Goal: Task Accomplishment & Management: Use online tool/utility

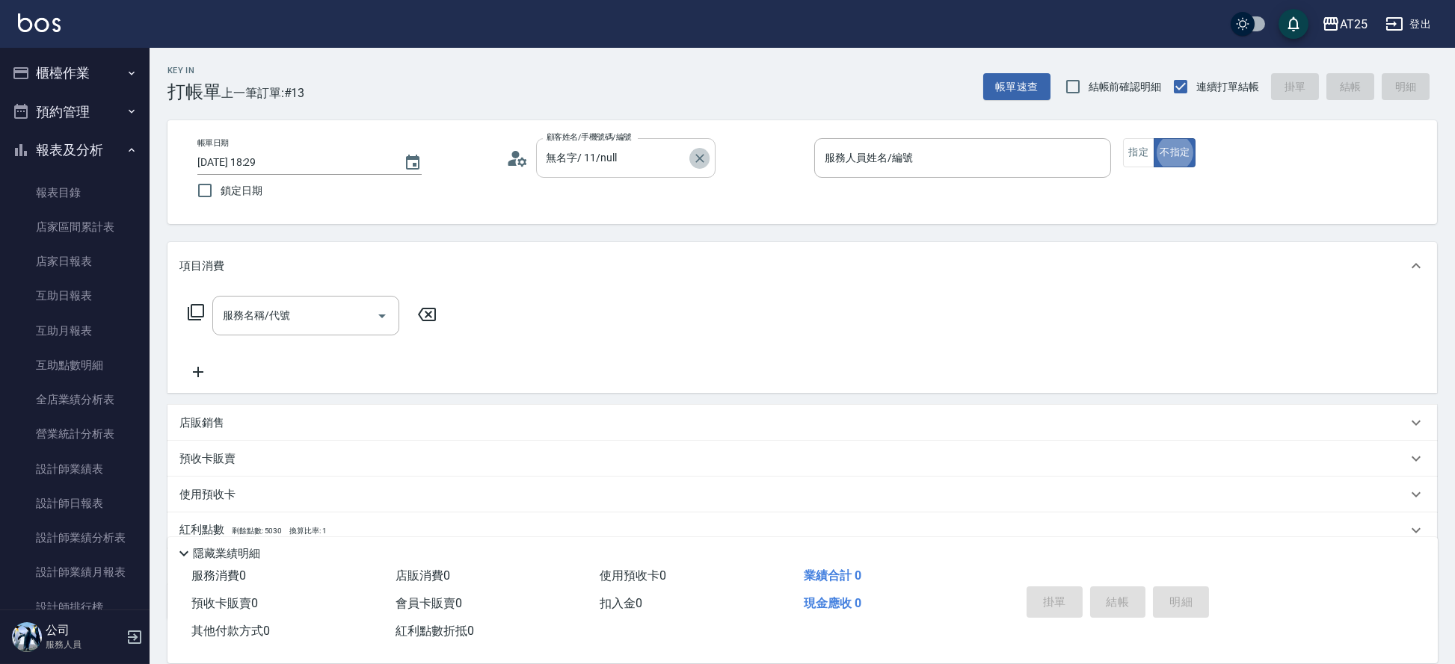
click at [702, 161] on icon "Clear" at bounding box center [699, 158] width 9 height 9
type input "新客人 姓名未設定/11/null"
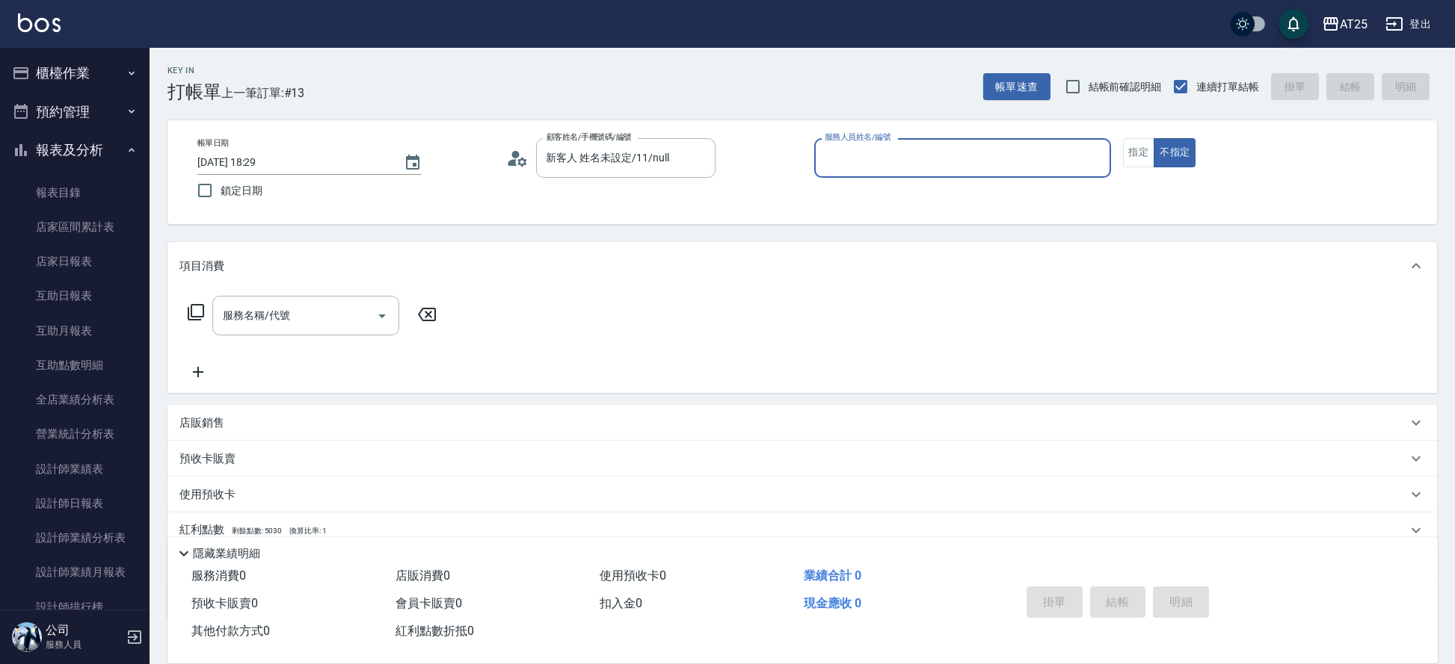
click at [931, 167] on input "服務人員姓名/編號" at bounding box center [962, 158] width 283 height 26
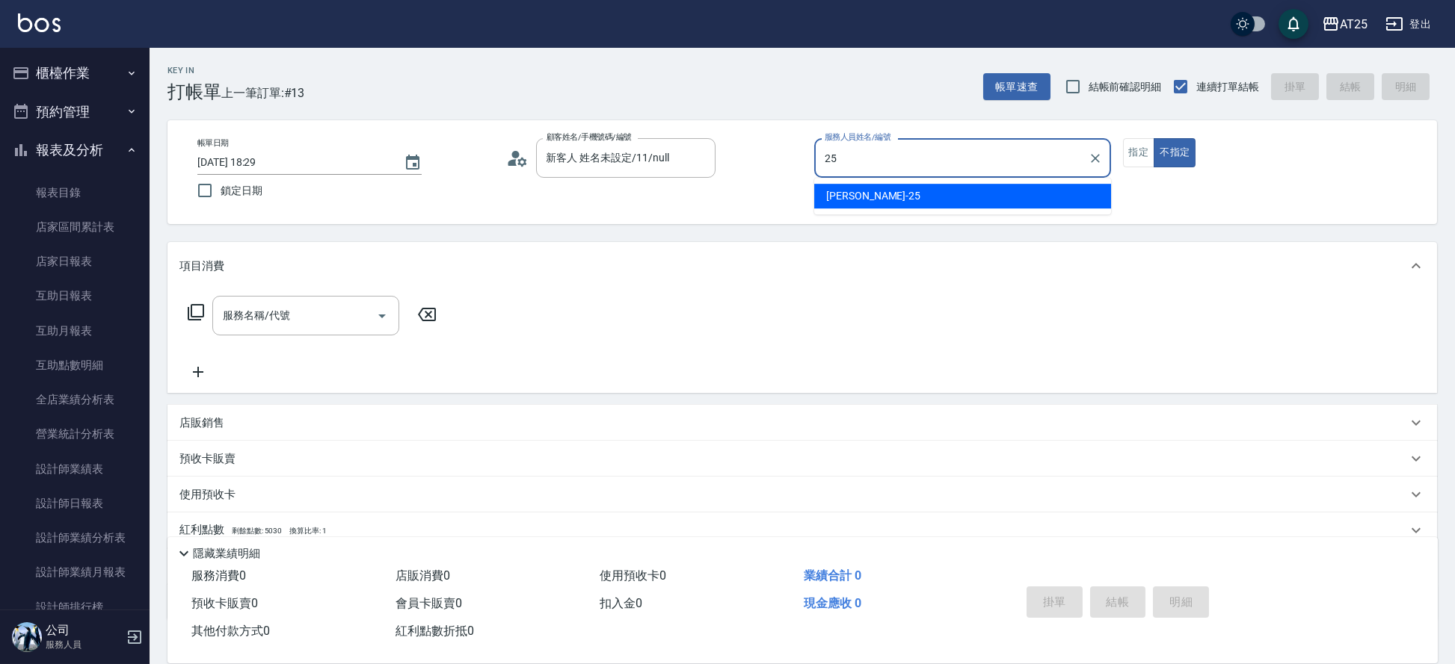
type input "Evan-25"
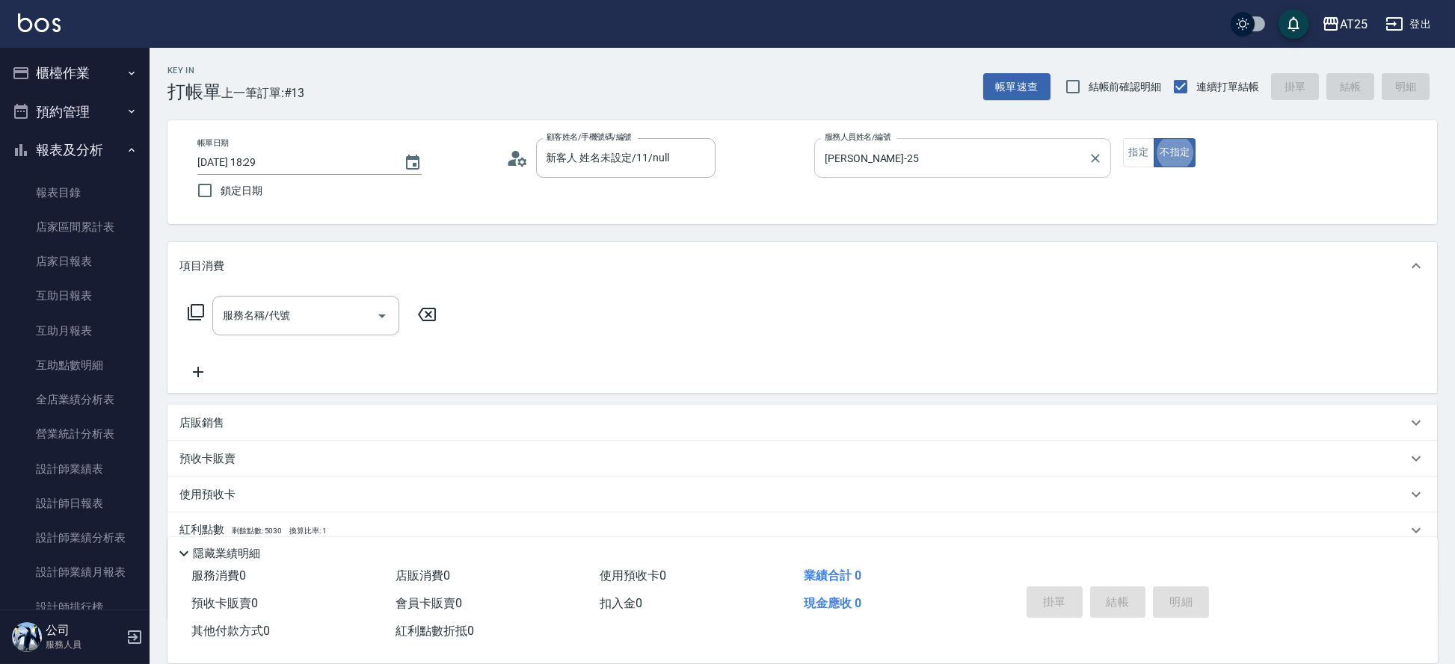
type button "false"
click at [273, 323] on input "服務名稱/代號" at bounding box center [294, 316] width 151 height 26
type input "201"
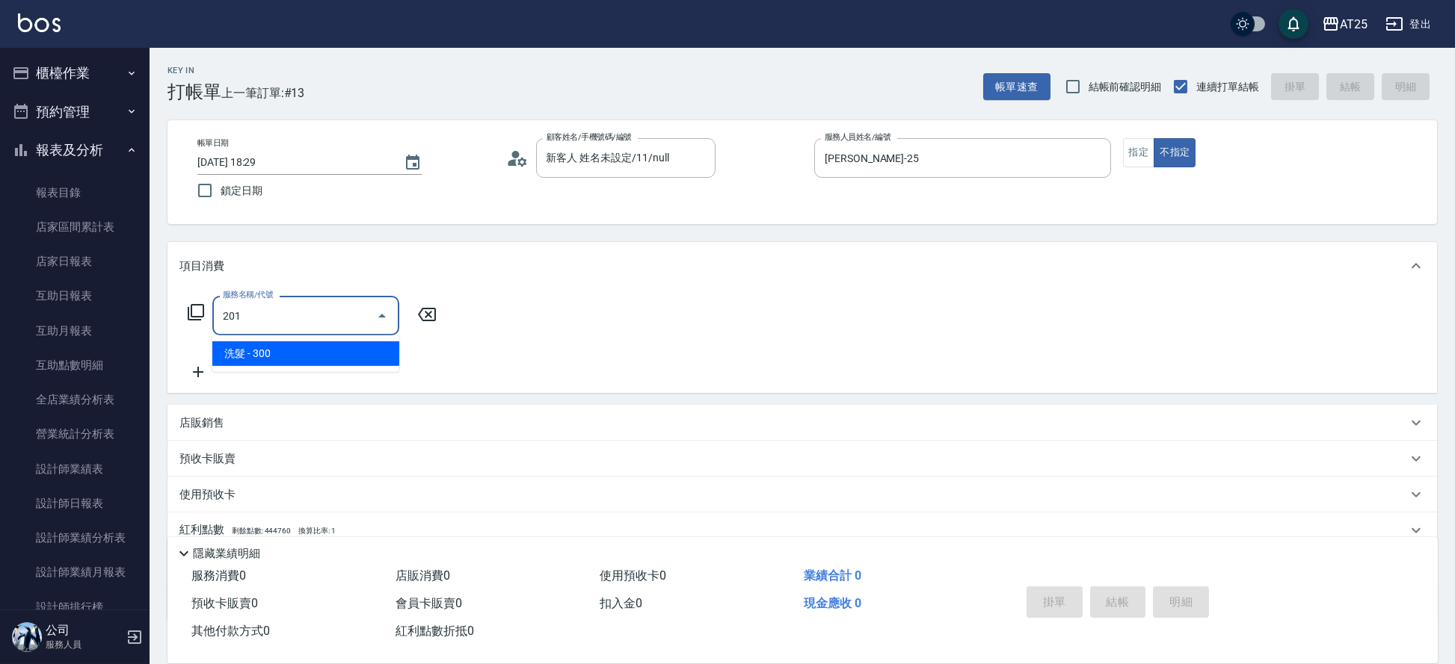
type input "30"
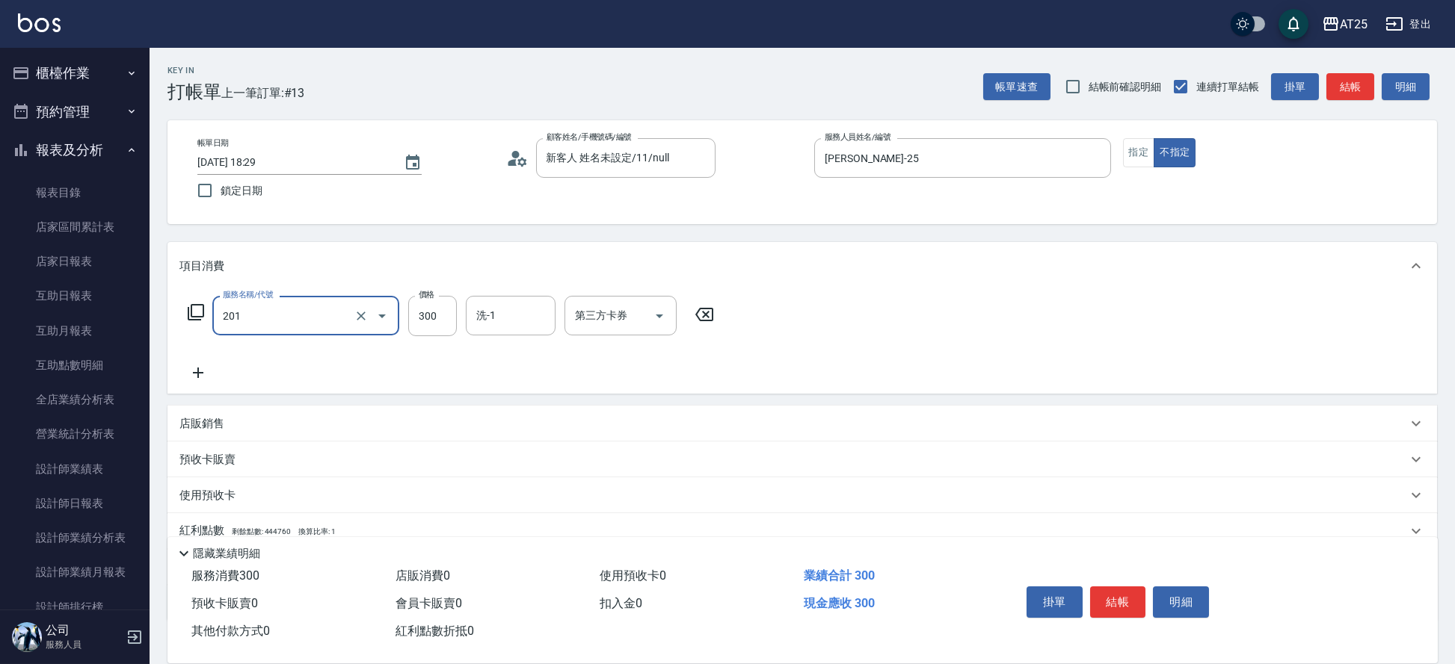
type input "洗髮(201)"
type input "小祐-117"
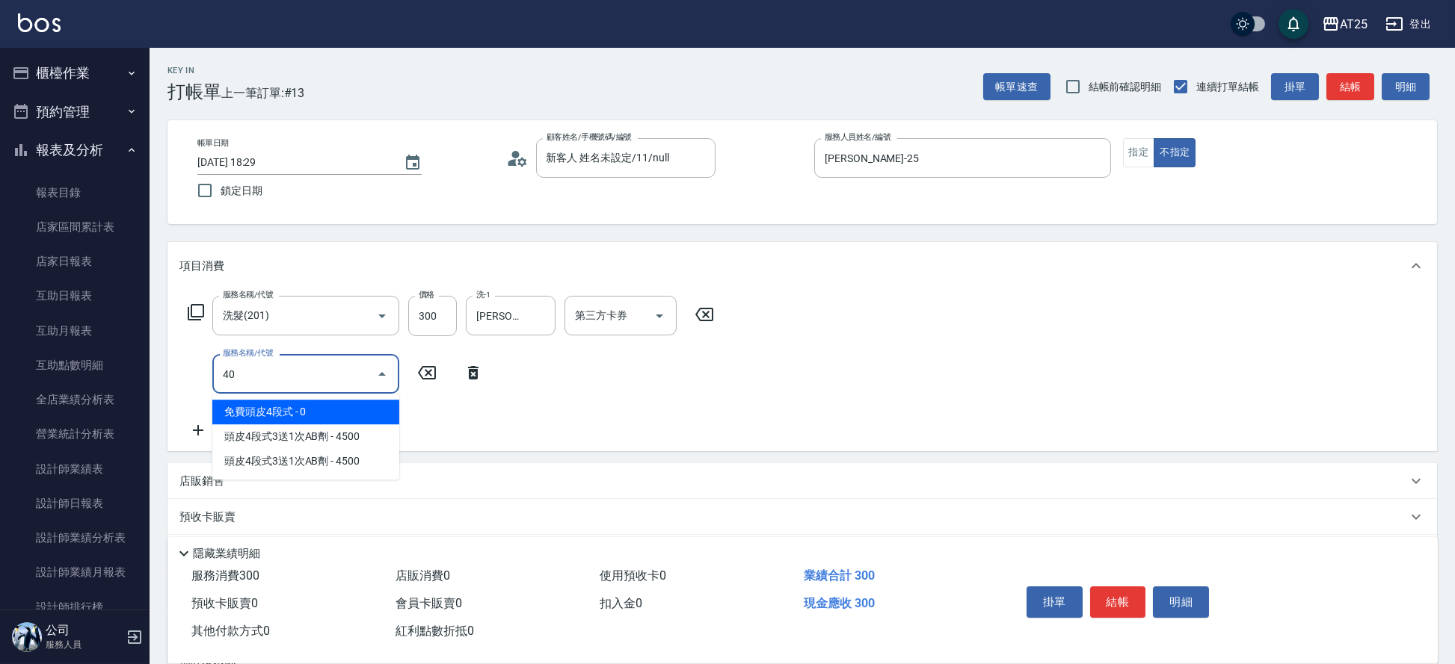
type input "401"
type input "60"
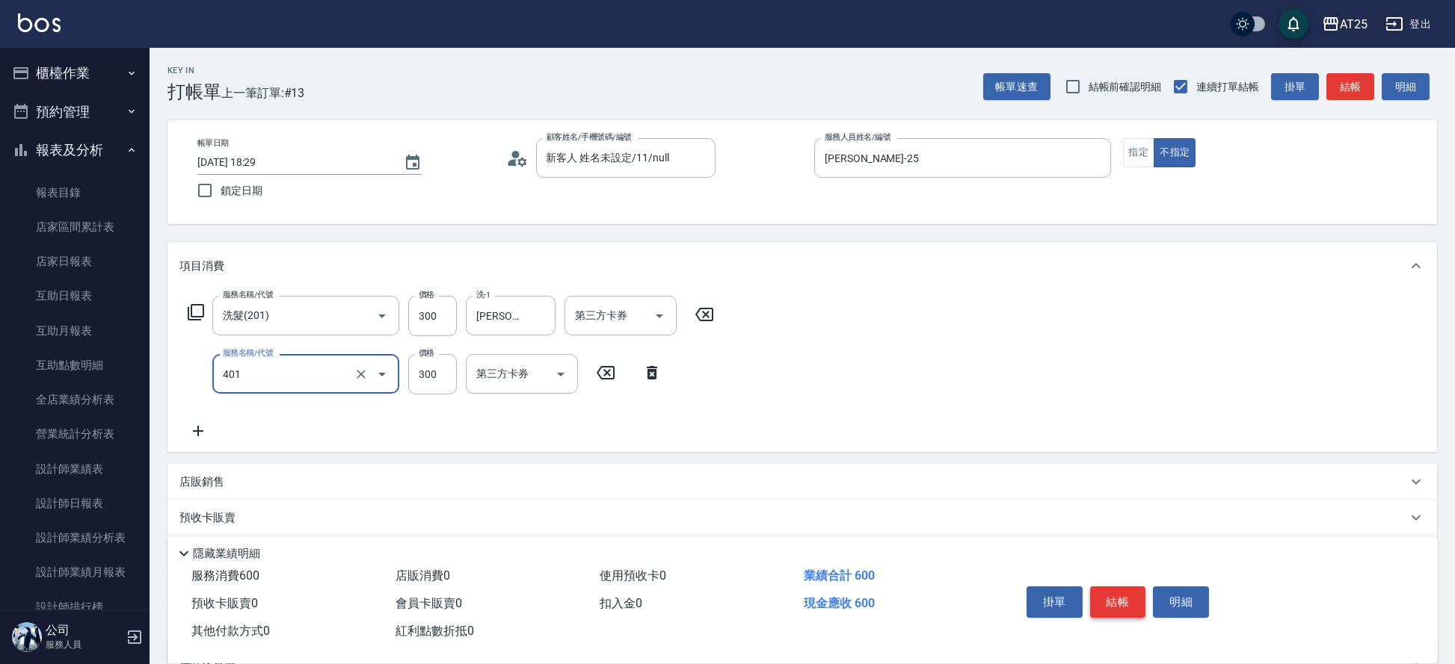
type input "剪髮(401)"
click at [1100, 599] on button "結帳" at bounding box center [1118, 602] width 56 height 31
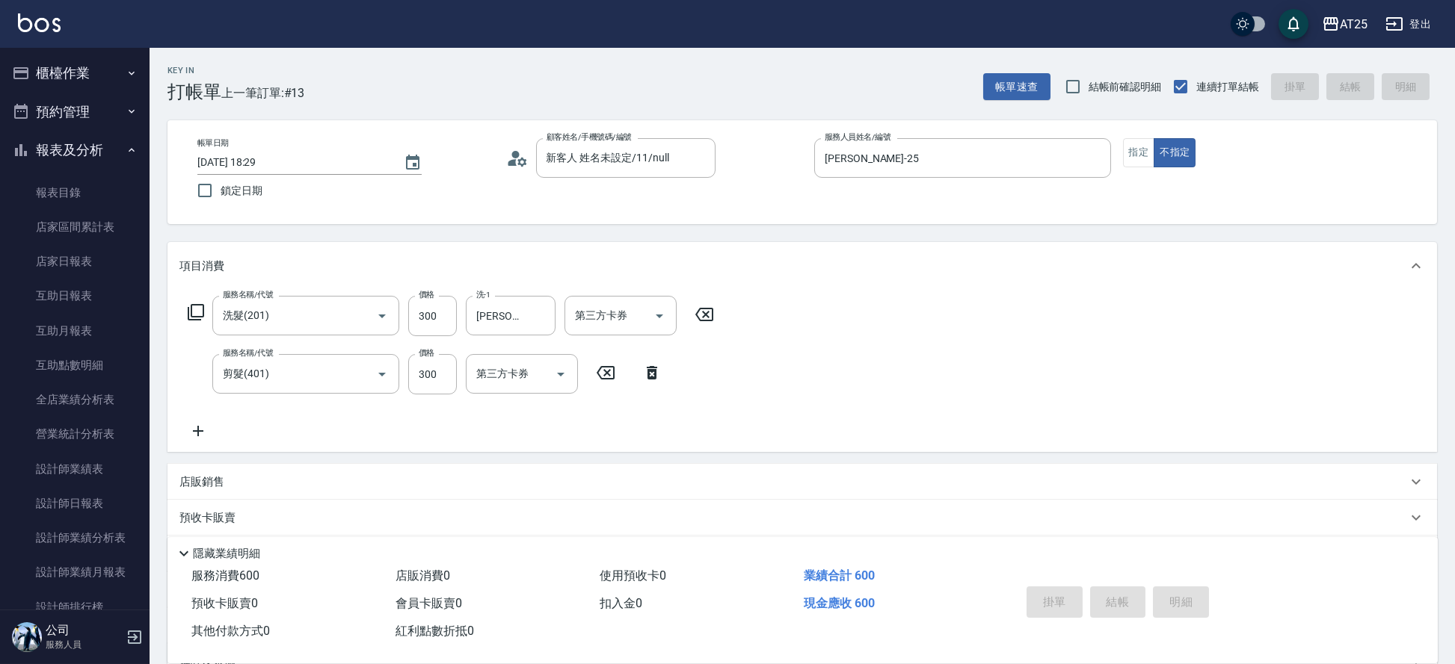
type input "2025/09/04 20:17"
type input "0"
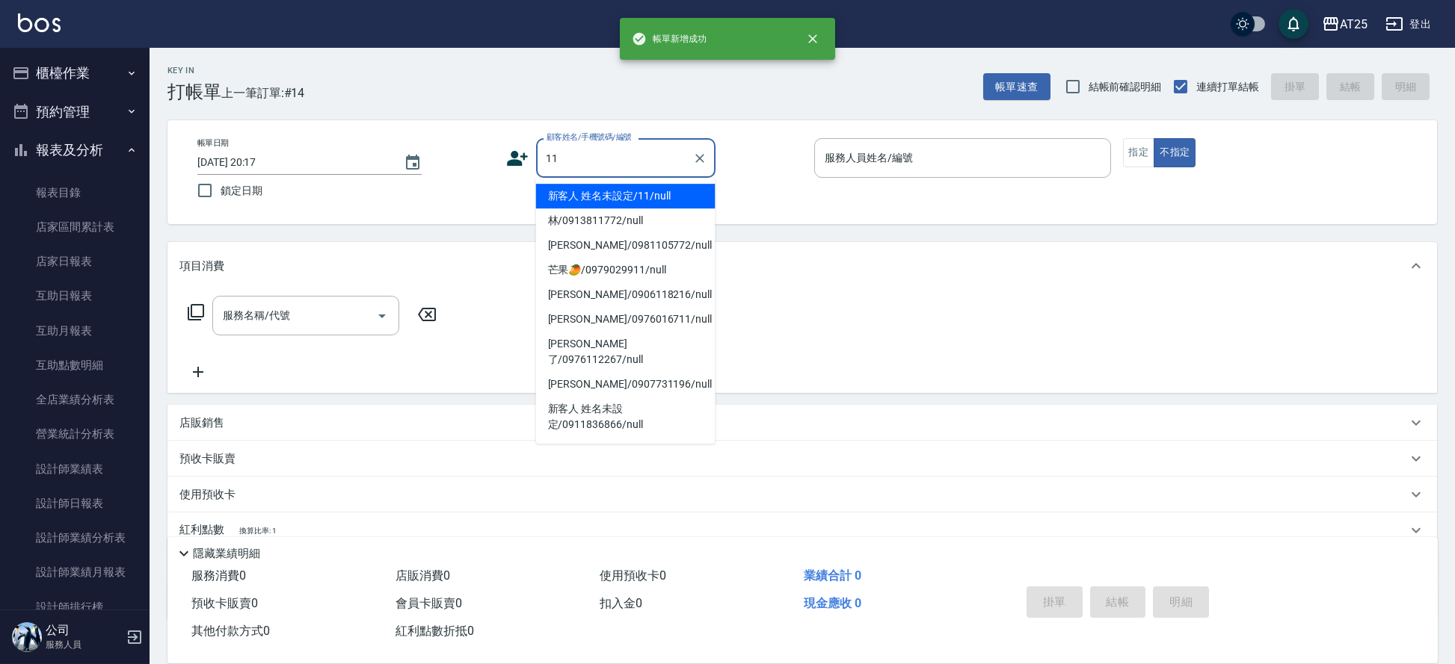
type input "新客人 姓名未設定/11/null"
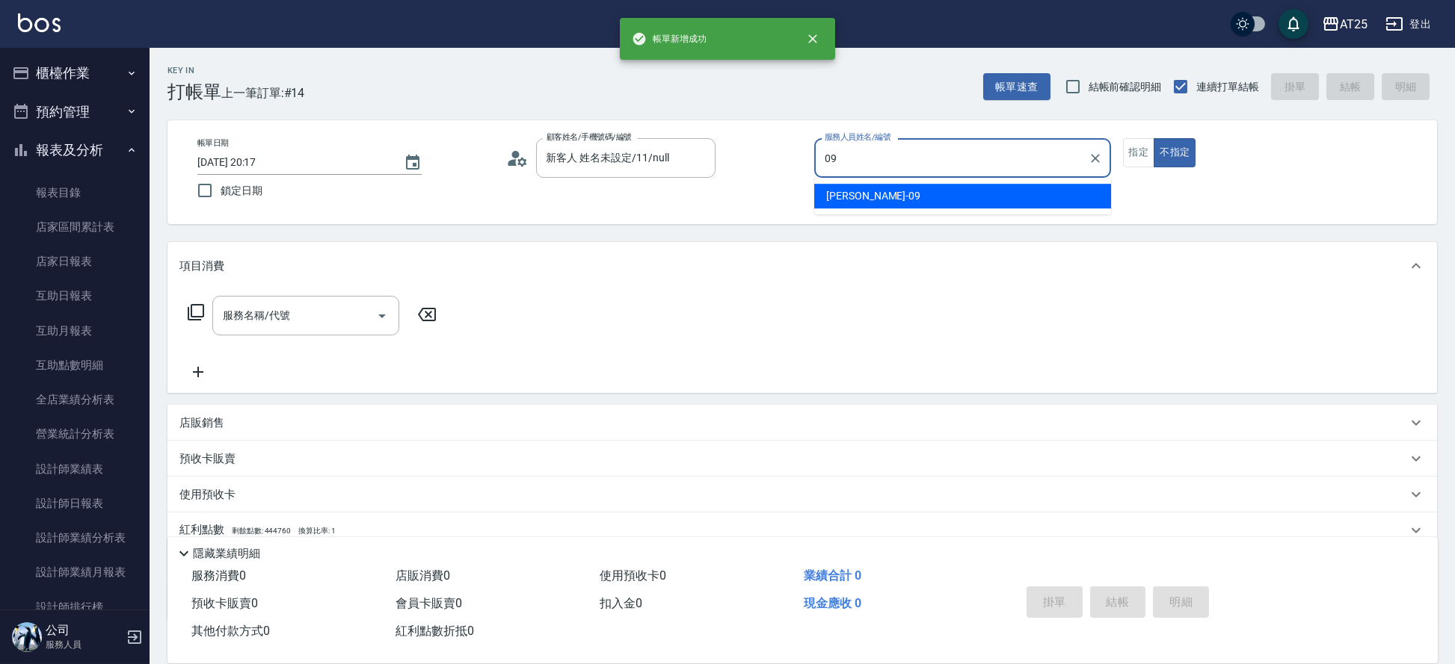
type input "Kevin-09"
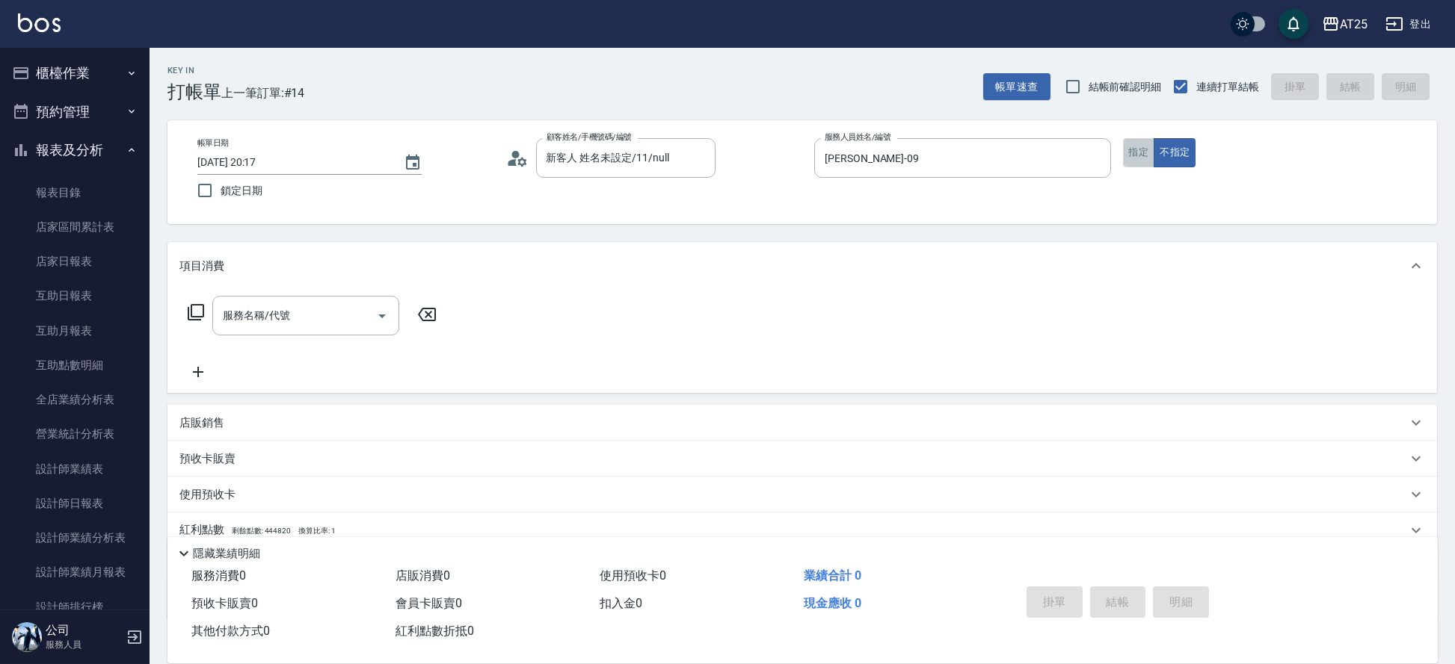
click at [1147, 154] on button "指定" at bounding box center [1139, 152] width 32 height 29
click at [351, 327] on input "服務名稱/代號" at bounding box center [294, 316] width 151 height 26
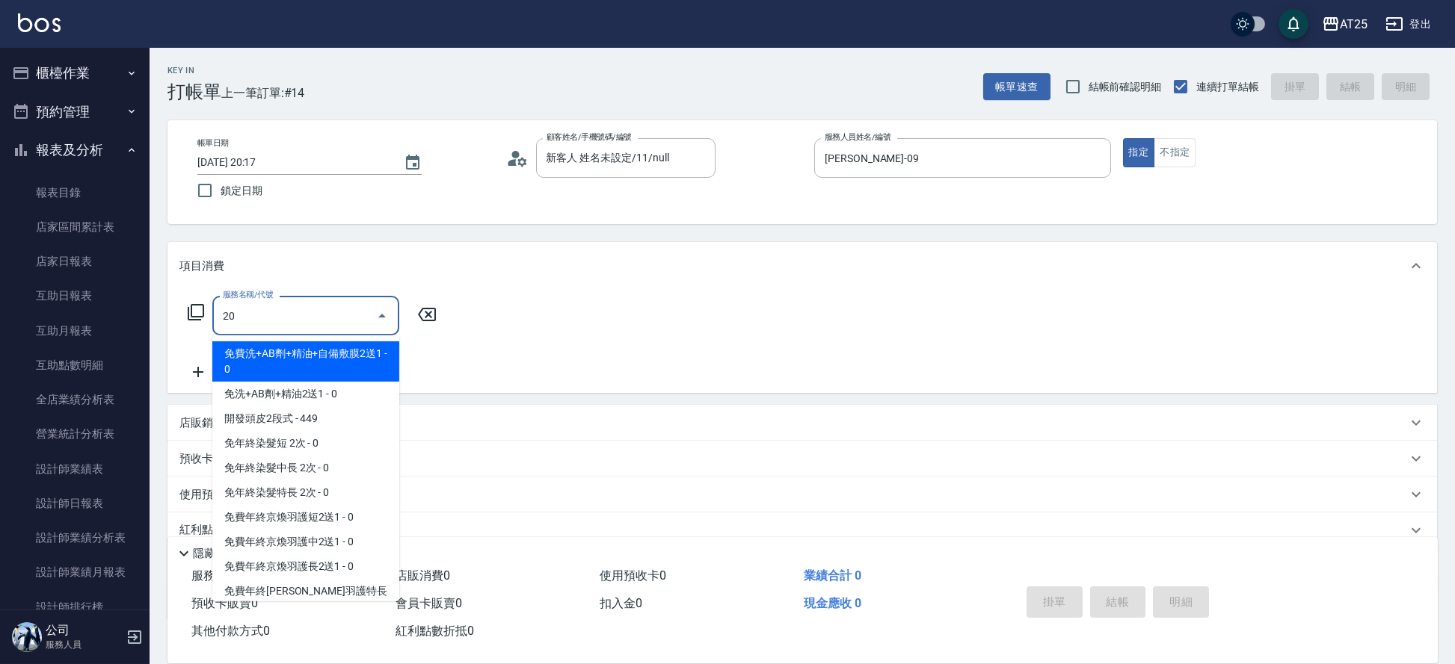
type input "201"
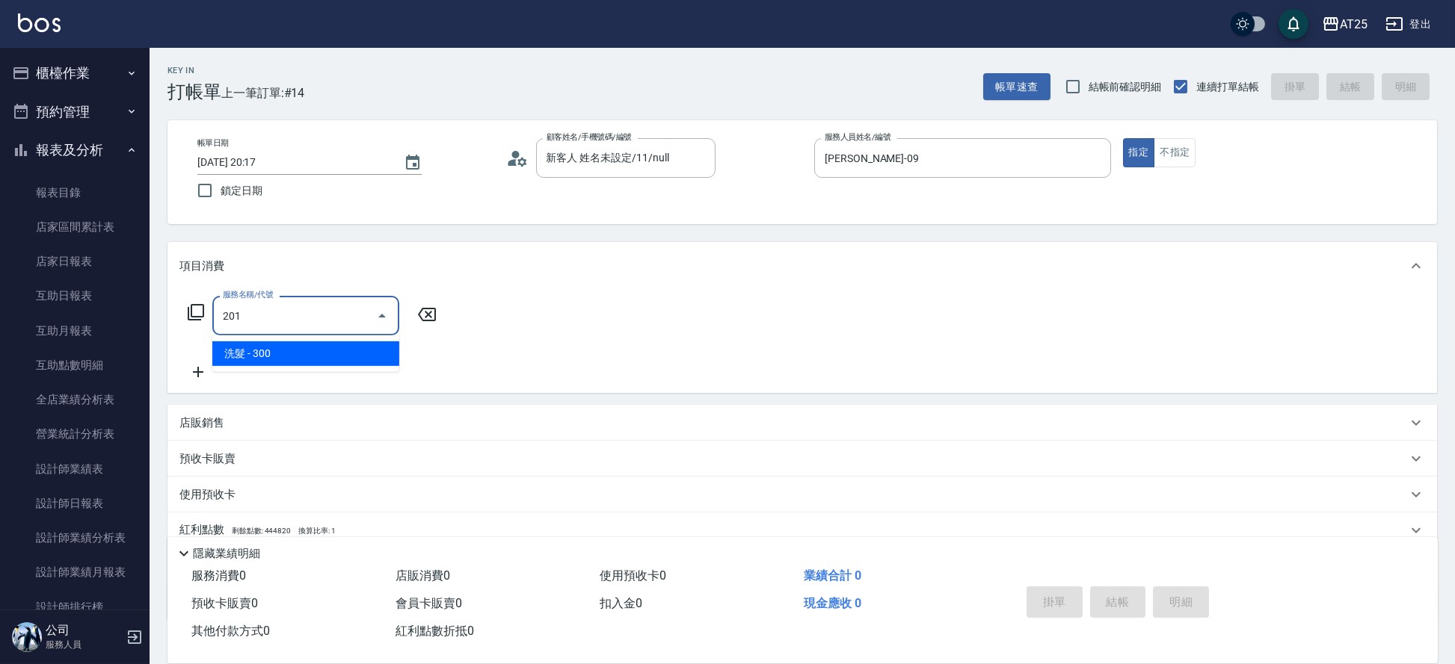
type input "30"
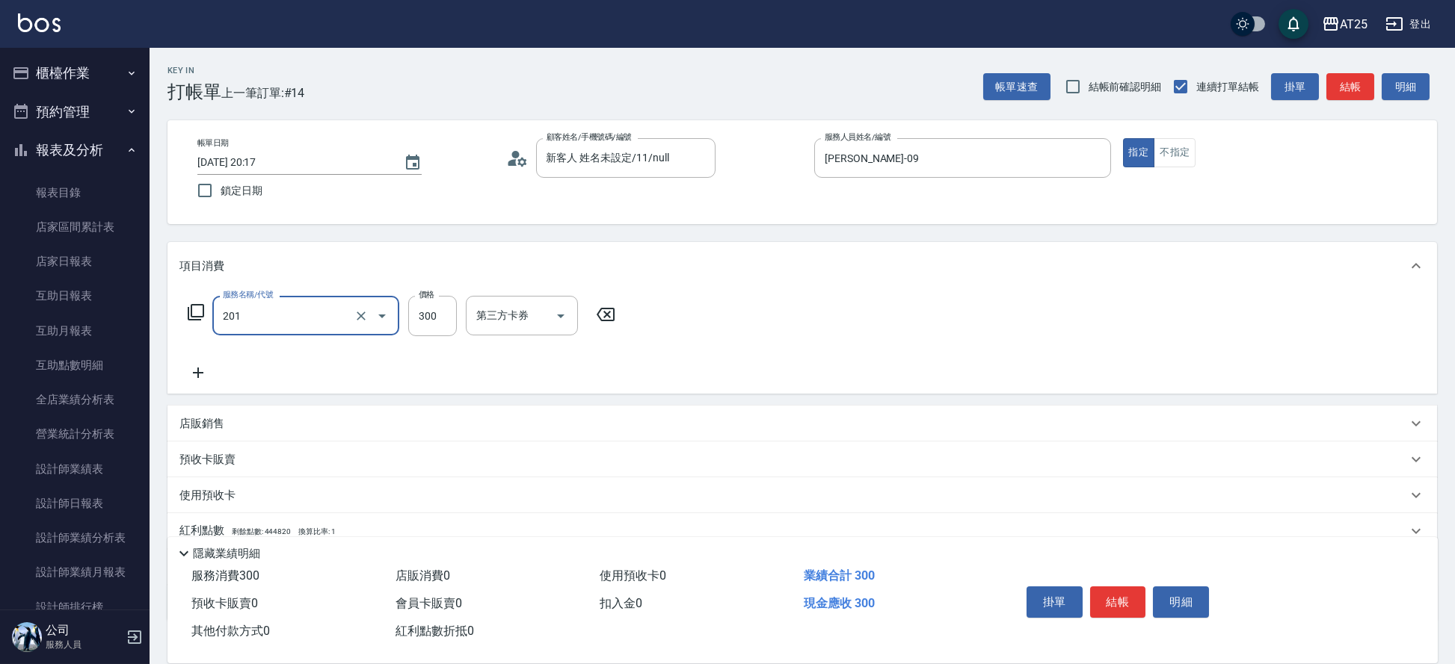
type input "洗髮(201)"
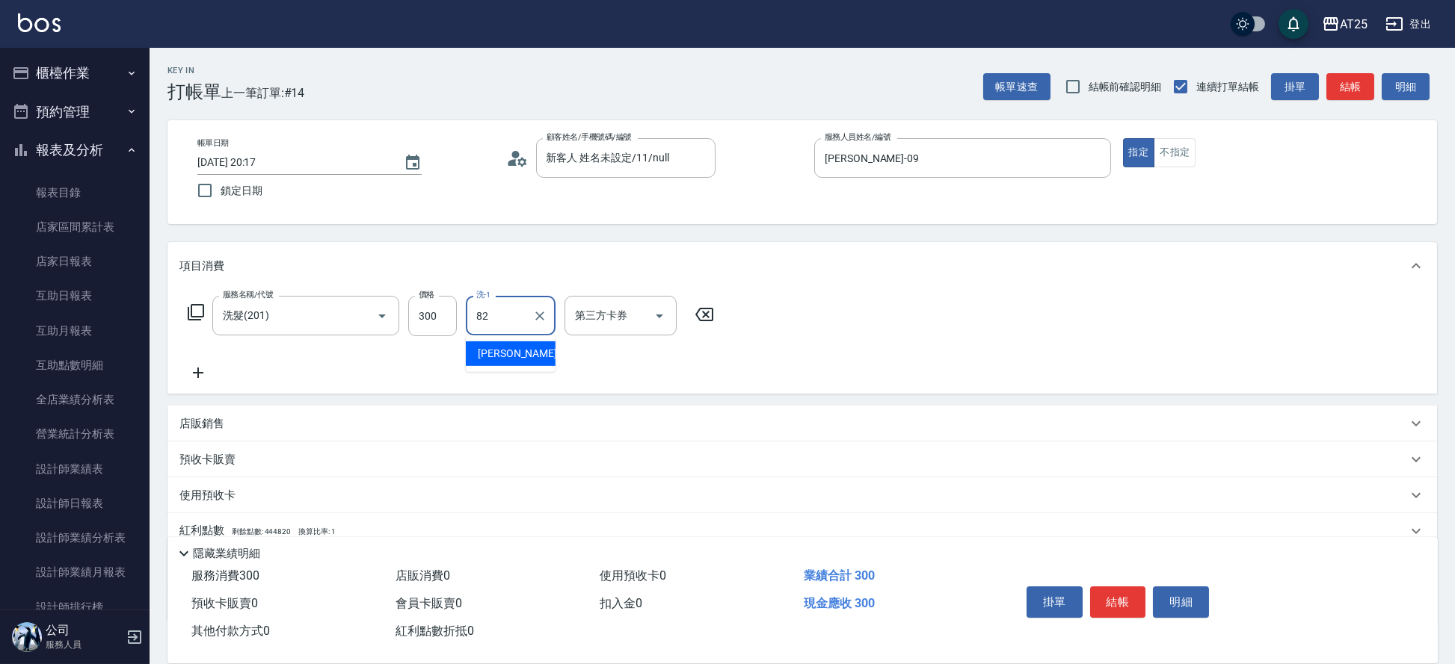
type input "小曼-82"
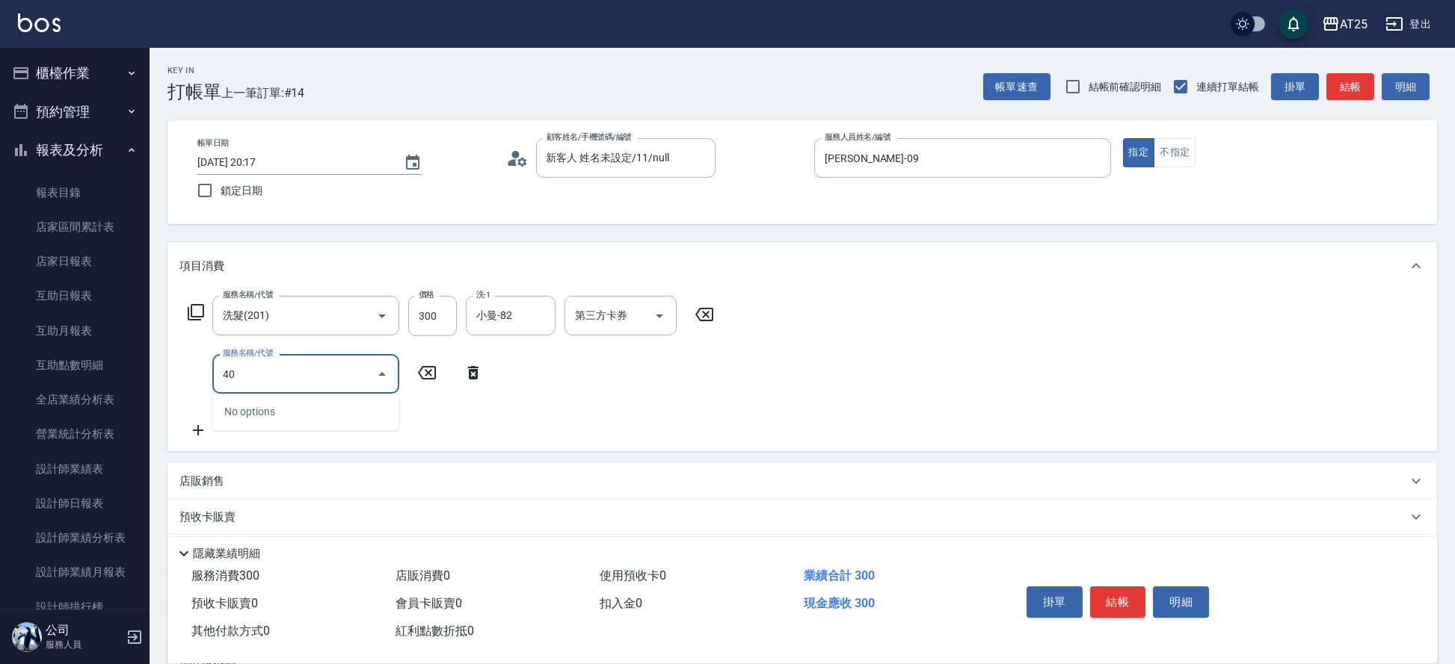
type input "401"
type input "60"
type input "剪髮(401)"
type input "30"
type input "20"
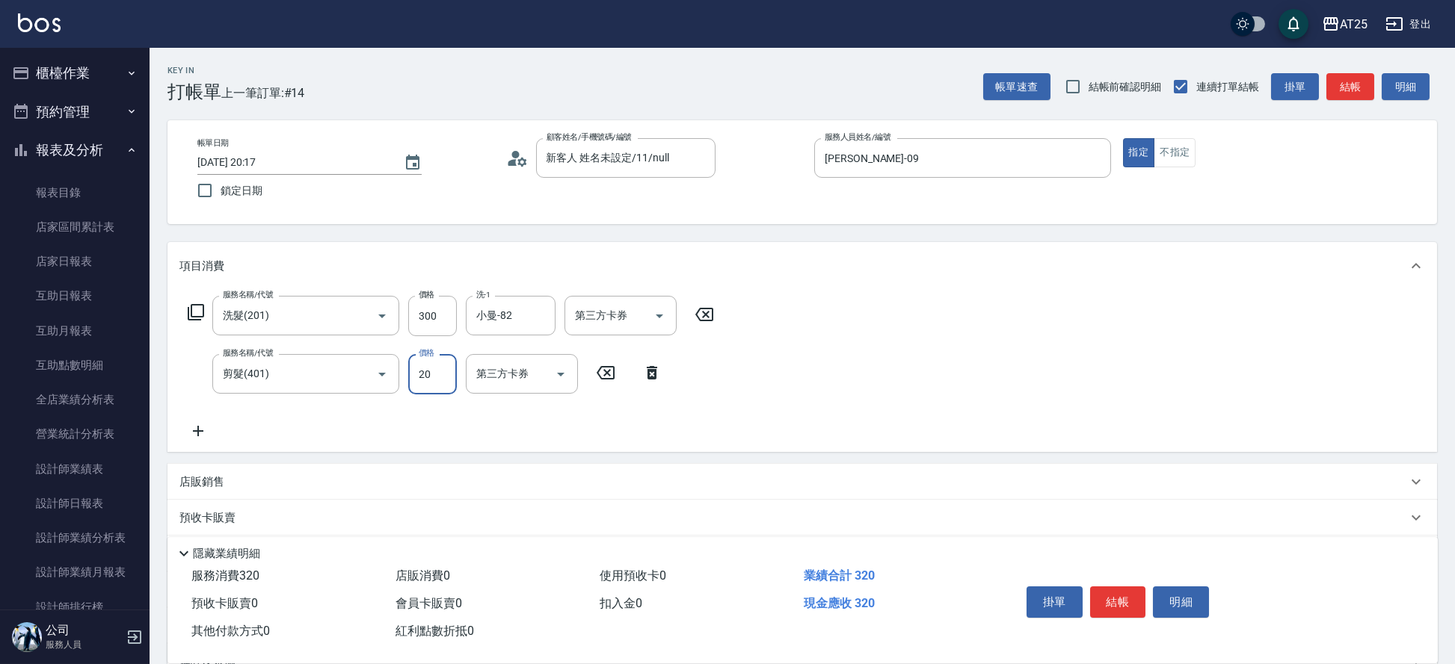
type input "50"
type input "200"
click at [1117, 600] on button "結帳" at bounding box center [1118, 602] width 56 height 31
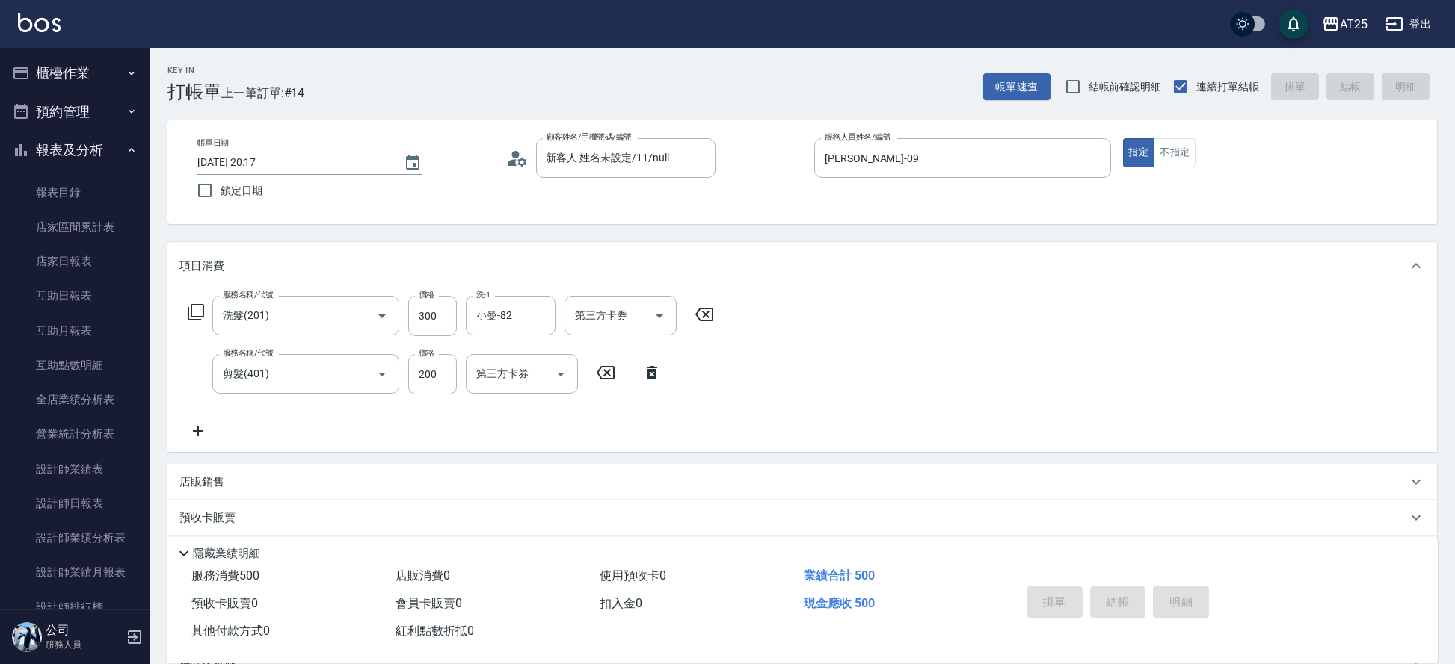
type input "0"
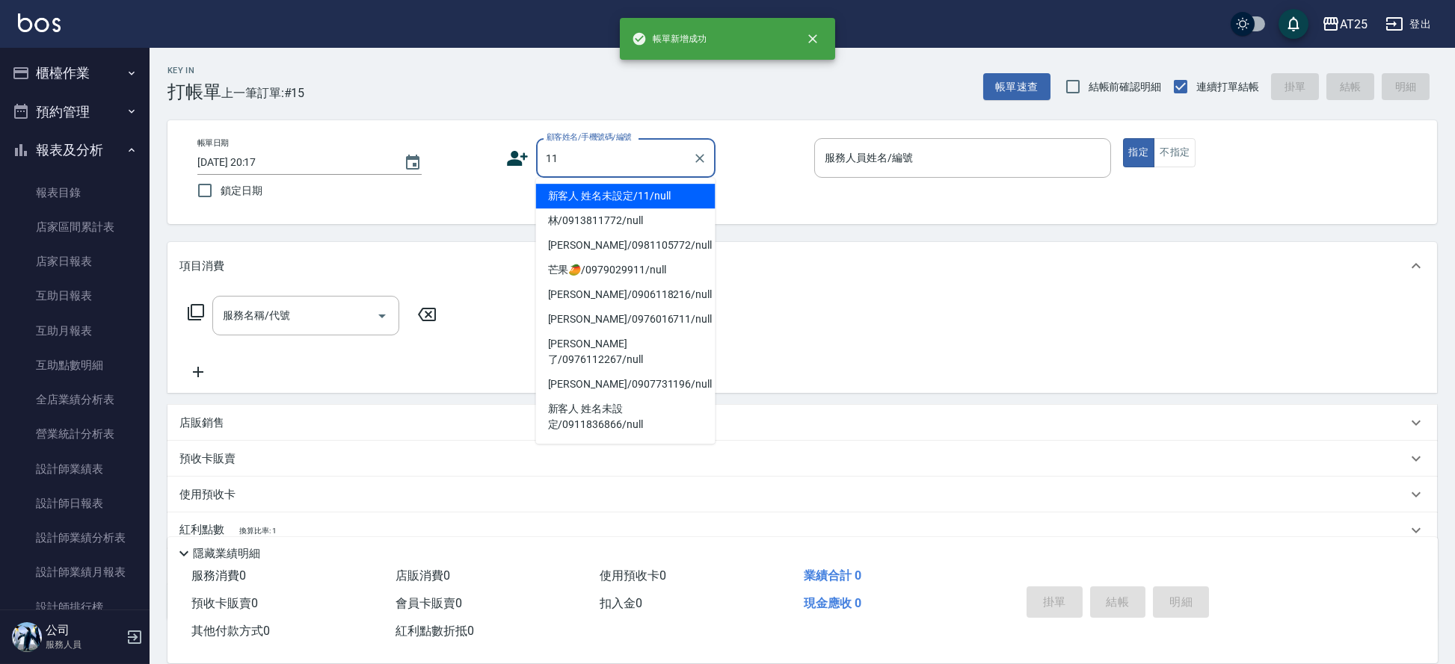
type input "新客人 姓名未設定/11/null"
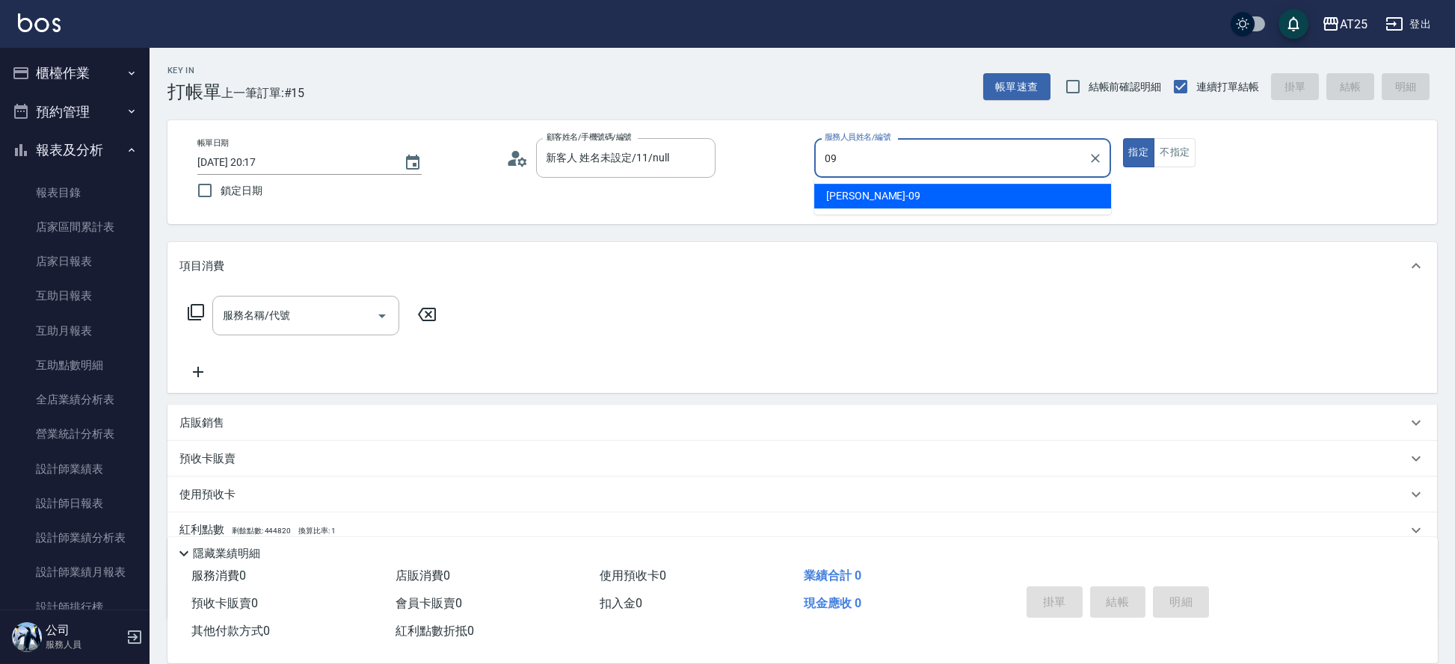
type input "Kevin-09"
type button "true"
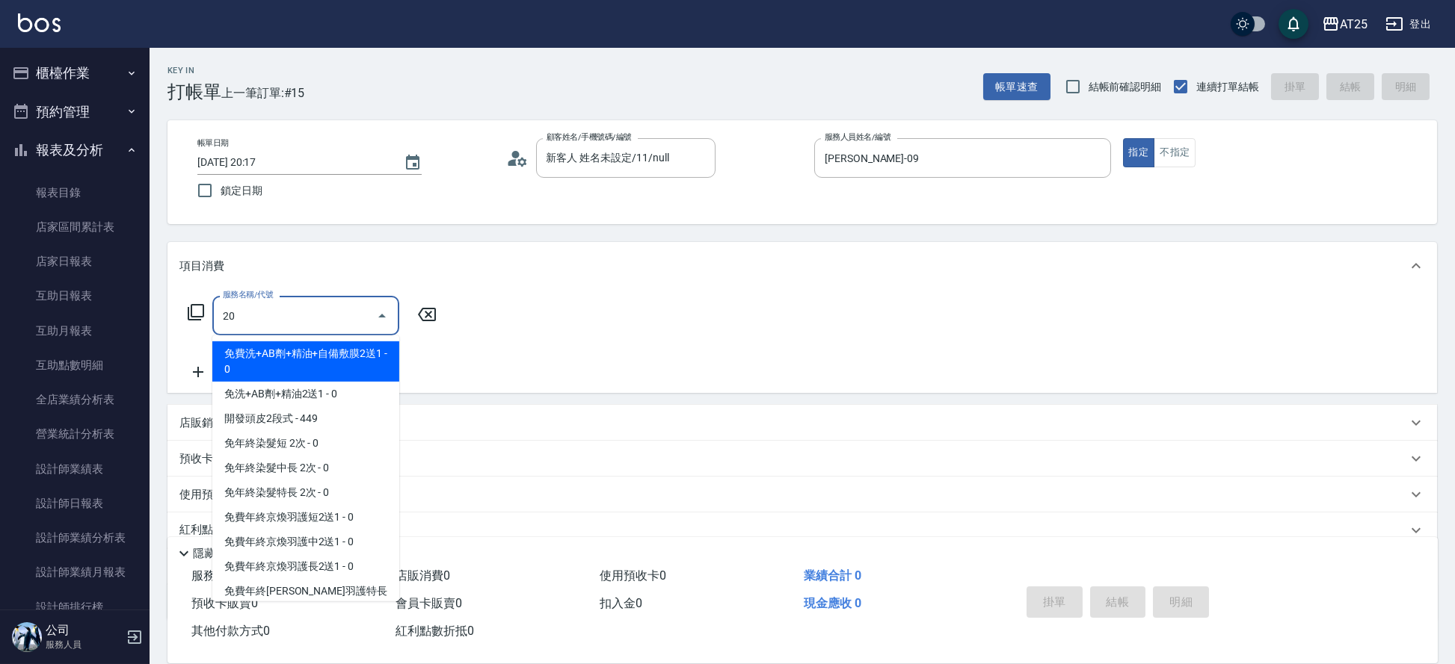
type input "201"
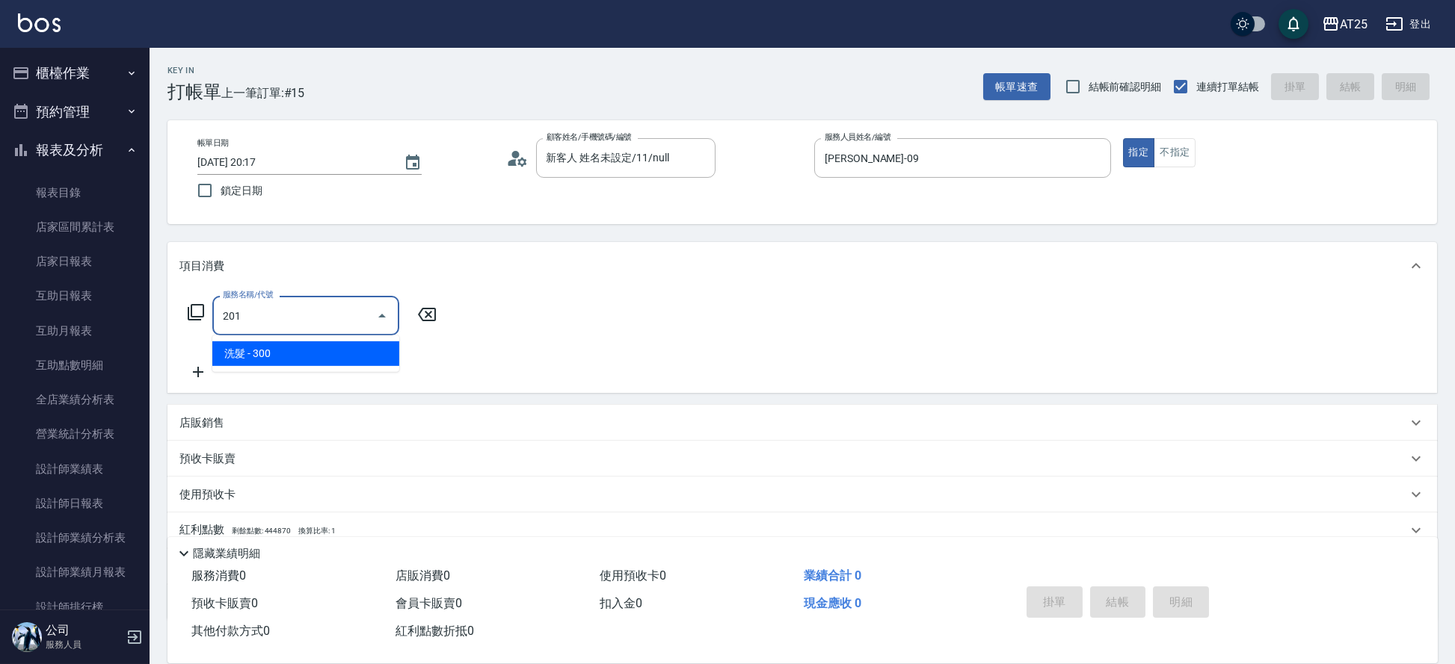
type input "30"
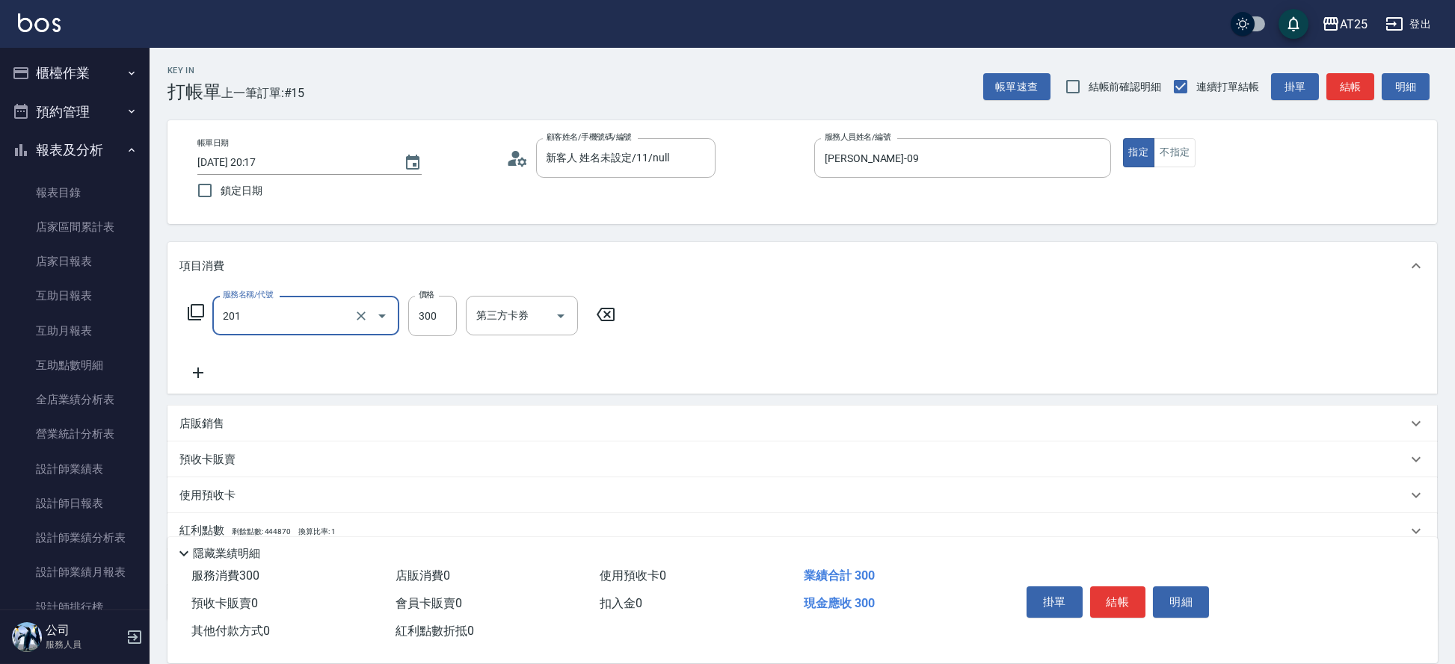
type input "洗髮(201)"
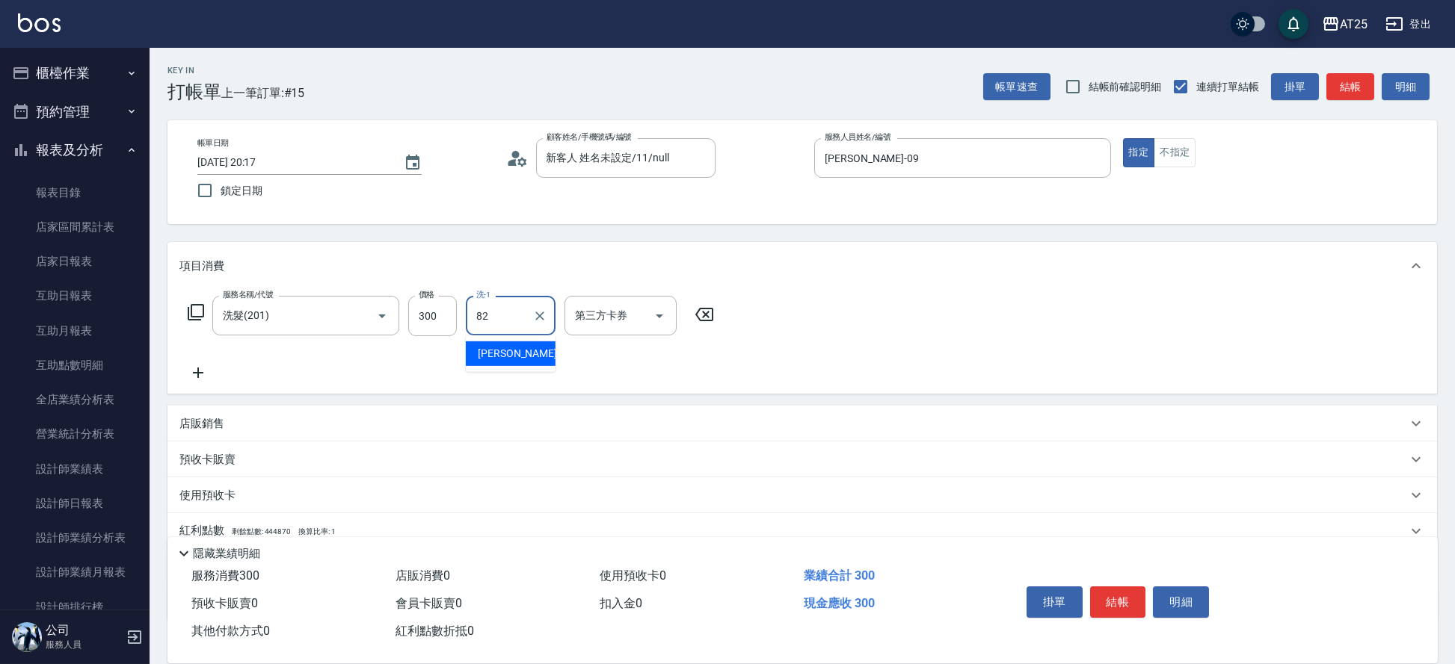
type input "小曼-82"
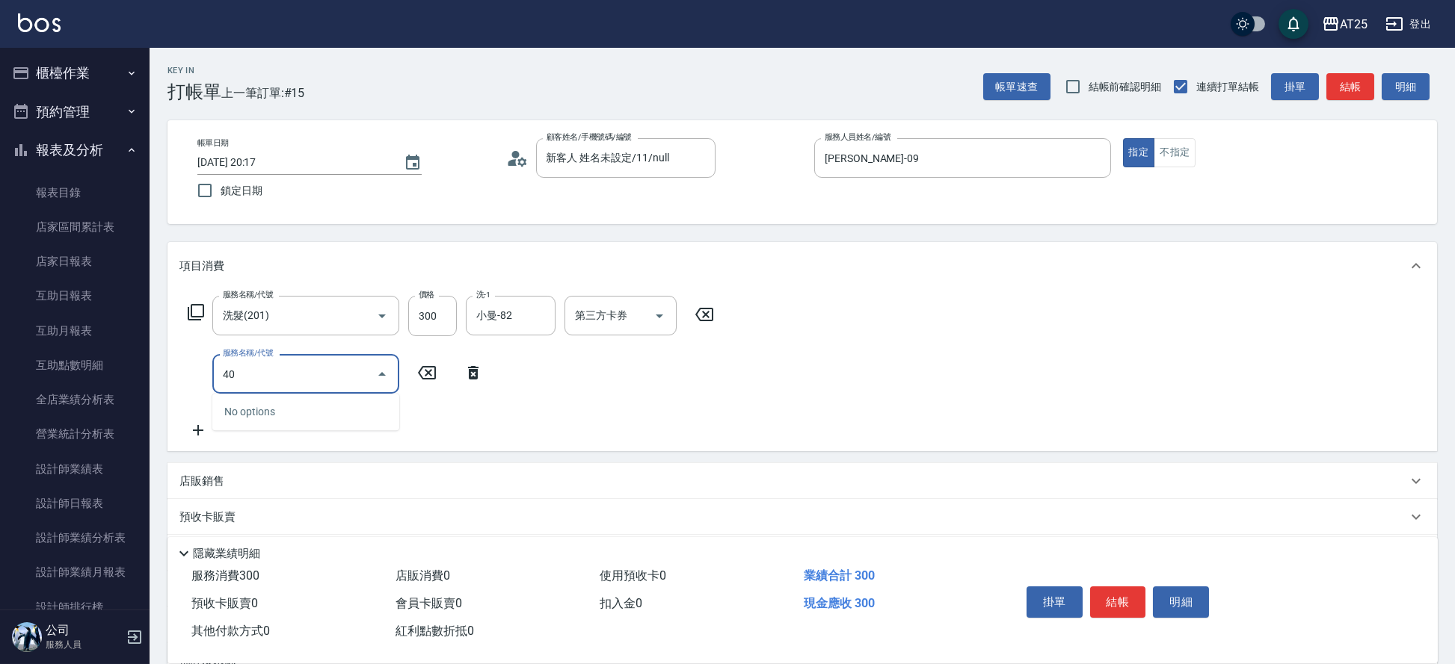
type input "401"
type input "60"
type input "剪髮(401)"
type input "5"
type input "30"
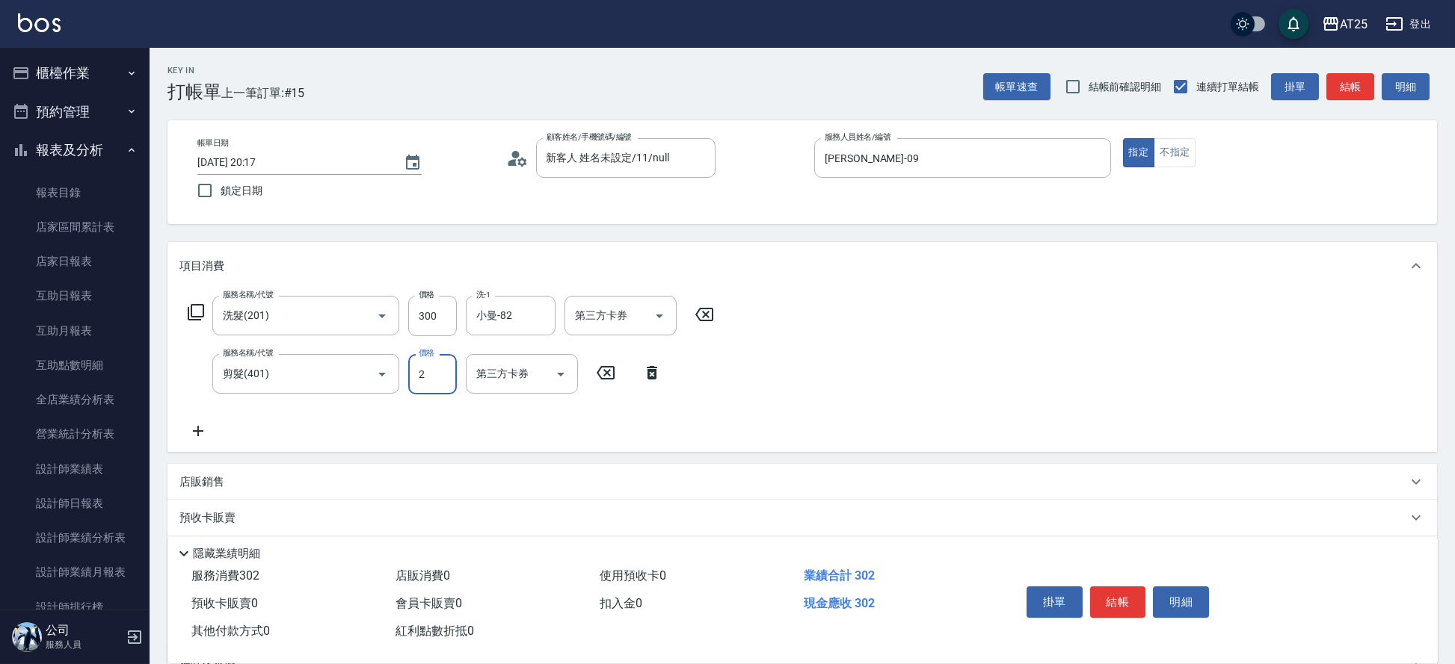
type input "20"
type input "50"
type input "200"
click at [1122, 598] on button "結帳" at bounding box center [1118, 602] width 56 height 31
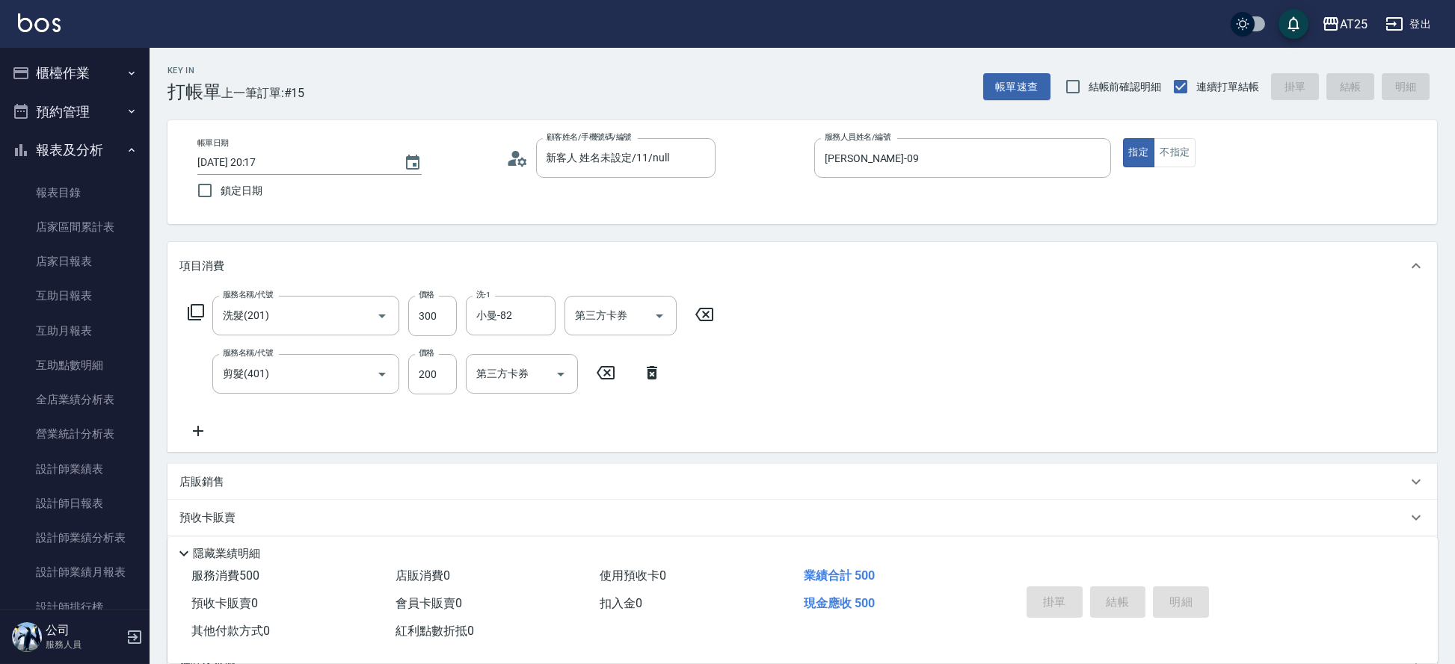
type input "0"
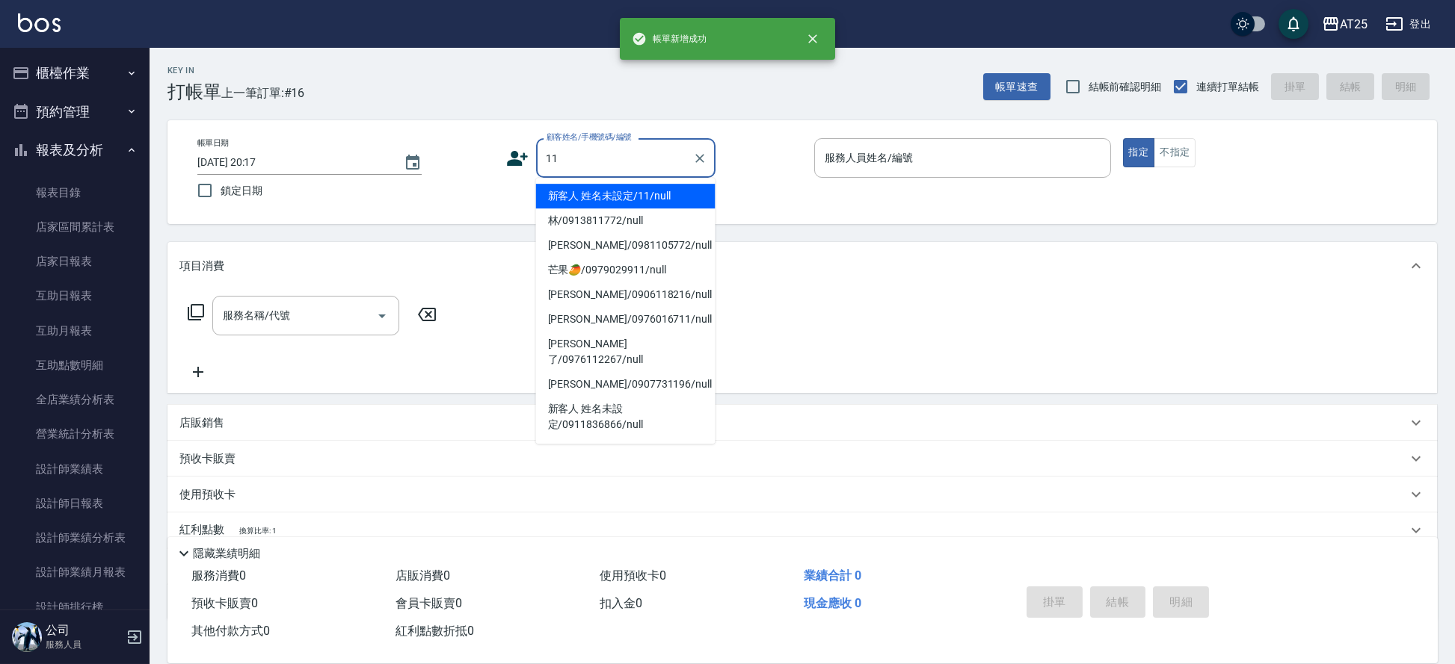
type input "新客人 姓名未設定/11/null"
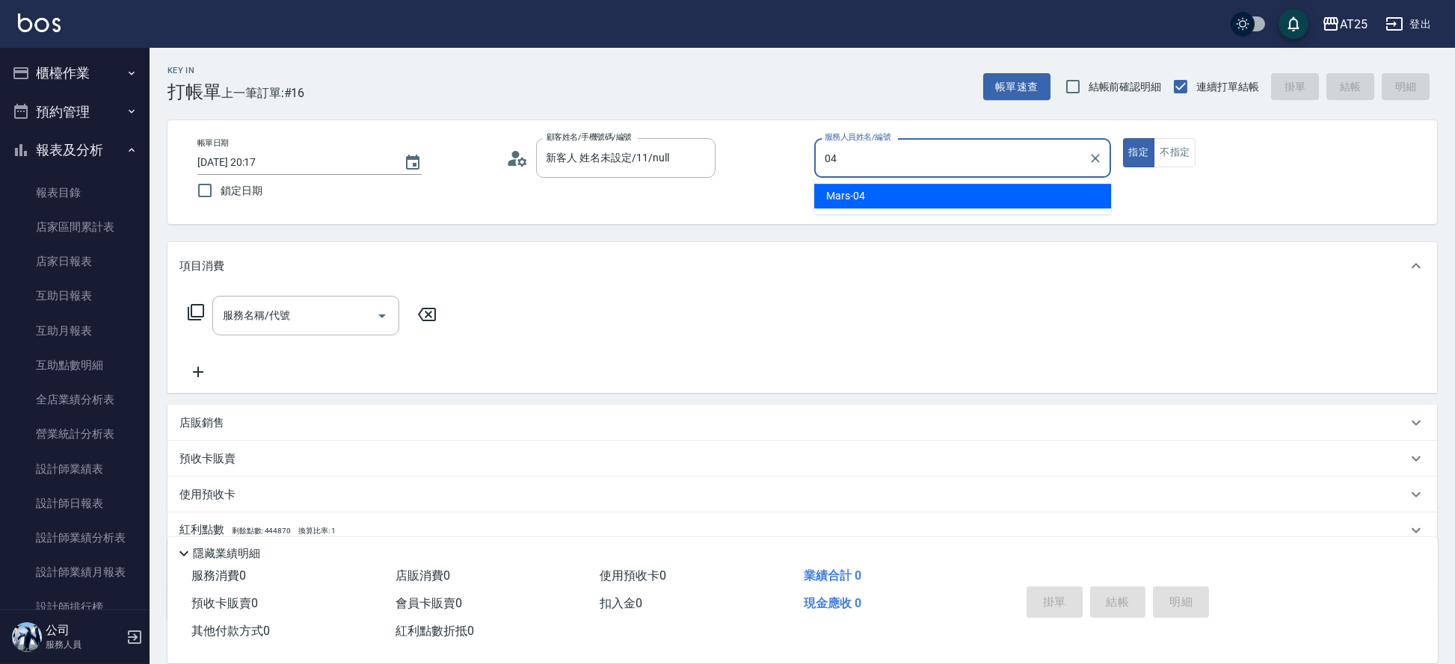
type input "Mars-04"
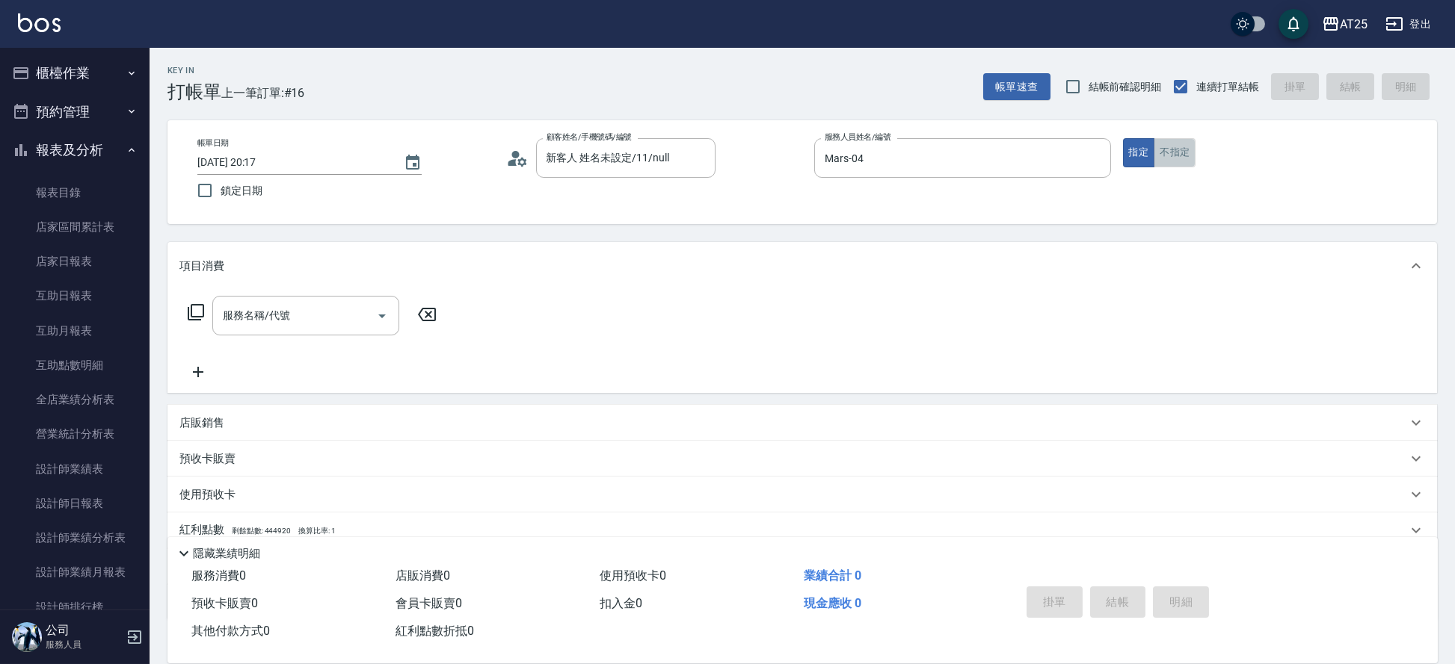
click at [1188, 158] on button "不指定" at bounding box center [1174, 152] width 42 height 29
type input "201"
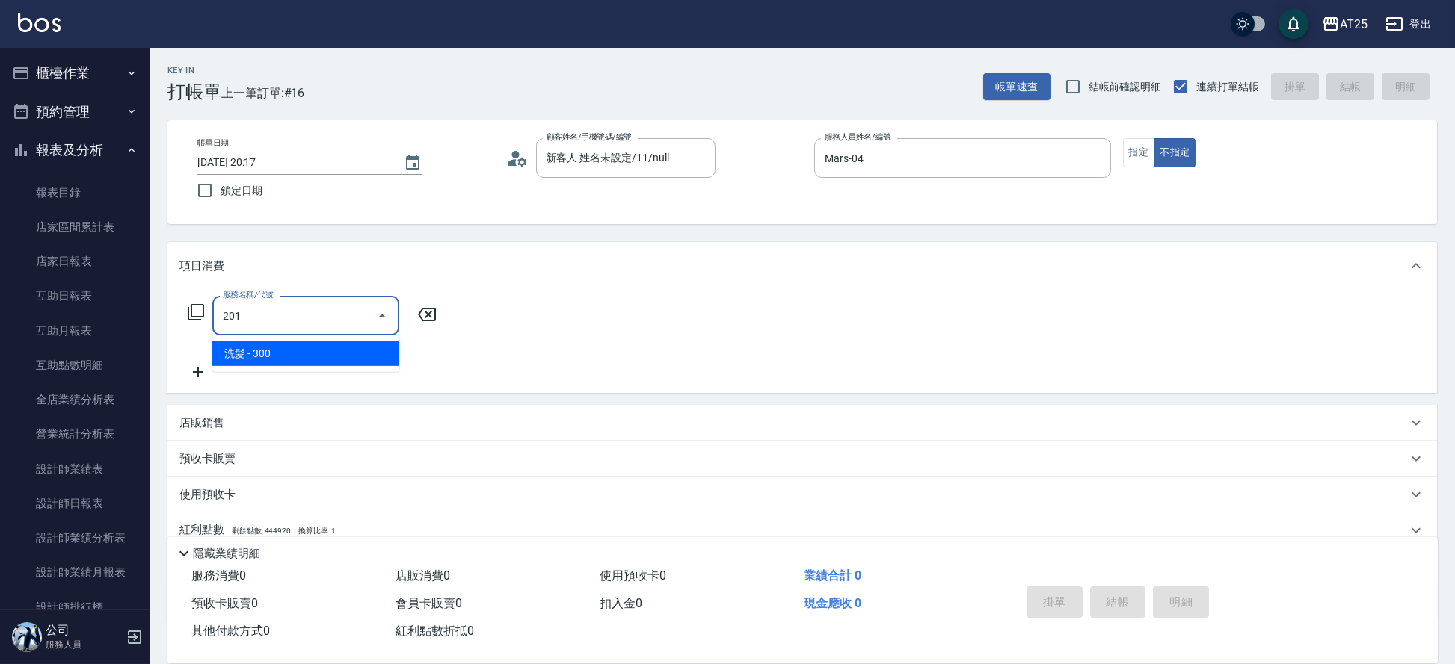
type input "30"
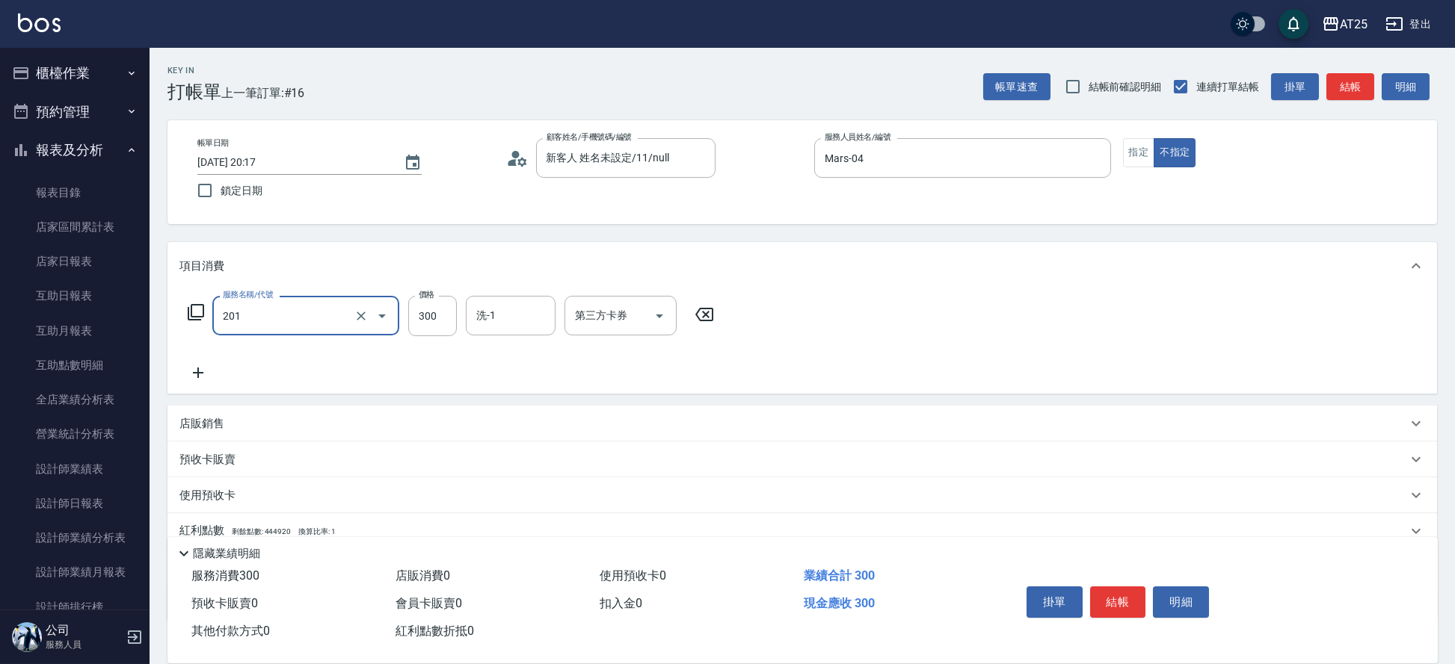
type input "洗髮(201)"
type input "小伶-81"
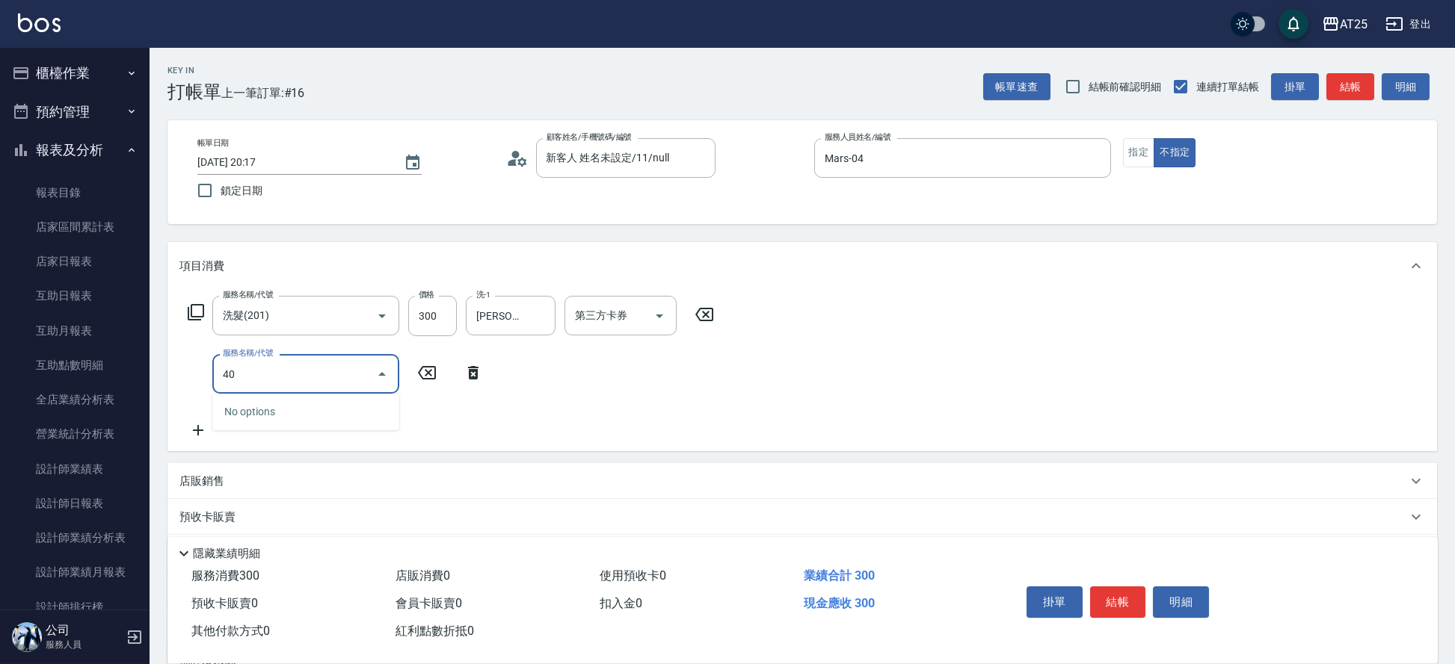
type input "401"
type input "60"
type input "剪髮(401)"
type input "30"
type input "20"
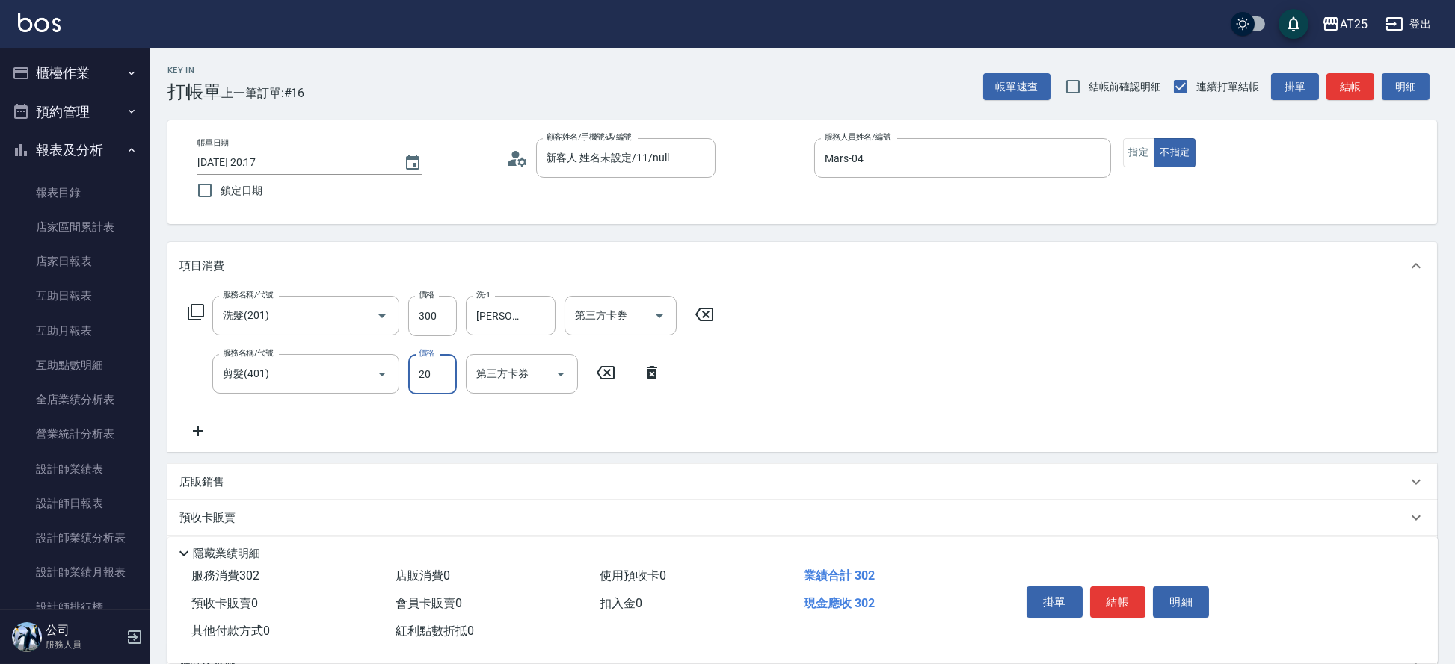
type input "50"
type input "200"
click at [1126, 596] on button "結帳" at bounding box center [1118, 602] width 56 height 31
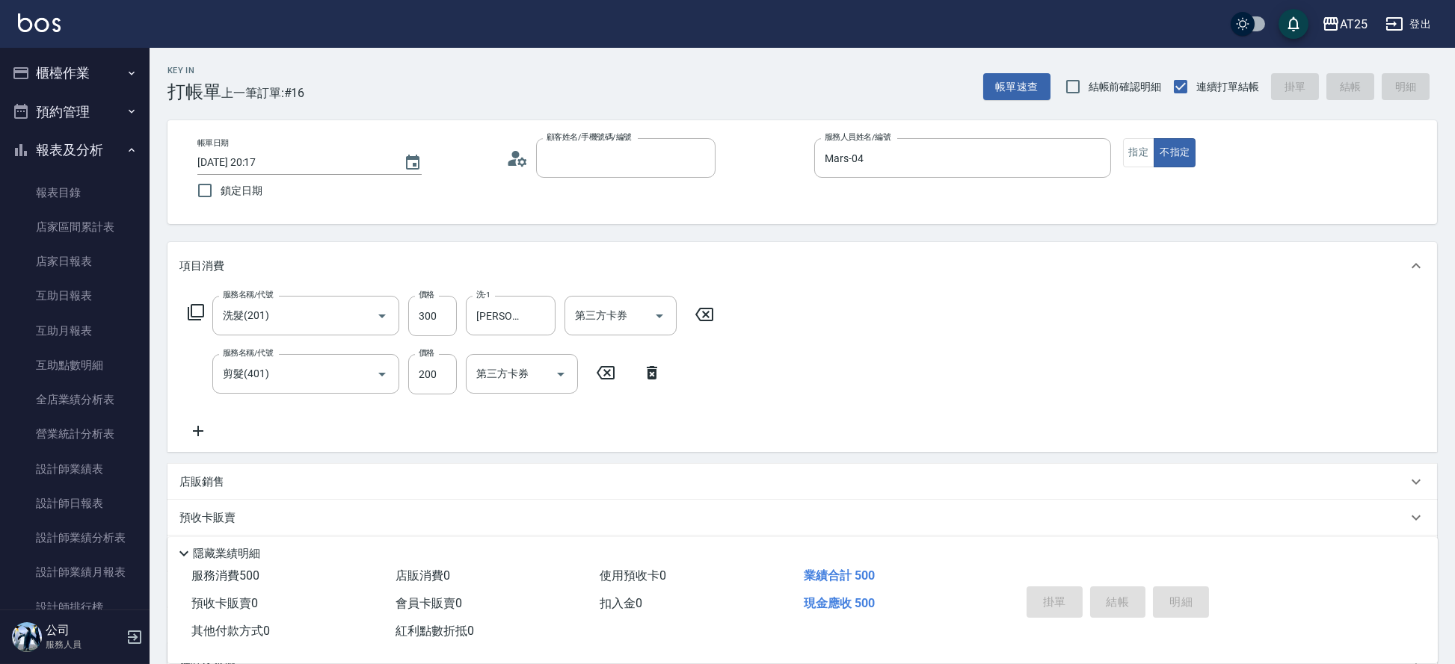
type input "1"
type input "2025/09/04 20:18"
type input "0"
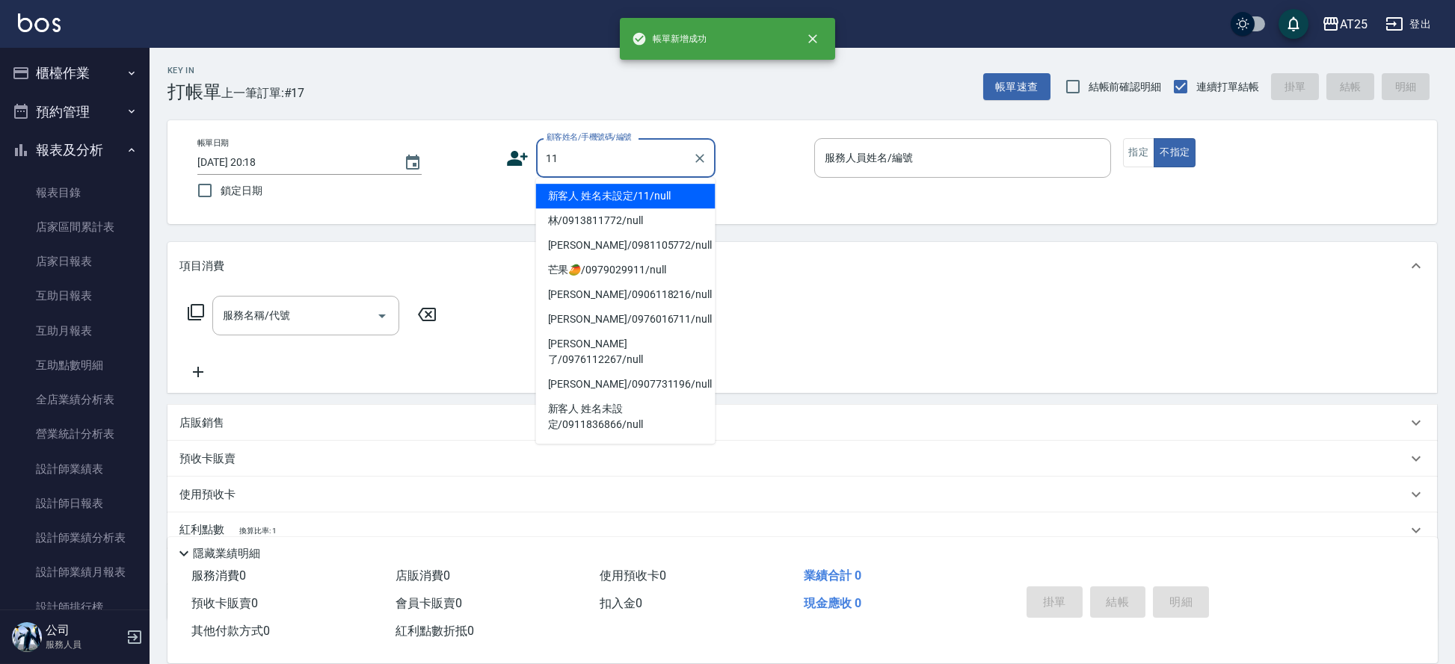
type input "新客人 姓名未設定/11/null"
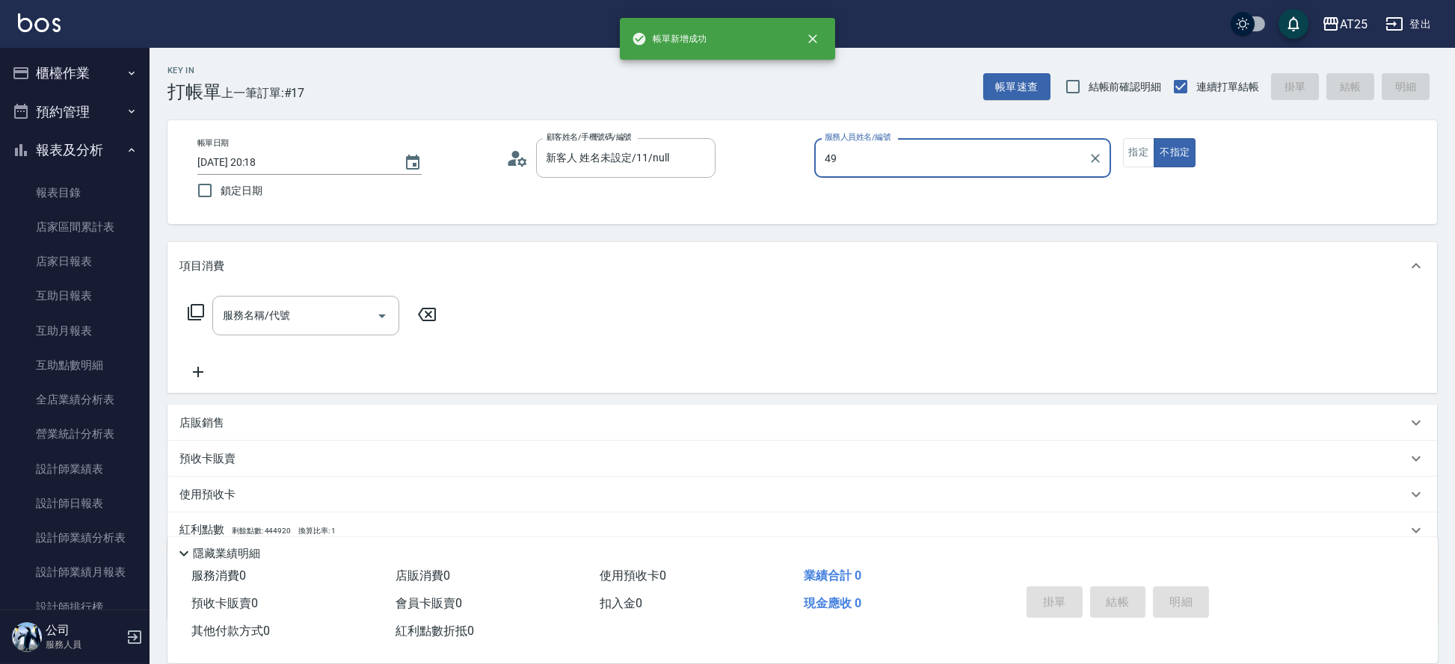
type input "49"
click at [1153, 138] on button "不指定" at bounding box center [1174, 152] width 42 height 29
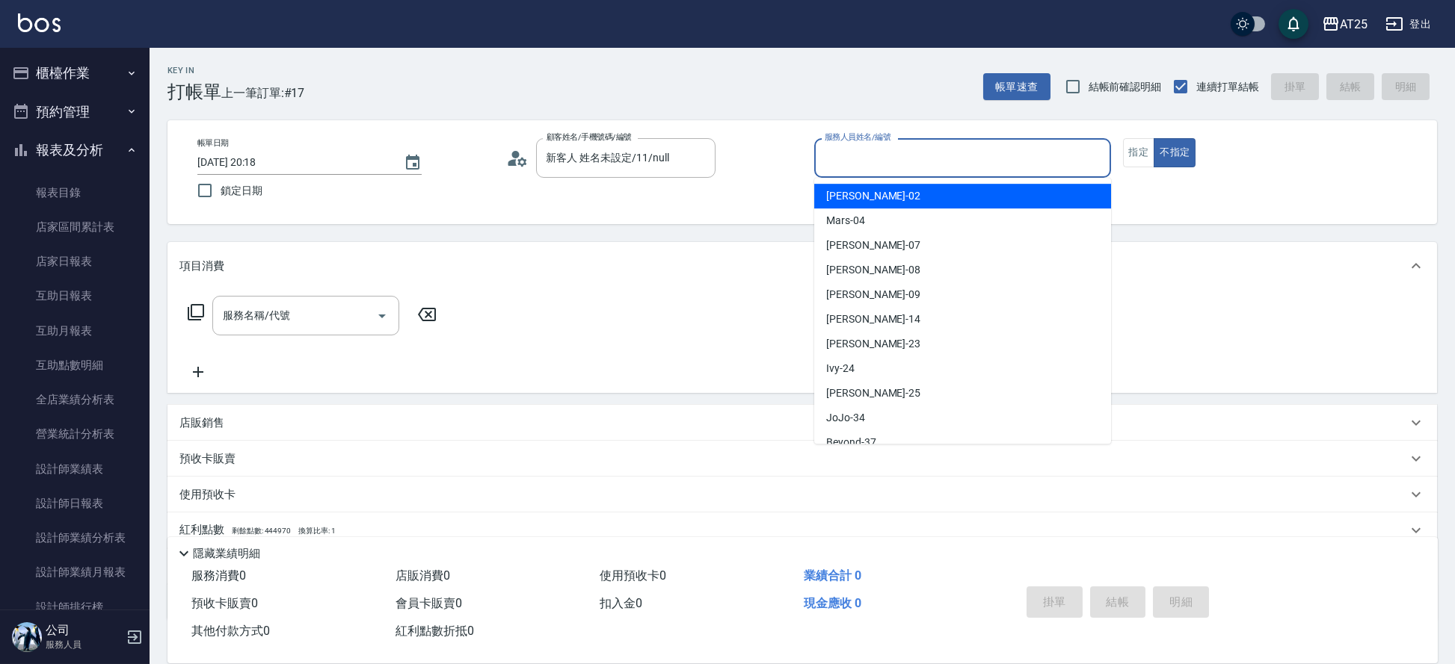
click at [1007, 170] on input "服務人員姓名/編號" at bounding box center [962, 158] width 283 height 26
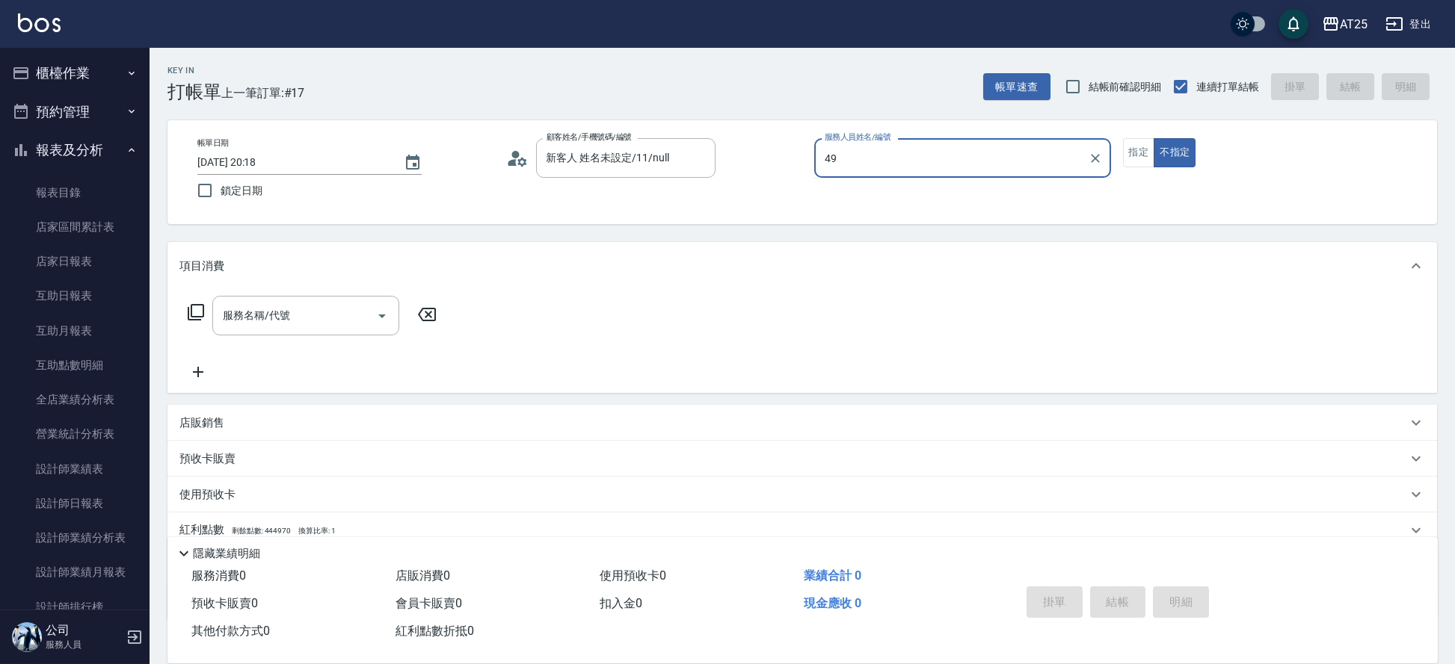
type input "4"
type input "5"
type input "4"
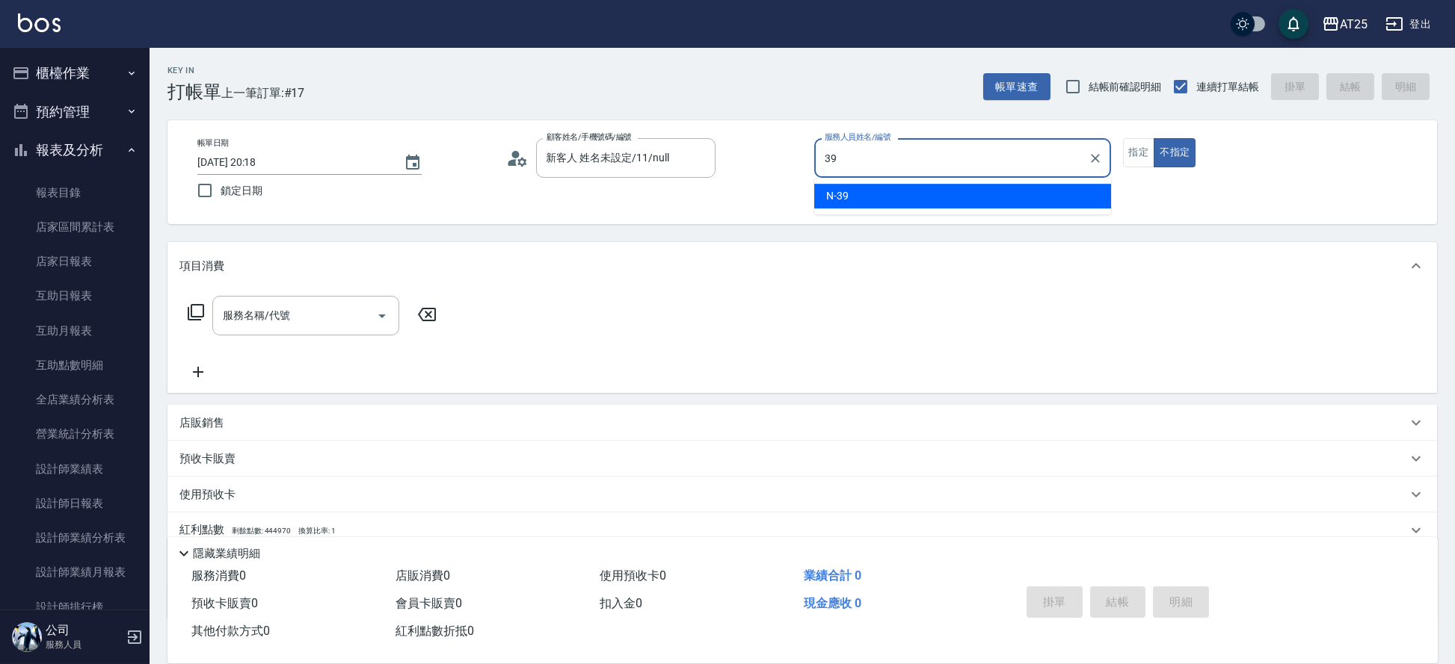
type input "N-39"
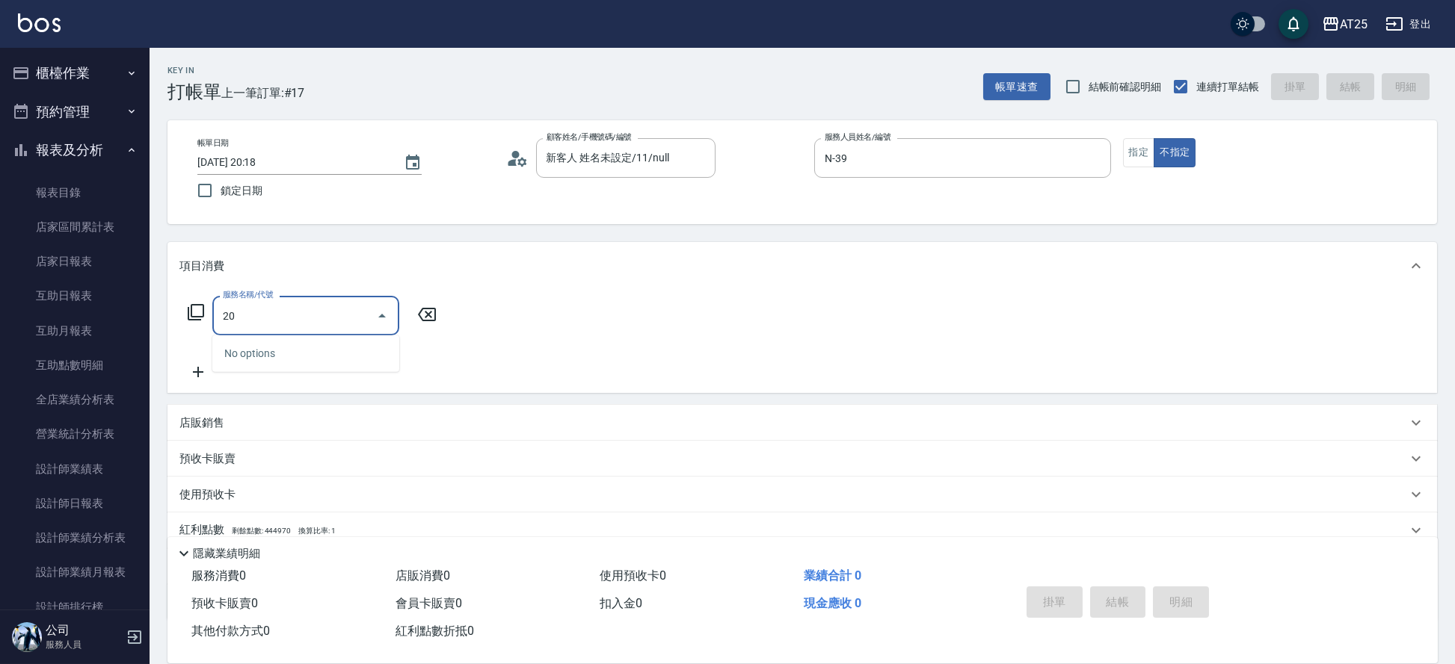
type input "201"
type input "30"
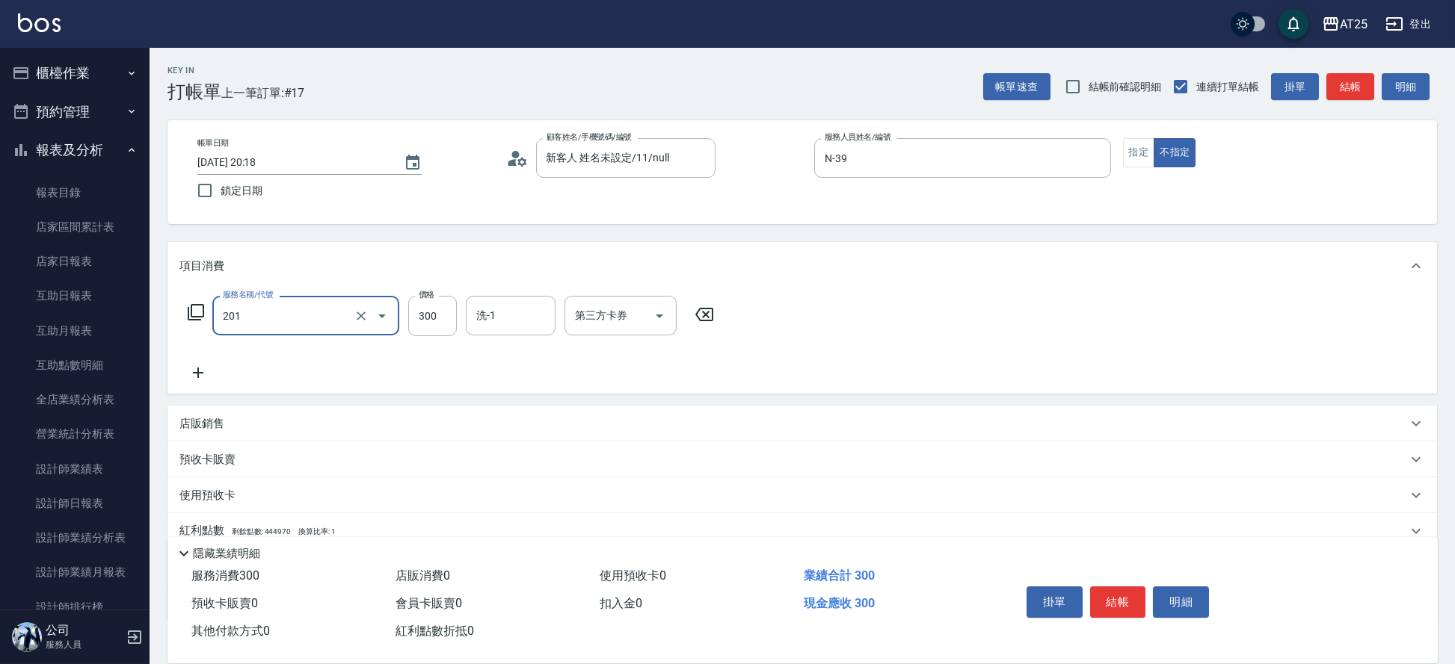
type input "洗髮(201)"
type input "小祐-117"
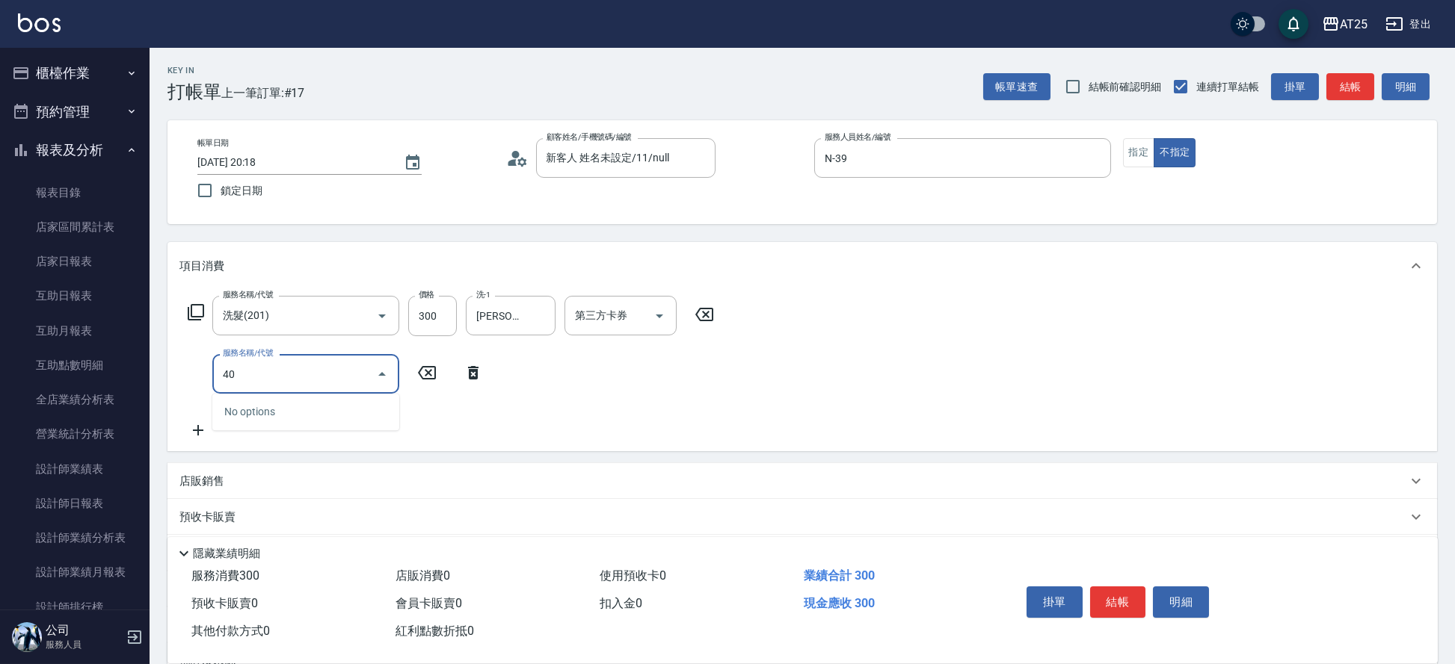
type input "401"
type input "60"
type input "剪髮(401)"
type input "2"
type input "30"
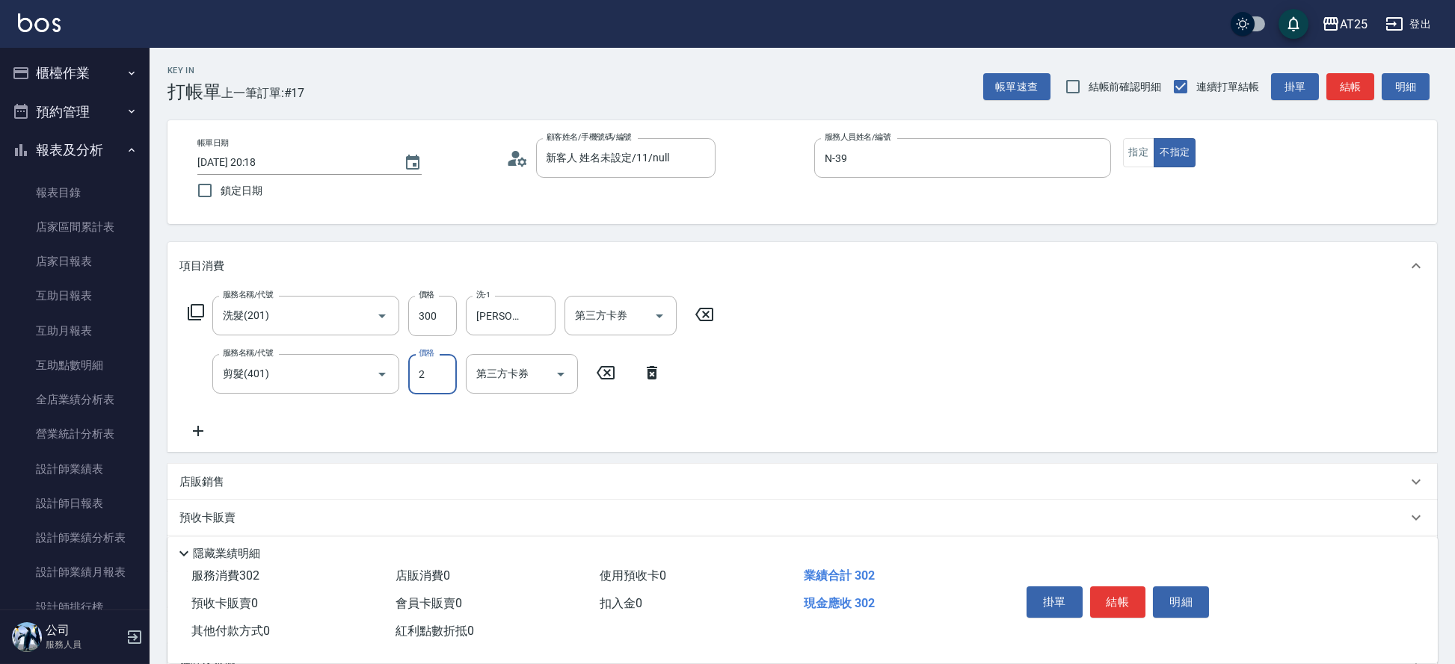
type input "20"
type input "50"
type input "200"
click at [1111, 602] on button "結帳" at bounding box center [1118, 602] width 56 height 31
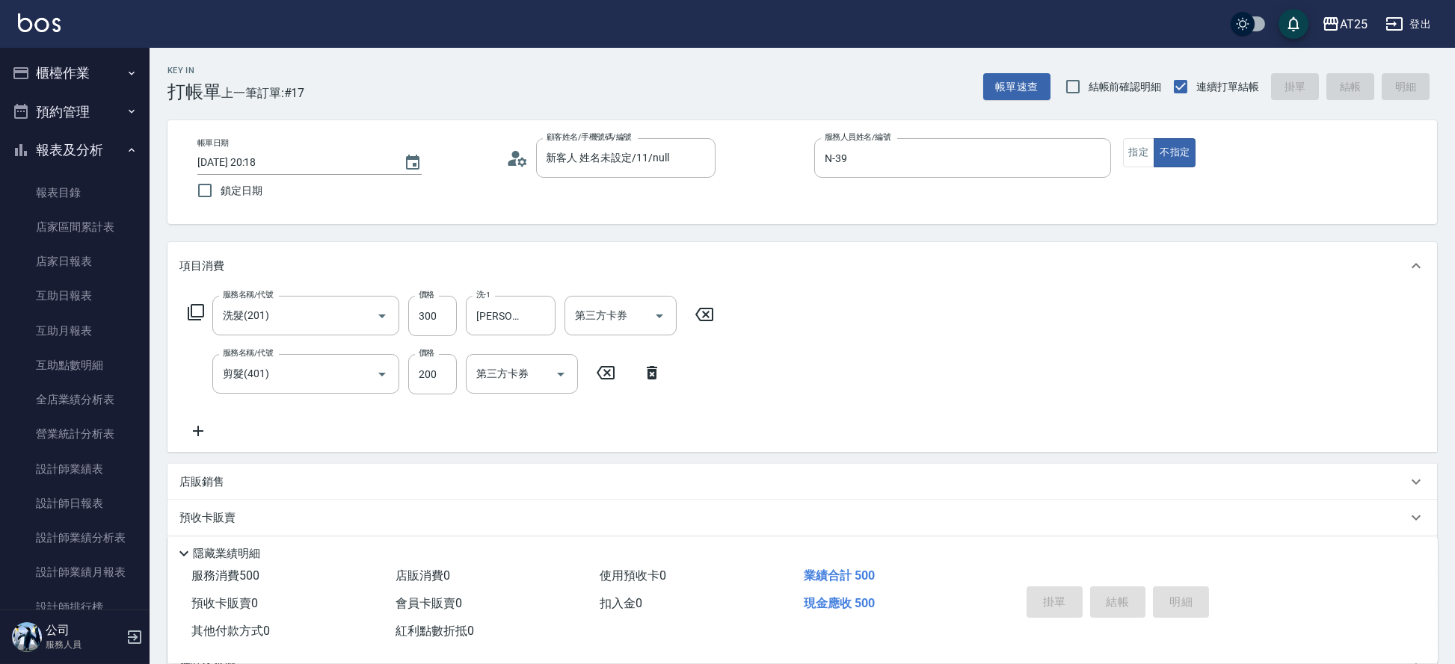
type input "0"
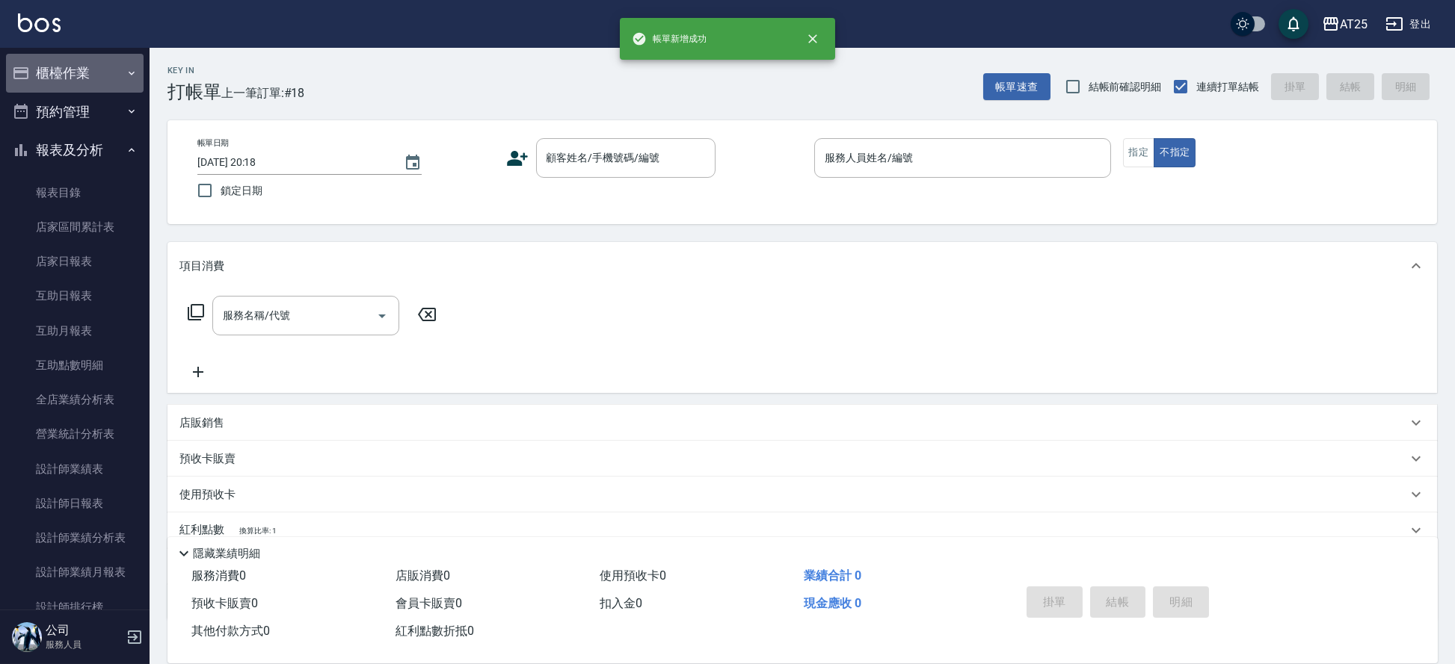
click at [75, 74] on button "櫃檯作業" at bounding box center [75, 73] width 138 height 39
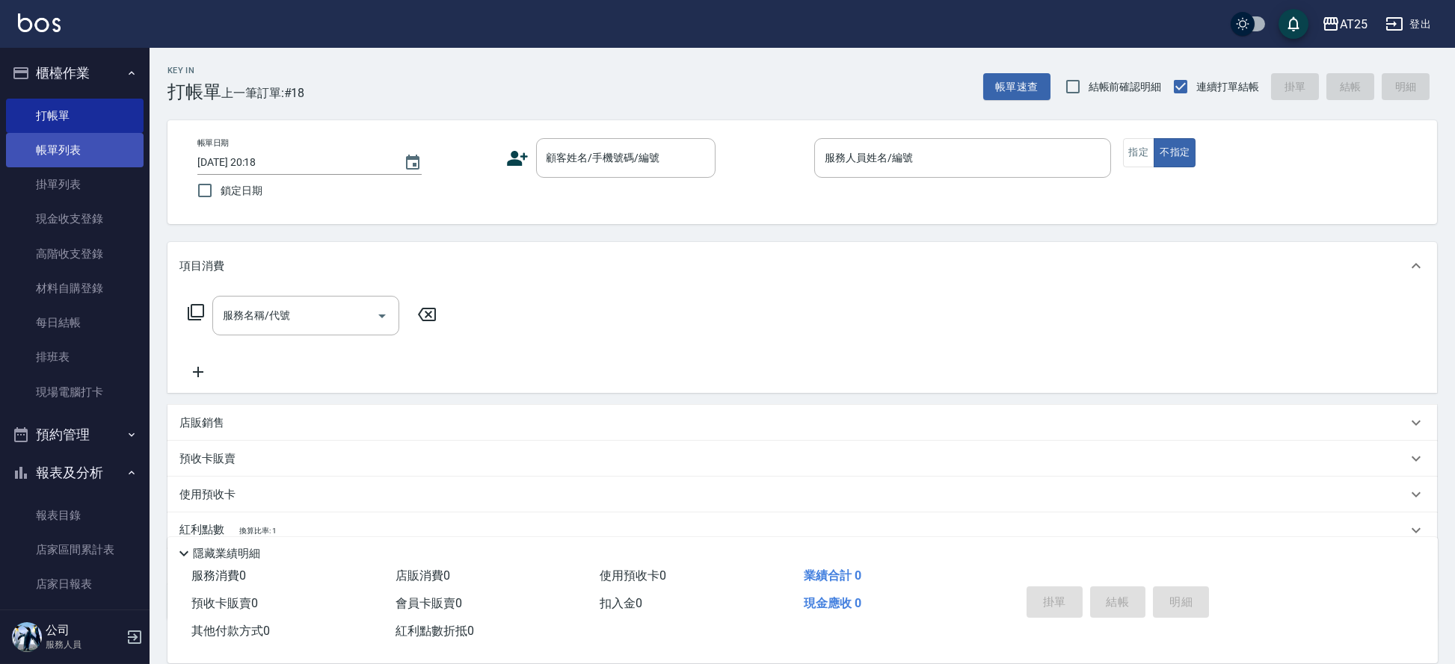
click at [51, 158] on link "帳單列表" at bounding box center [75, 150] width 138 height 34
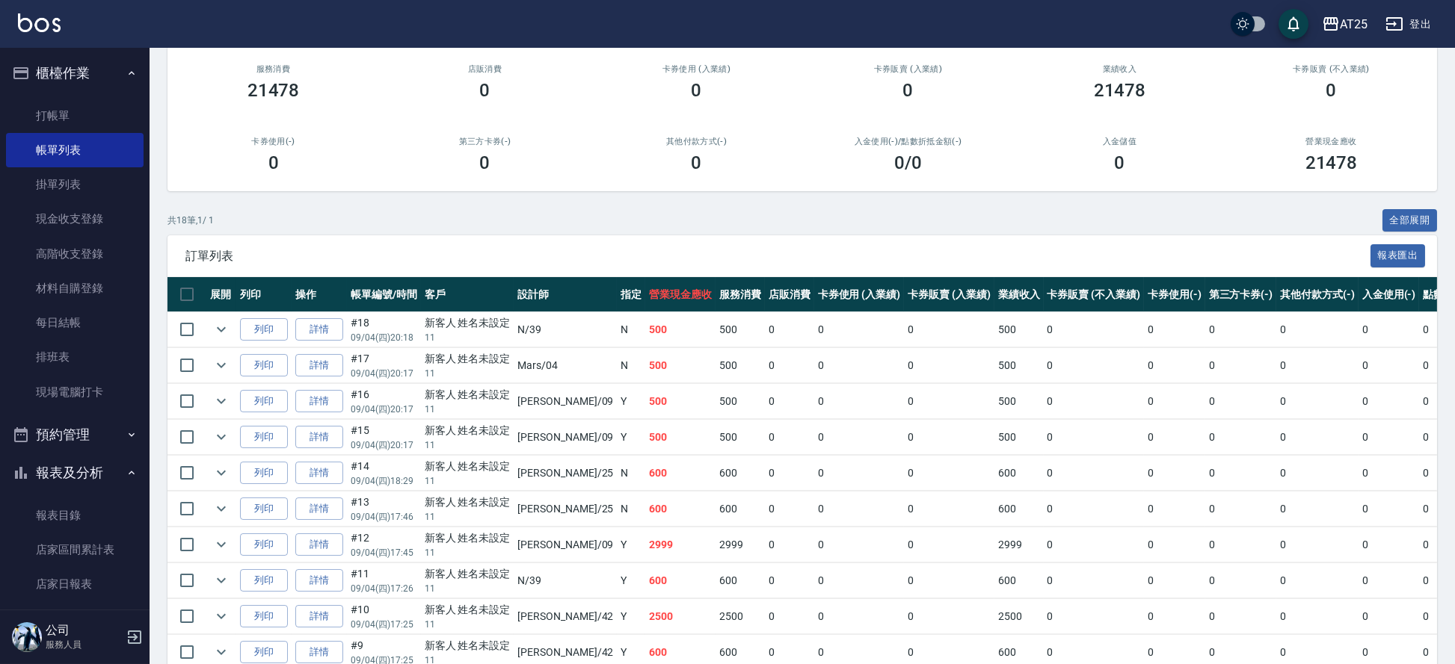
scroll to position [139, 0]
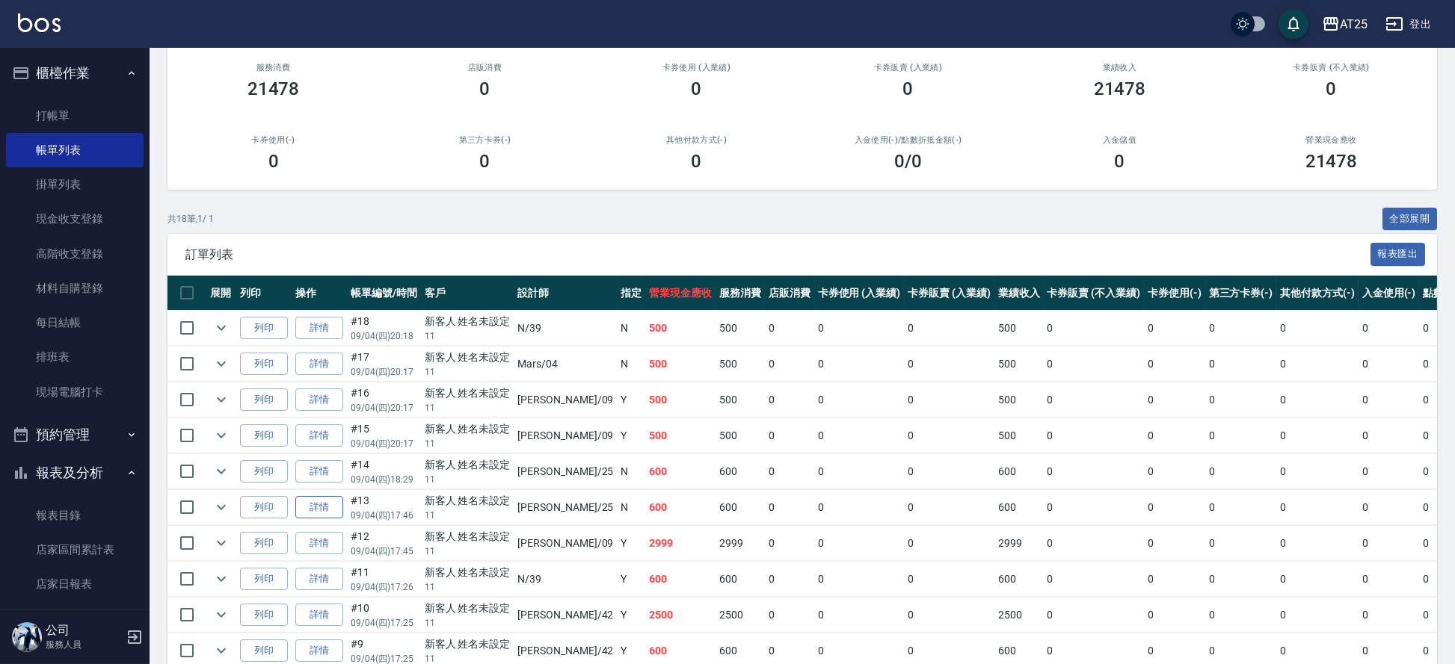
click at [331, 502] on link "詳情" at bounding box center [319, 507] width 48 height 23
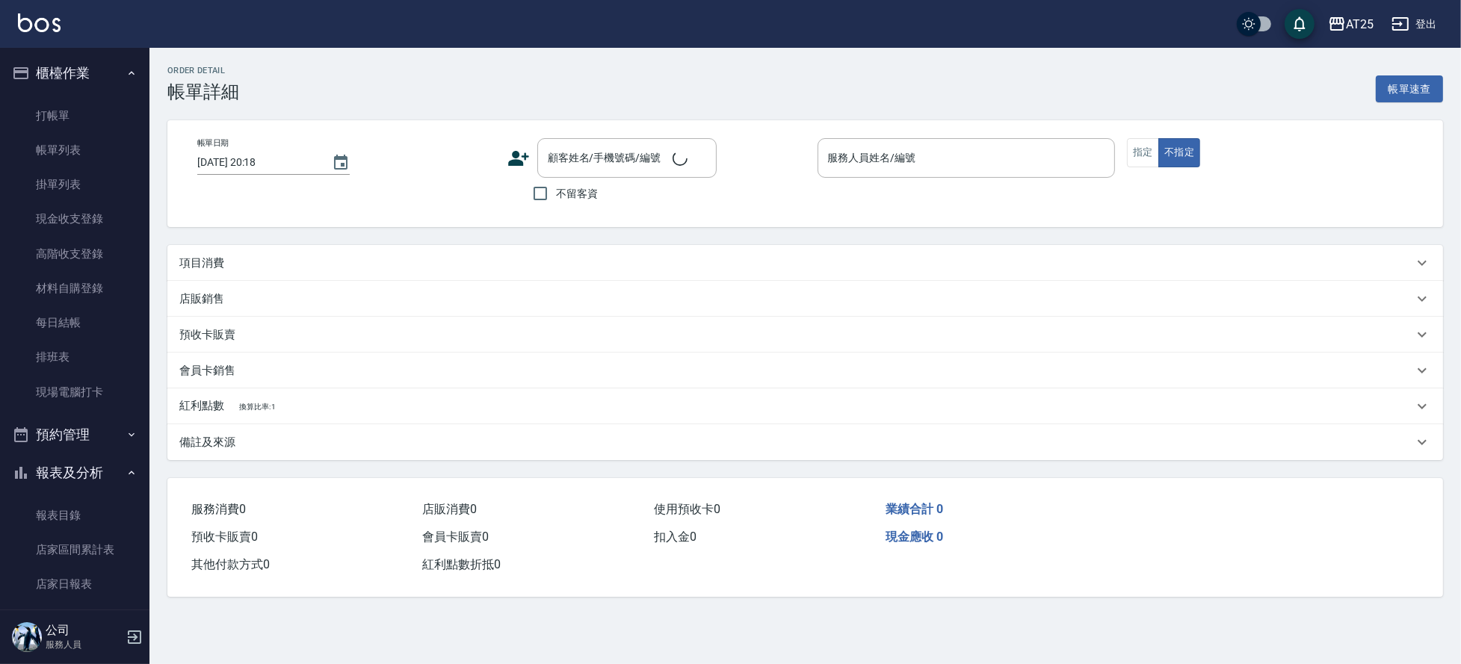
type input "2025/09/04 17:46"
type input "Evan-25"
type input "60"
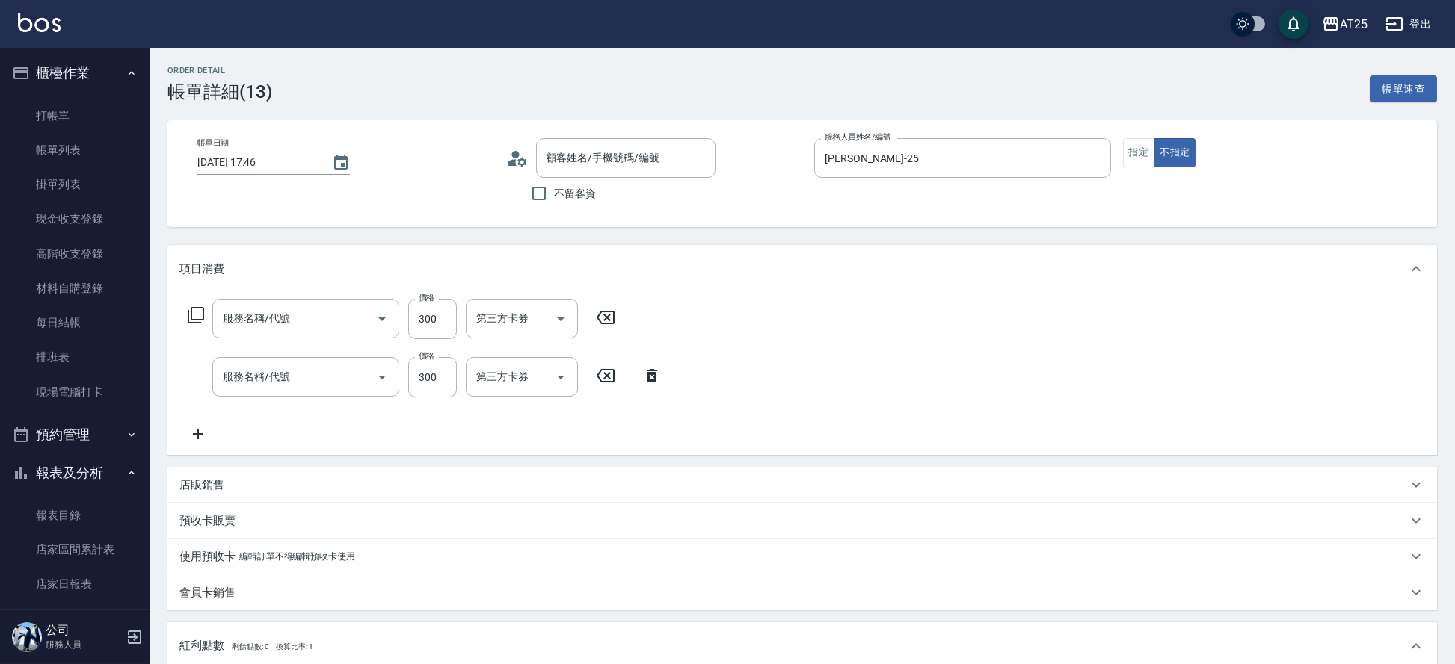
type input "新客人 姓名未設定/11/null"
type input "剪髮(401)"
type input "洗髮(201)"
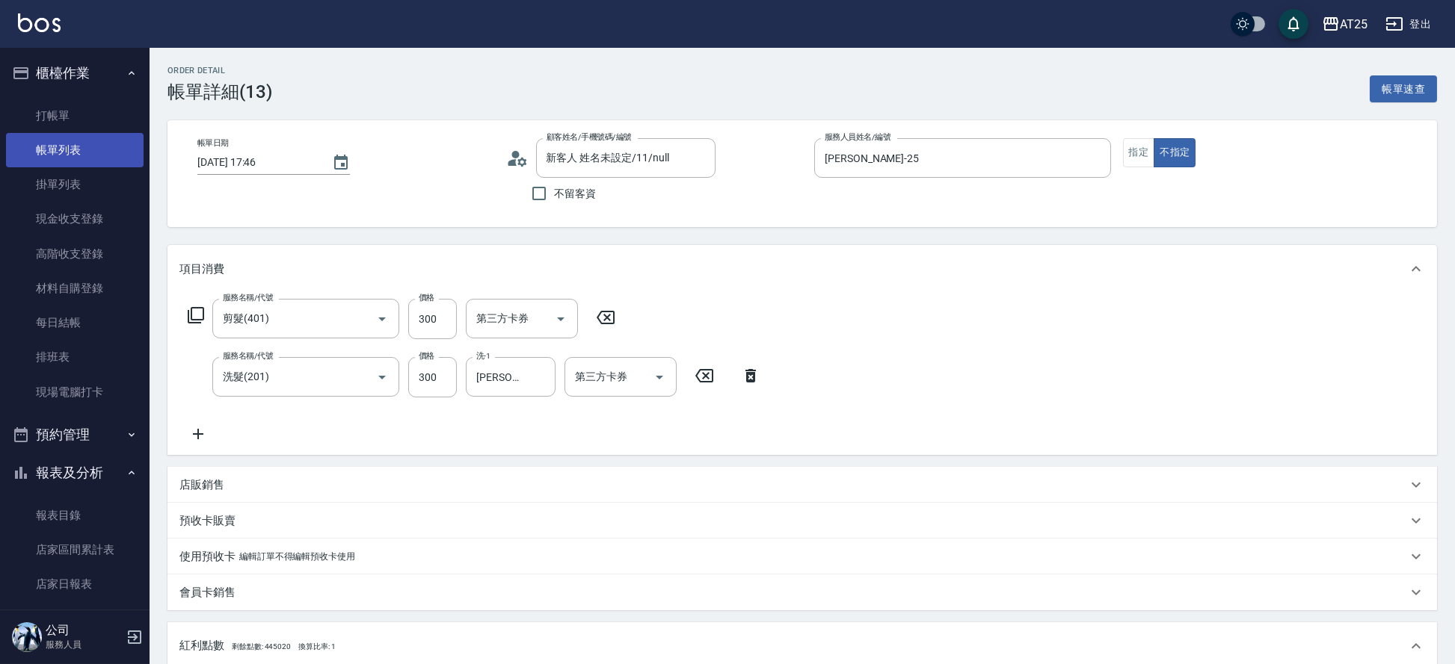
click at [59, 155] on link "帳單列表" at bounding box center [75, 150] width 138 height 34
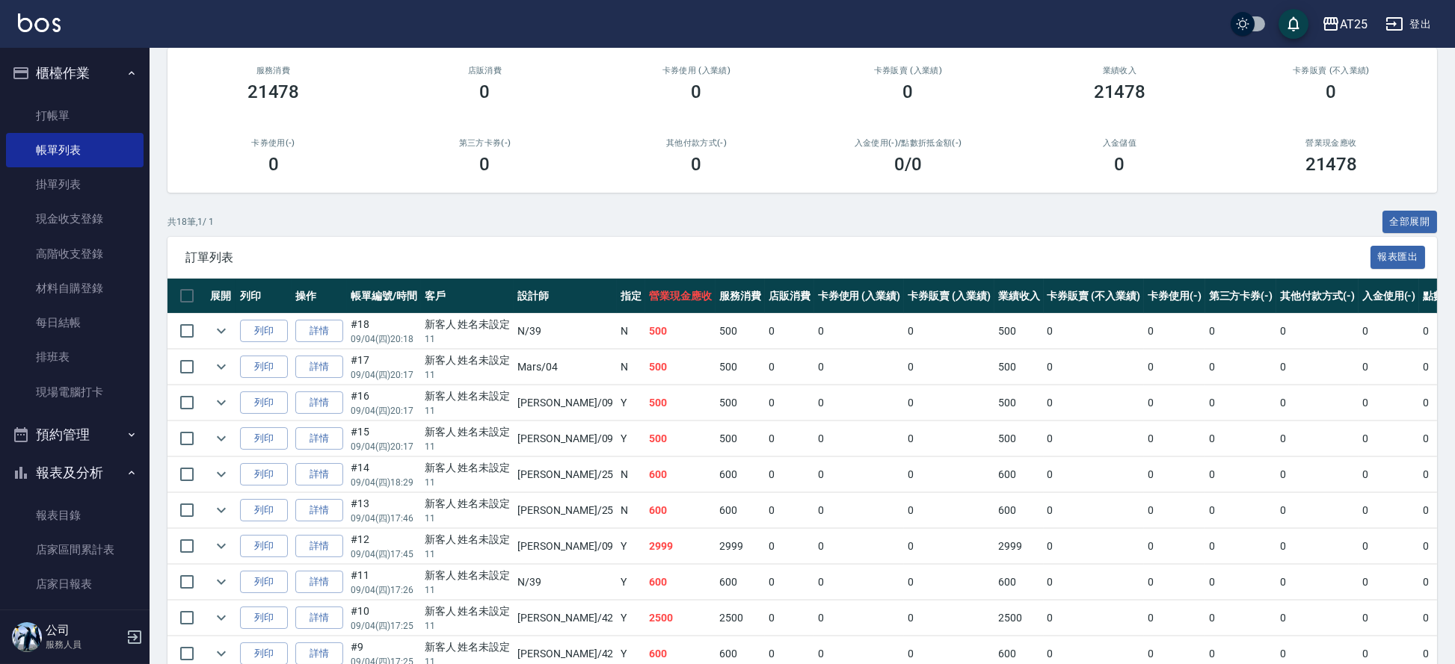
scroll to position [161, 0]
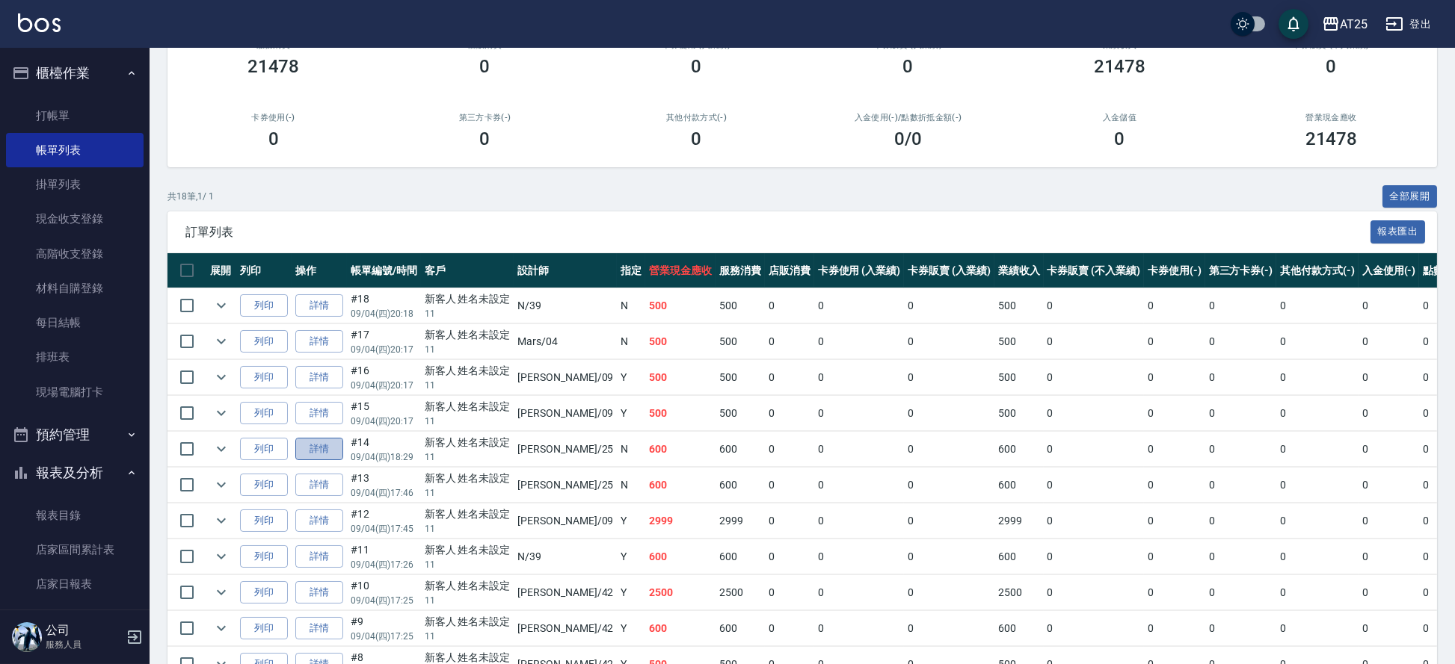
click at [327, 451] on link "詳情" at bounding box center [319, 449] width 48 height 23
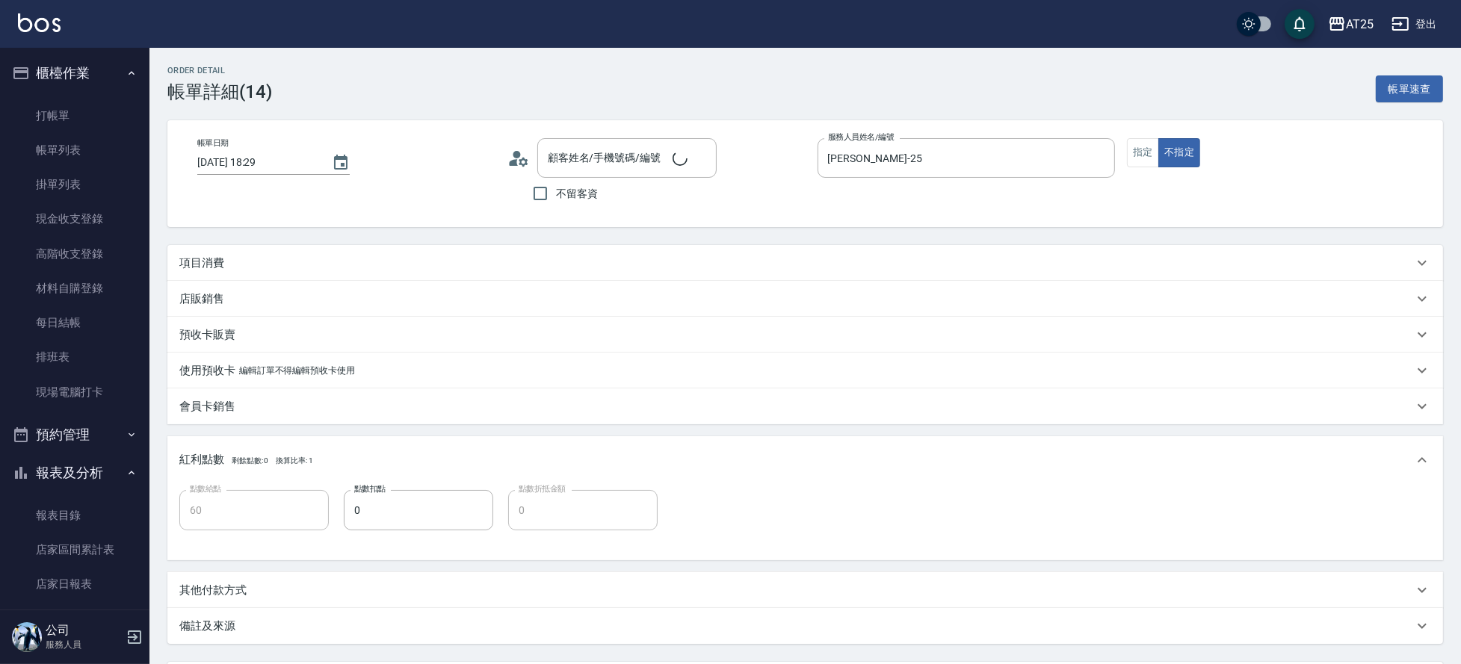
type input "2025/09/04 18:29"
type input "Evan-25"
type input "60"
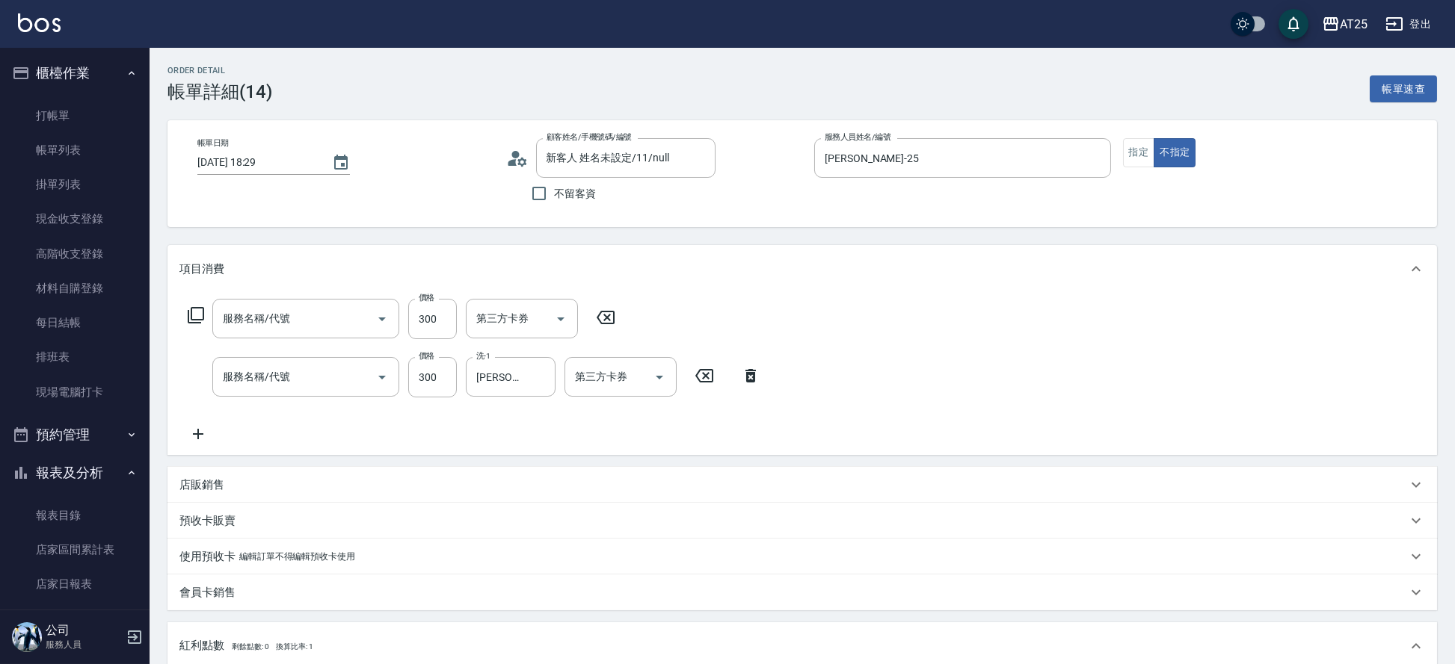
type input "新客人 姓名未設定/11/null"
type input "剪髮(401)"
type input "洗髮(201)"
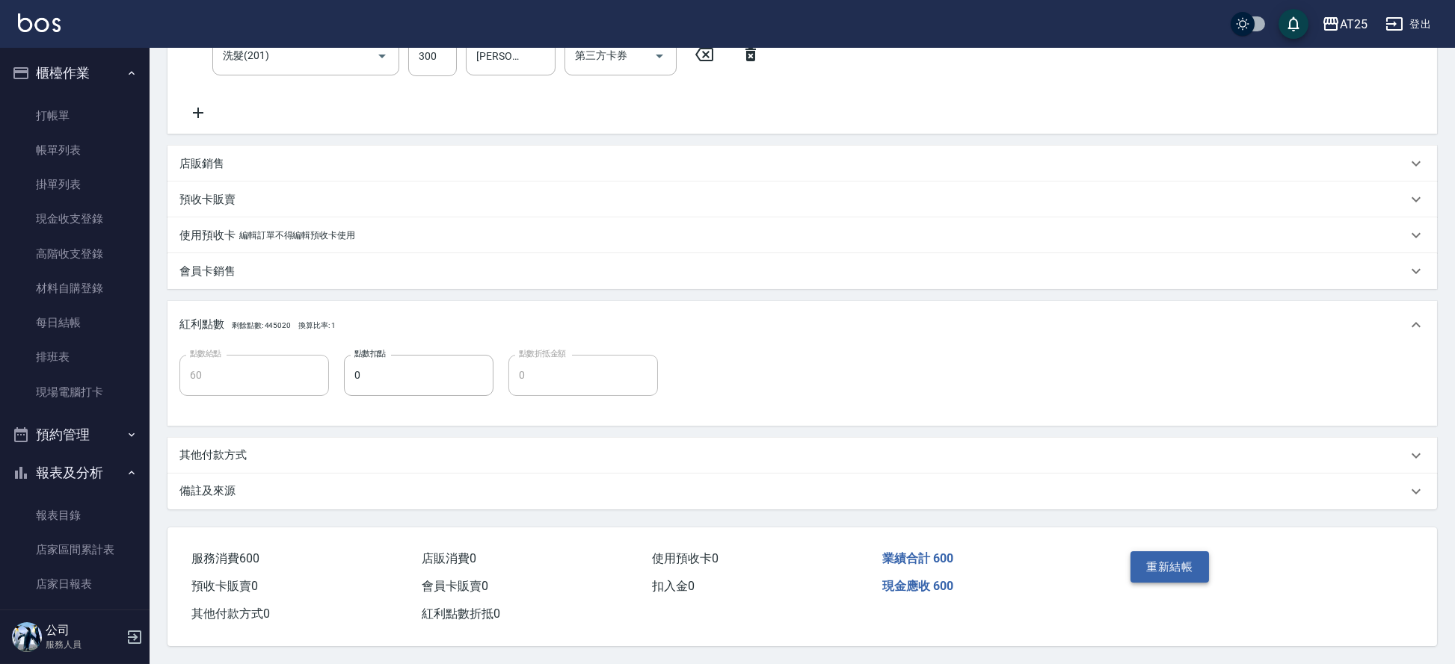
click at [1156, 552] on button "重新結帳" at bounding box center [1169, 567] width 79 height 31
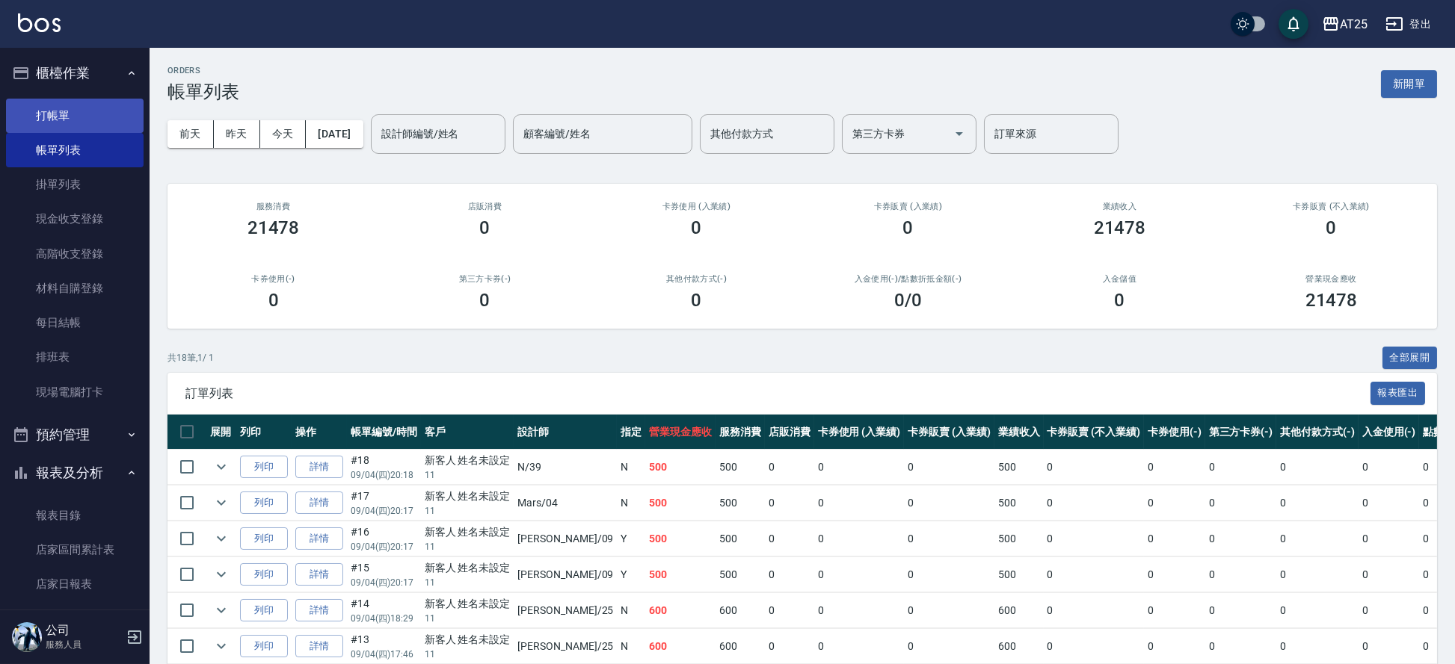
drag, startPoint x: 64, startPoint y: 109, endPoint x: 71, endPoint y: 113, distance: 8.4
click at [64, 109] on link "打帳單" at bounding box center [75, 116] width 138 height 34
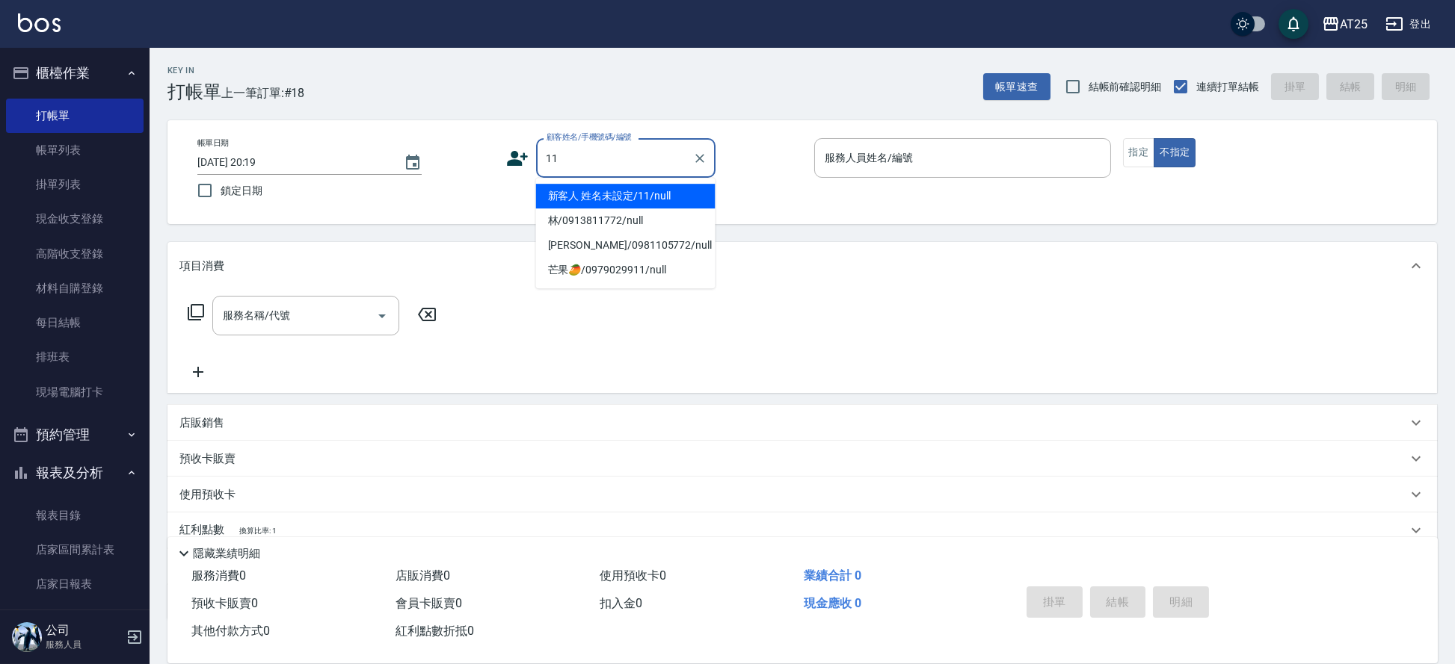
type input "新客人 姓名未設定/11/null"
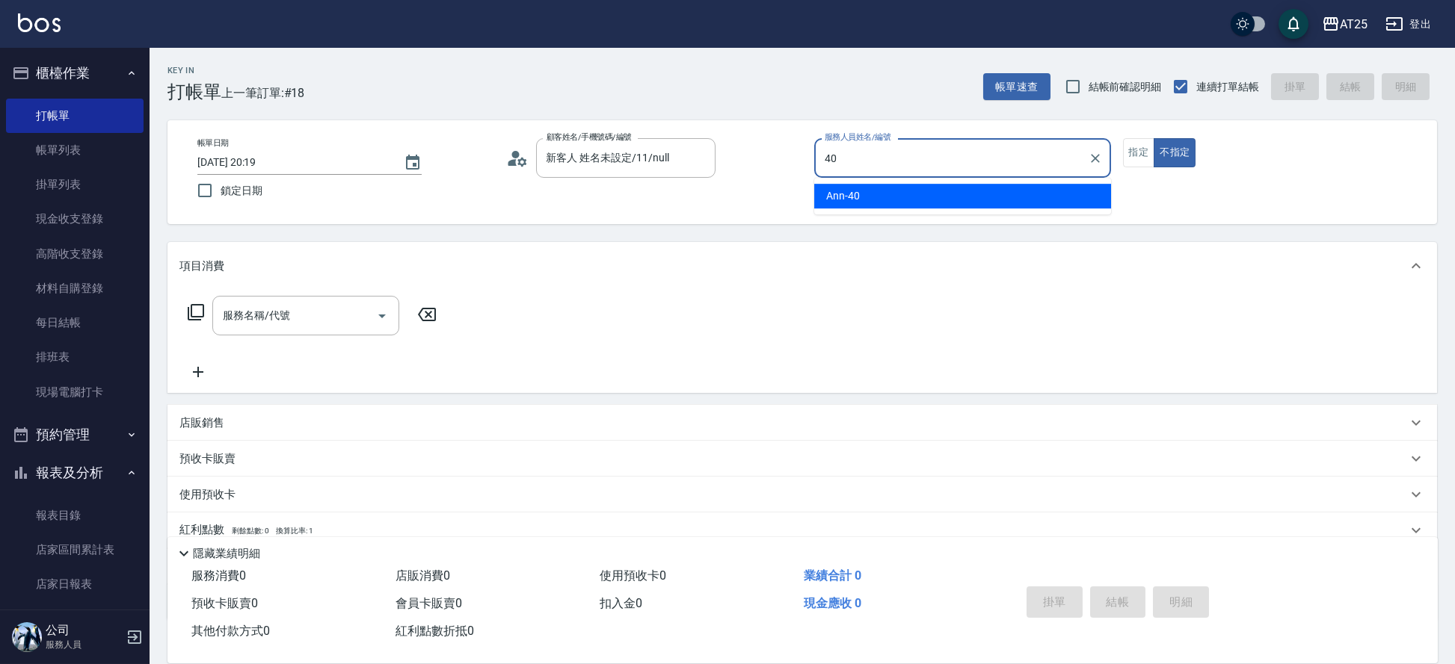
type input "Ann-40"
type button "false"
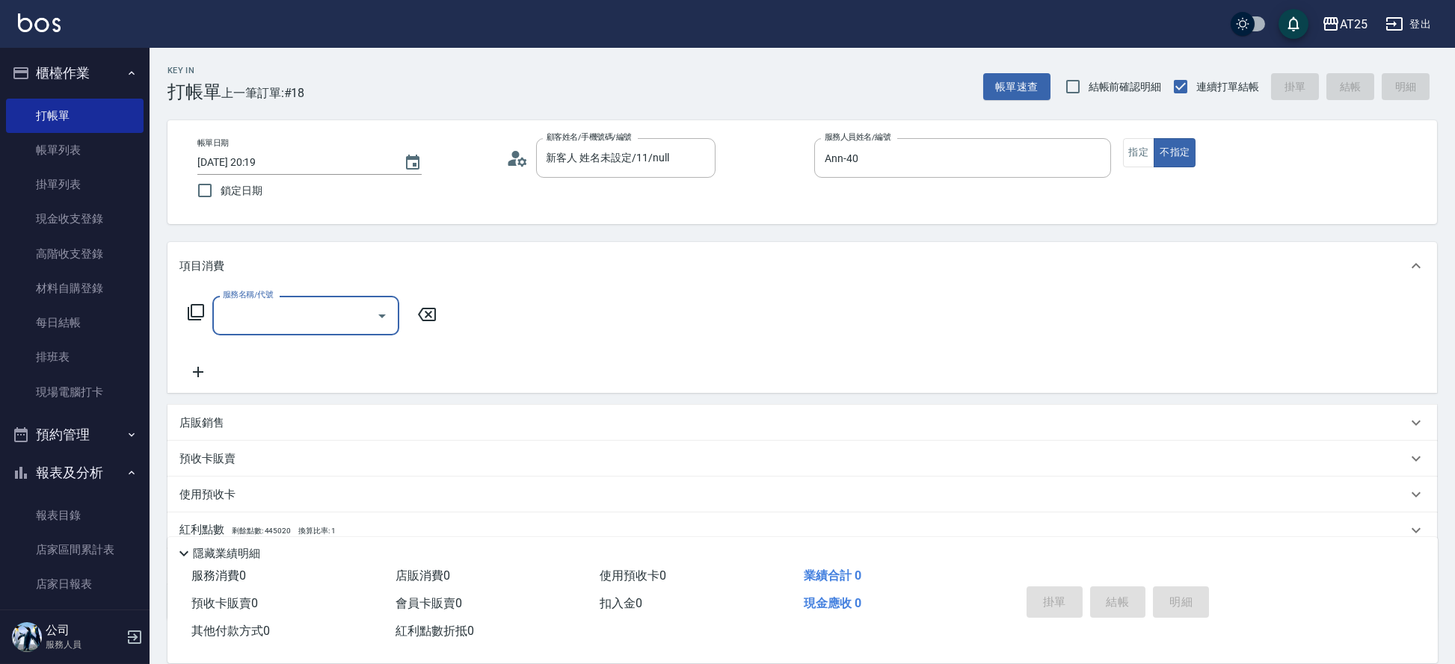
click at [1370, 190] on div "帳單日期 2025/09/04 20:19 鎖定日期 顧客姓名/手機號碼/編號 新客人 姓名未設定/11/null 顧客姓名/手機號碼/編號 服務人員姓名/編…" at bounding box center [801, 172] width 1233 height 68
click at [1135, 152] on button "指定" at bounding box center [1139, 152] width 32 height 29
click at [259, 315] on div "服務名稱/代號 服務名稱/代號" at bounding box center [305, 316] width 187 height 40
type input "t"
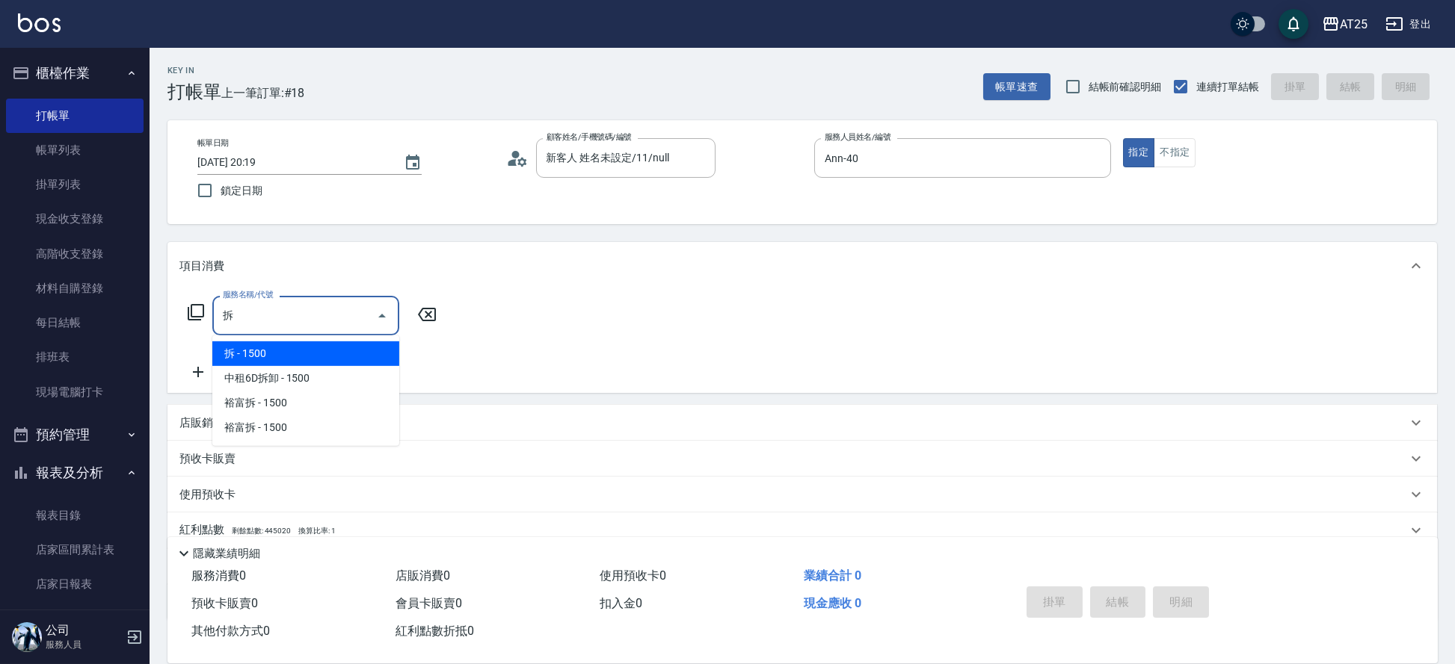
type input "拆(714)"
type input "150"
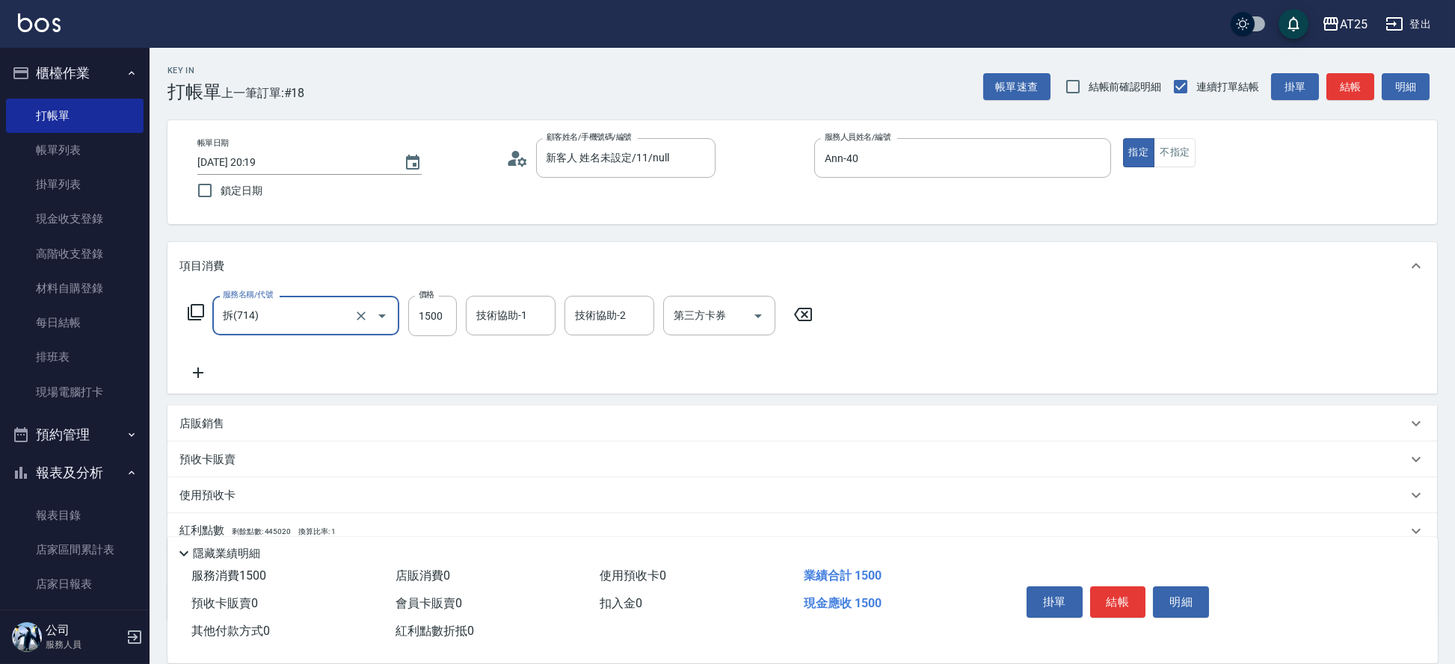
type input "拆(714)"
type input "小恩-69"
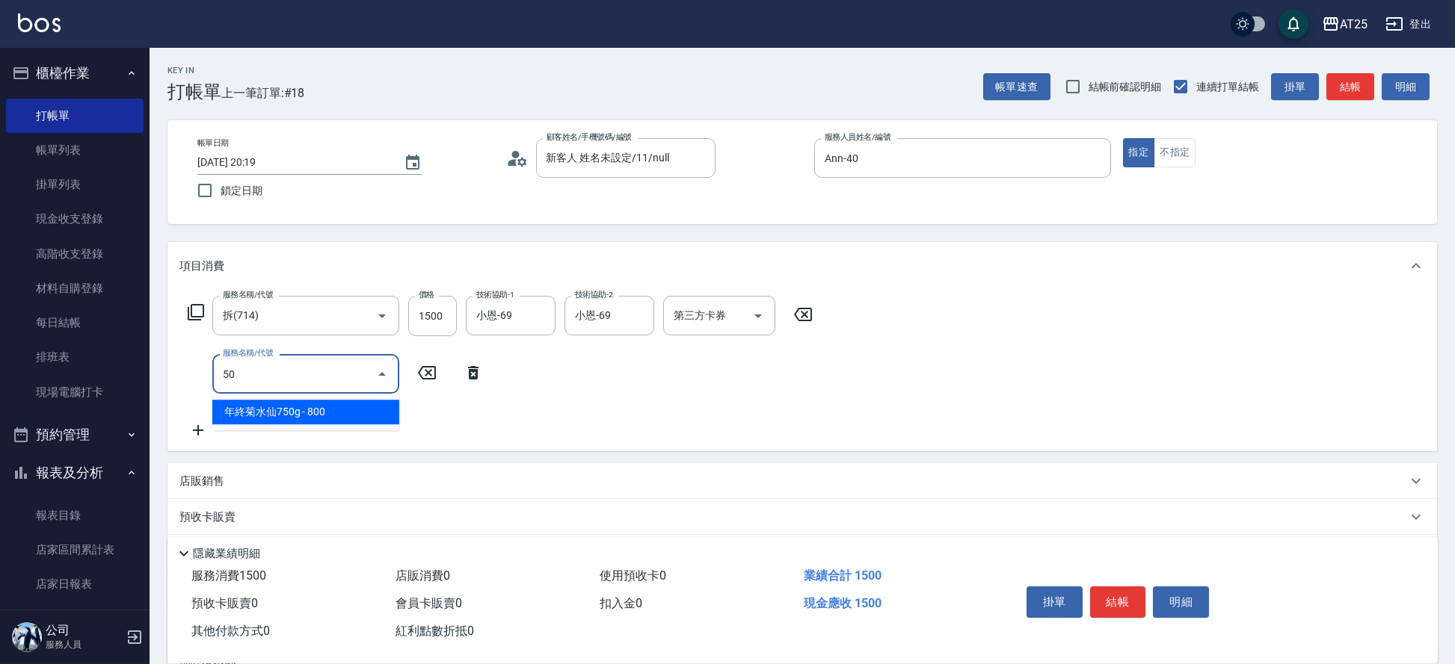
type input "501"
type input "250"
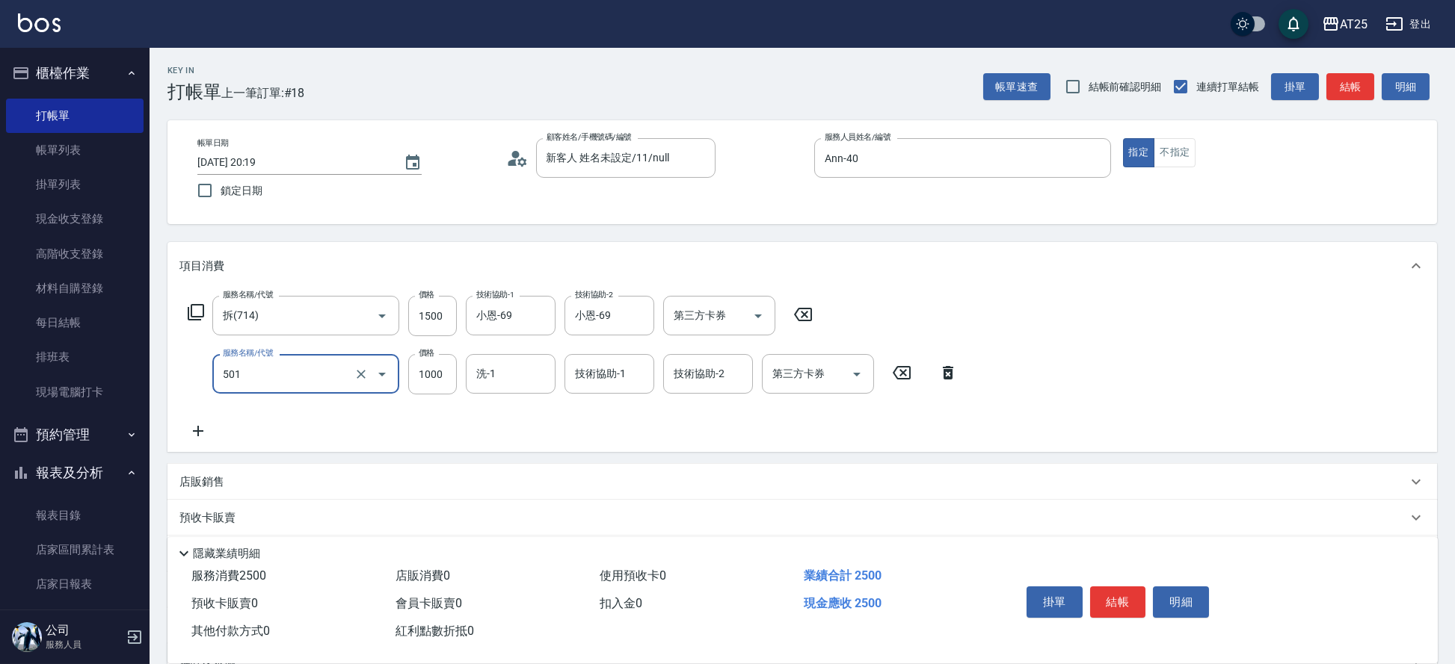
type input "染髮(501)"
type input "150"
type input "0"
type input "小恩-69"
click at [592, 379] on input "技術協助-1" at bounding box center [609, 374] width 76 height 26
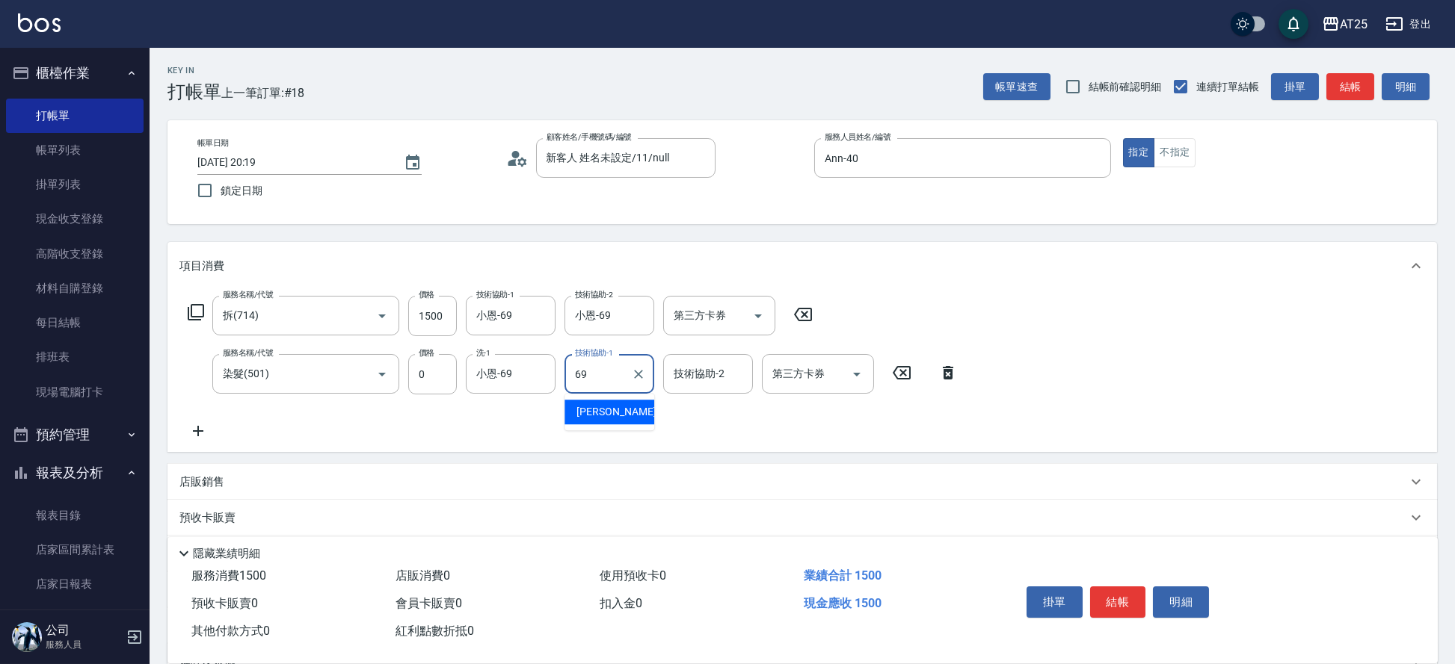
type input "小恩-69"
click at [536, 318] on icon "Clear" at bounding box center [539, 316] width 9 height 9
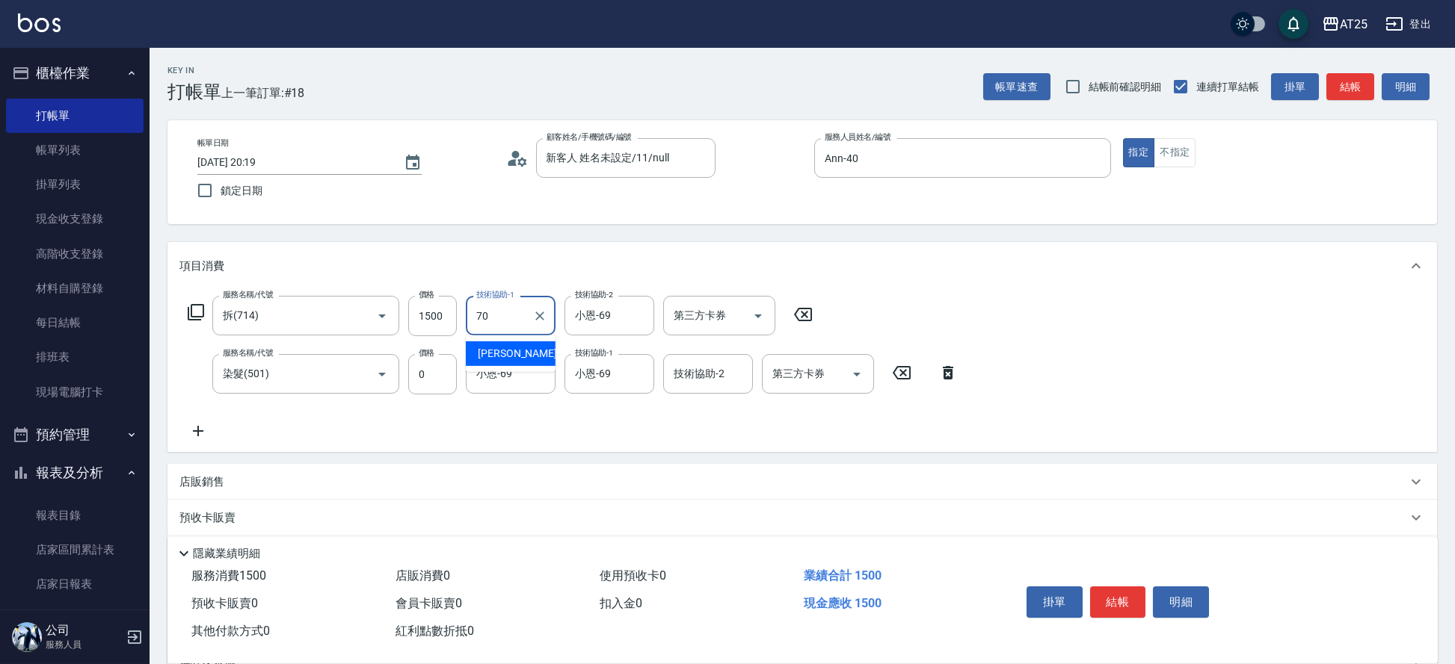
type input "惠均-70"
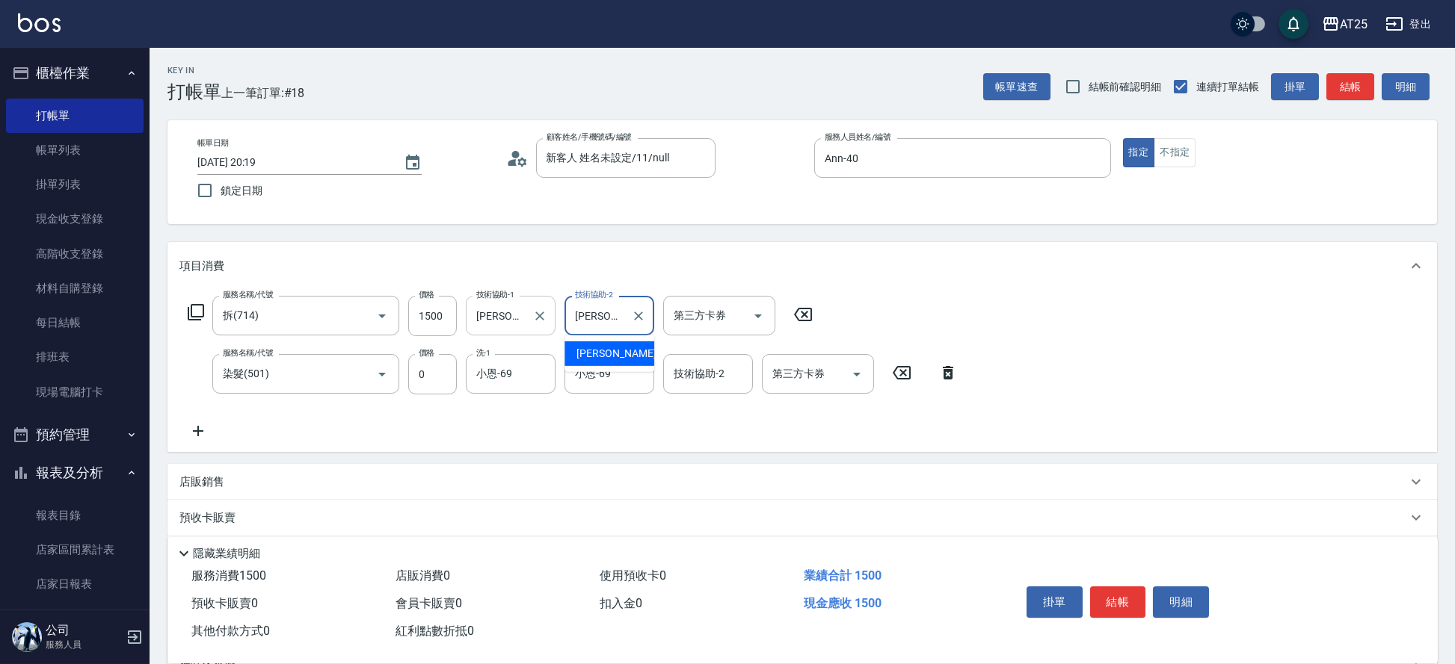
type input "小"
type input "小曼-82"
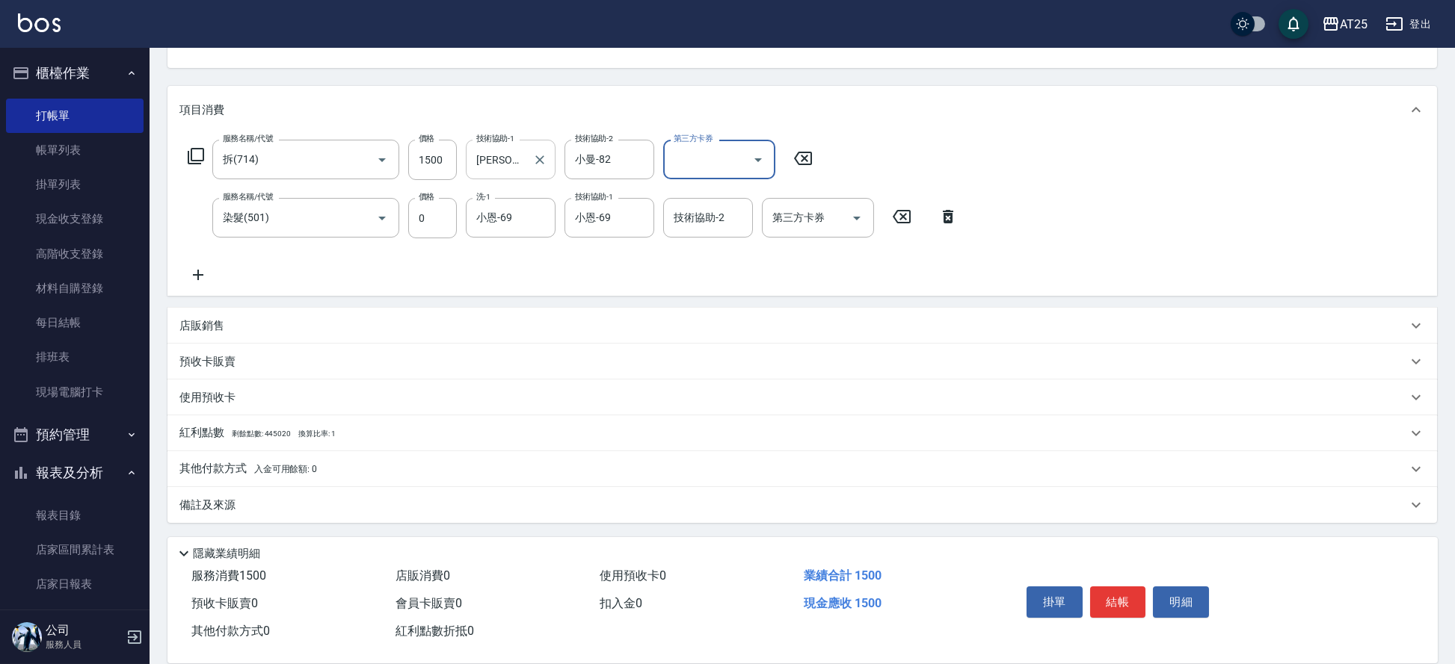
click at [215, 456] on div "其他付款方式 入金可用餘額: 0" at bounding box center [801, 469] width 1269 height 36
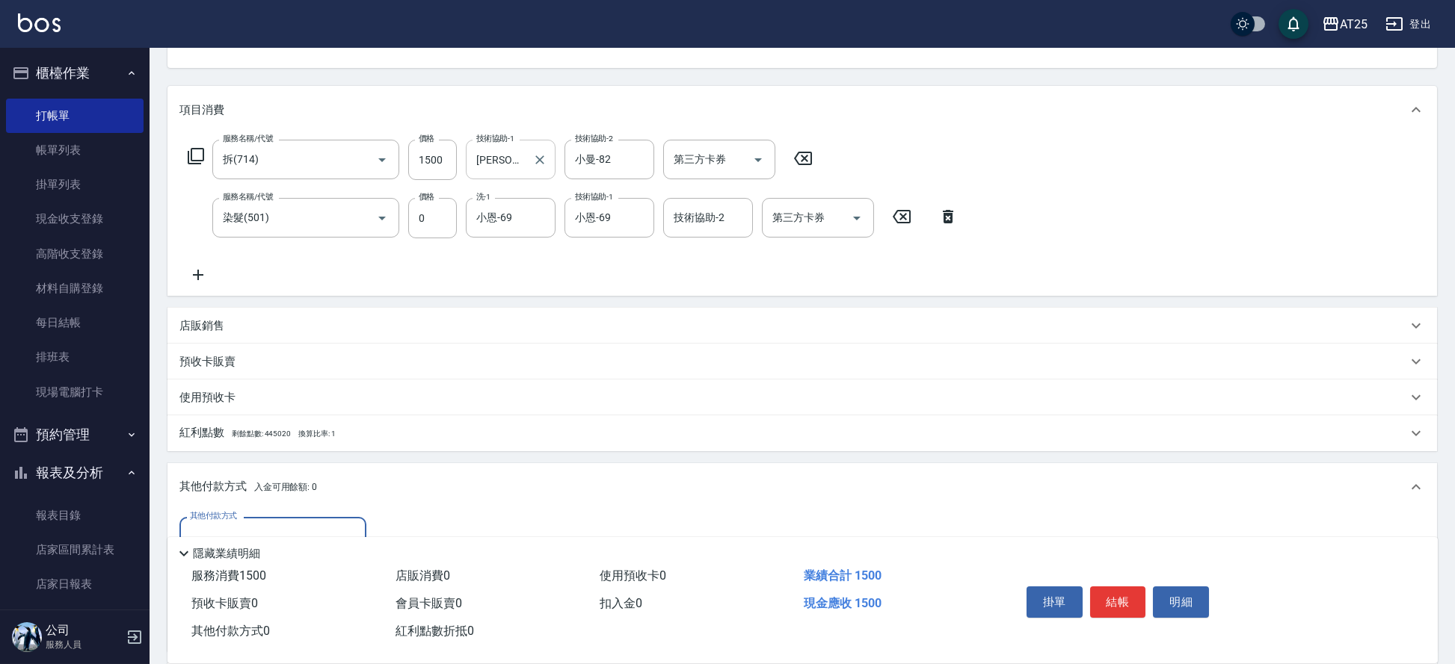
scroll to position [0, 0]
click at [215, 517] on label "其他付款方式" at bounding box center [213, 516] width 47 height 11
click at [215, 524] on input "其他付款方式" at bounding box center [272, 537] width 173 height 26
click at [216, 525] on input "其他付款方式" at bounding box center [272, 537] width 173 height 26
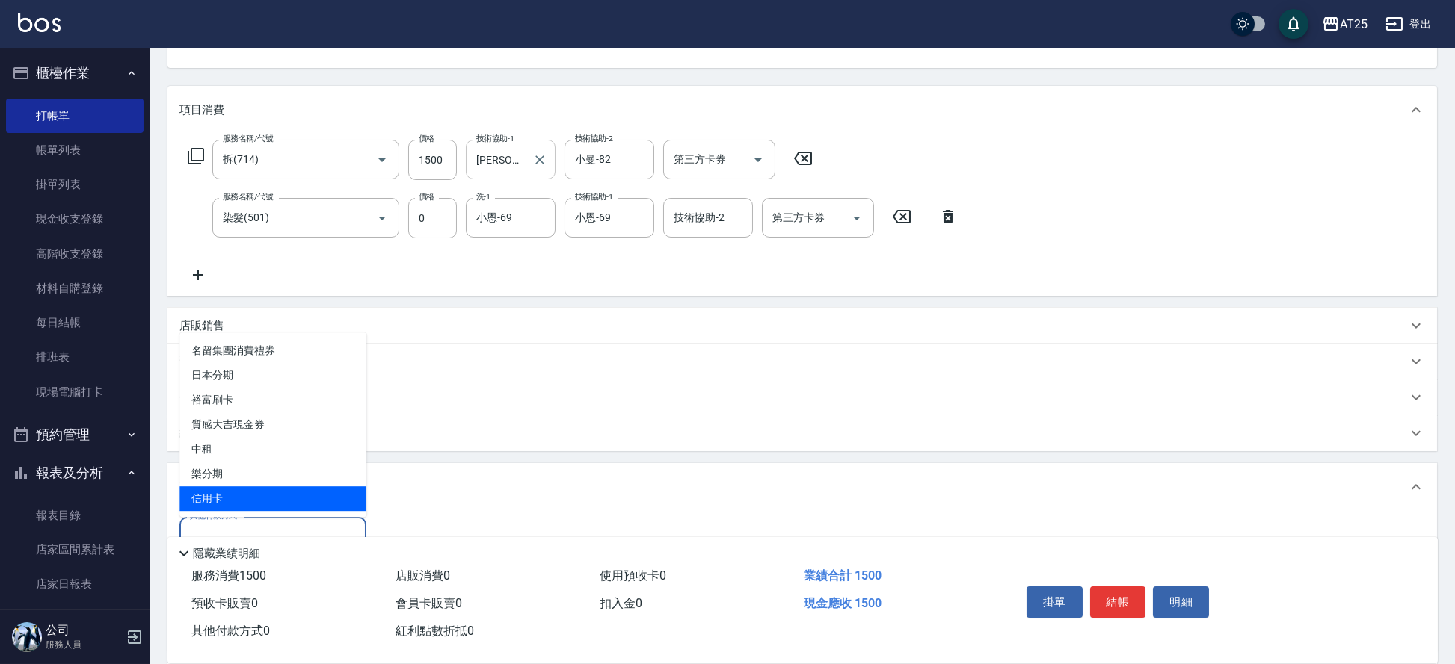
click at [219, 502] on span "信用卡" at bounding box center [272, 499] width 187 height 25
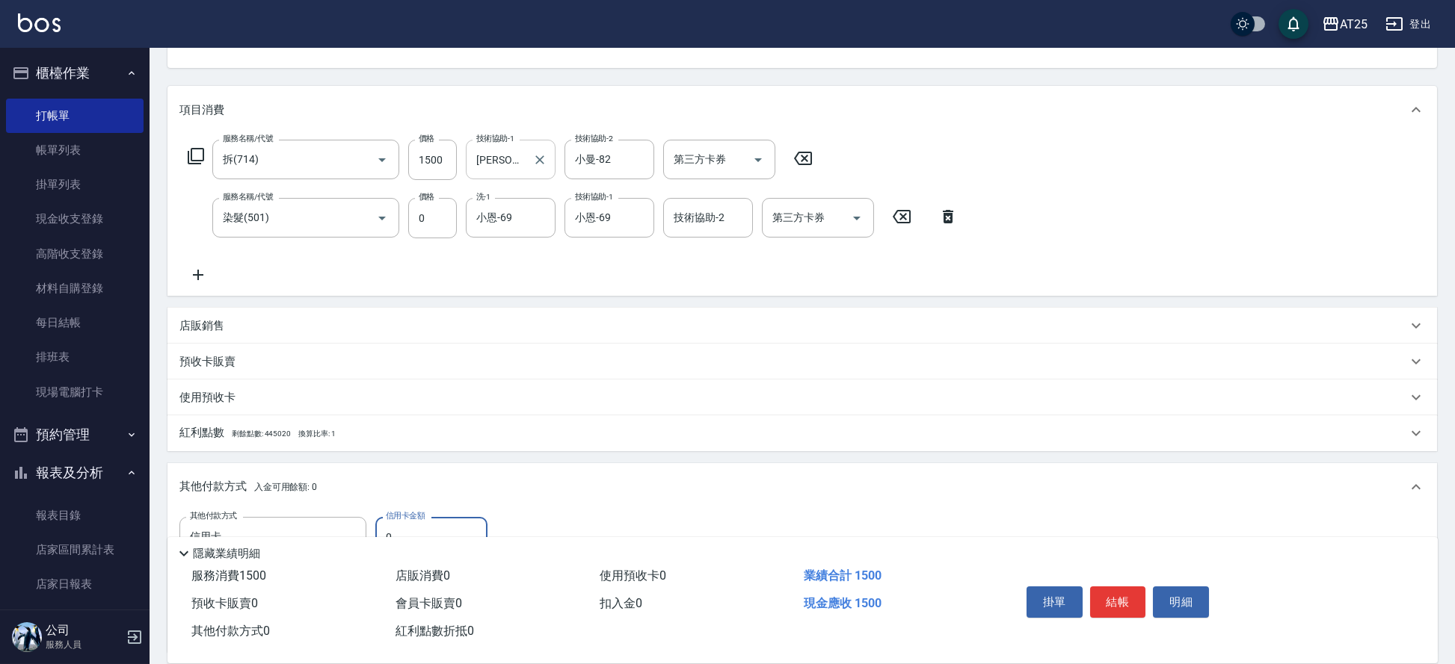
type input "信用卡"
click at [425, 529] on input "0" at bounding box center [431, 537] width 112 height 40
type input "140"
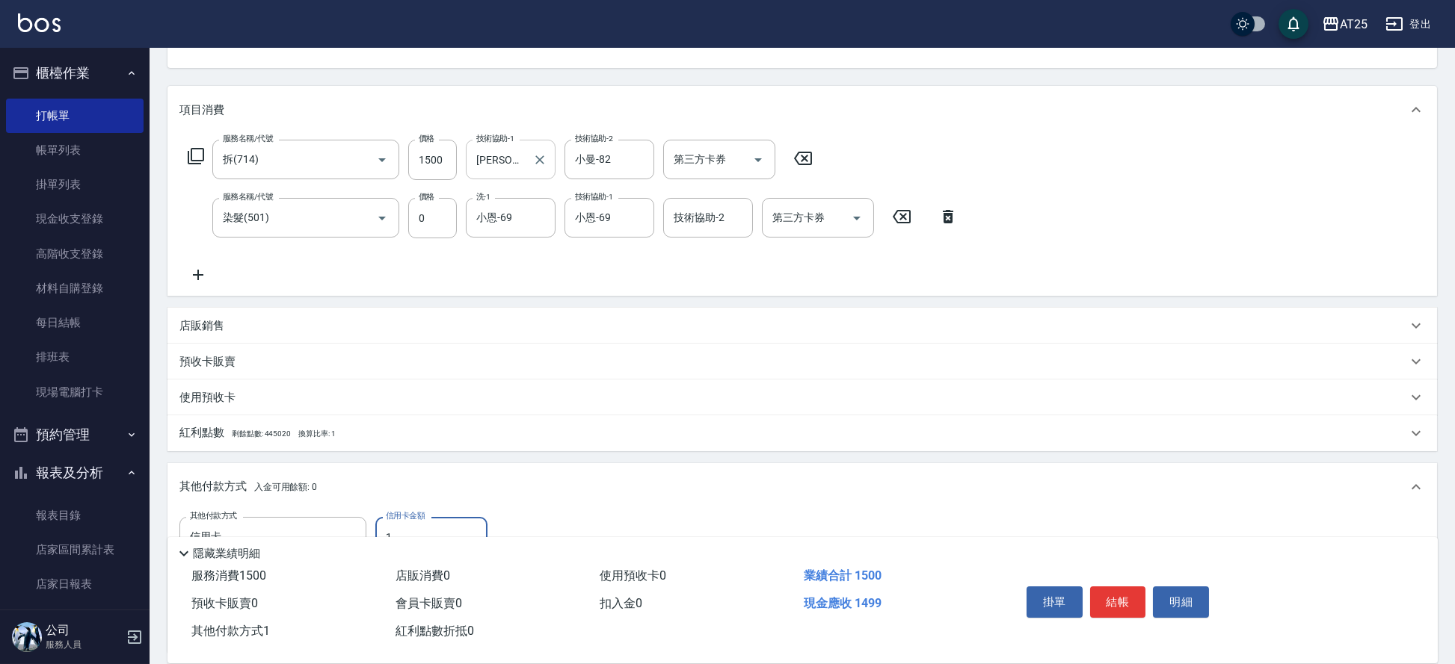
type input "15"
type input "130"
type input "150"
type input "0"
type input "1500"
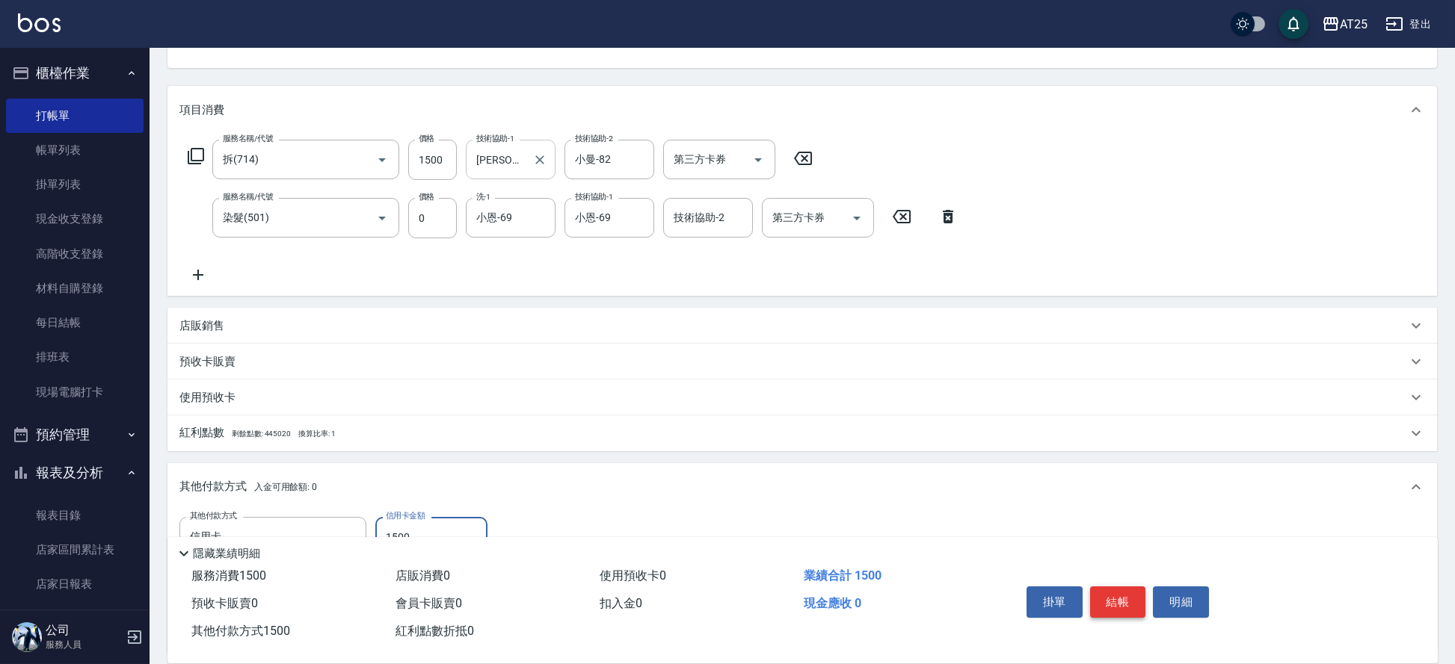
click at [1114, 603] on button "結帳" at bounding box center [1118, 602] width 56 height 31
type input "2025/09/04 20:21"
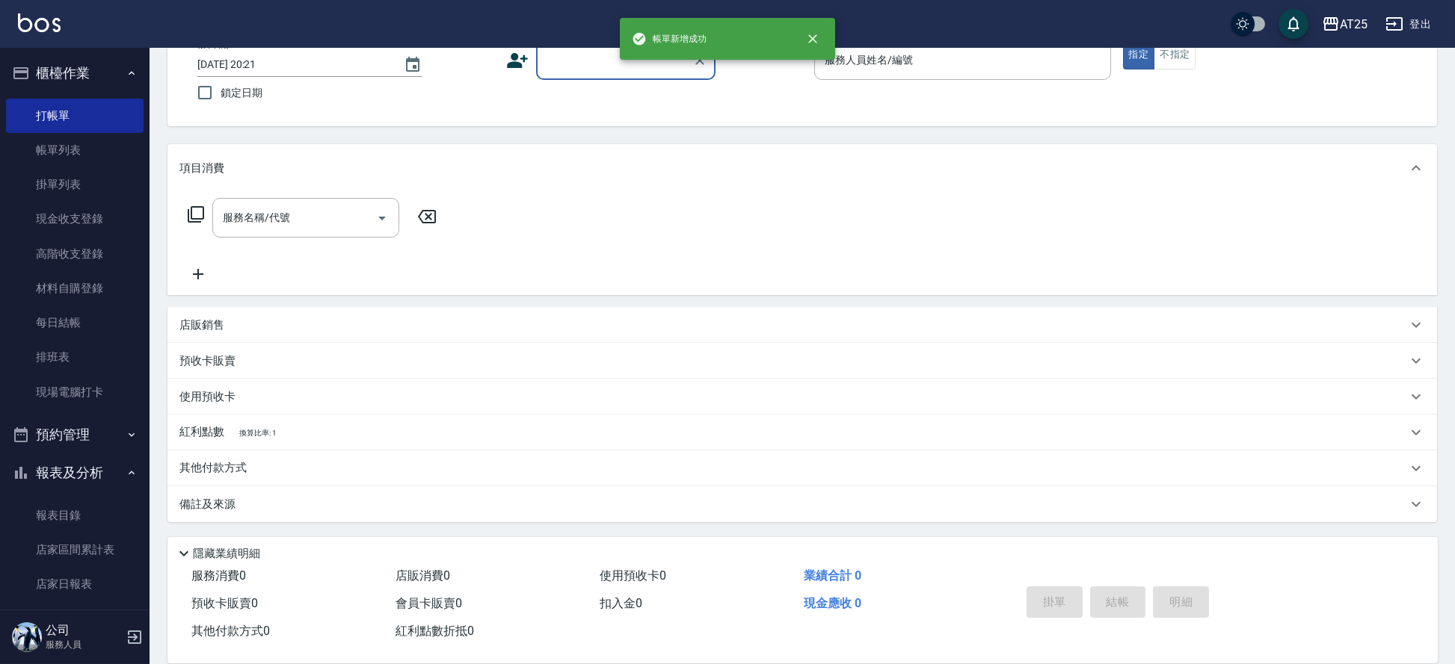
scroll to position [97, 0]
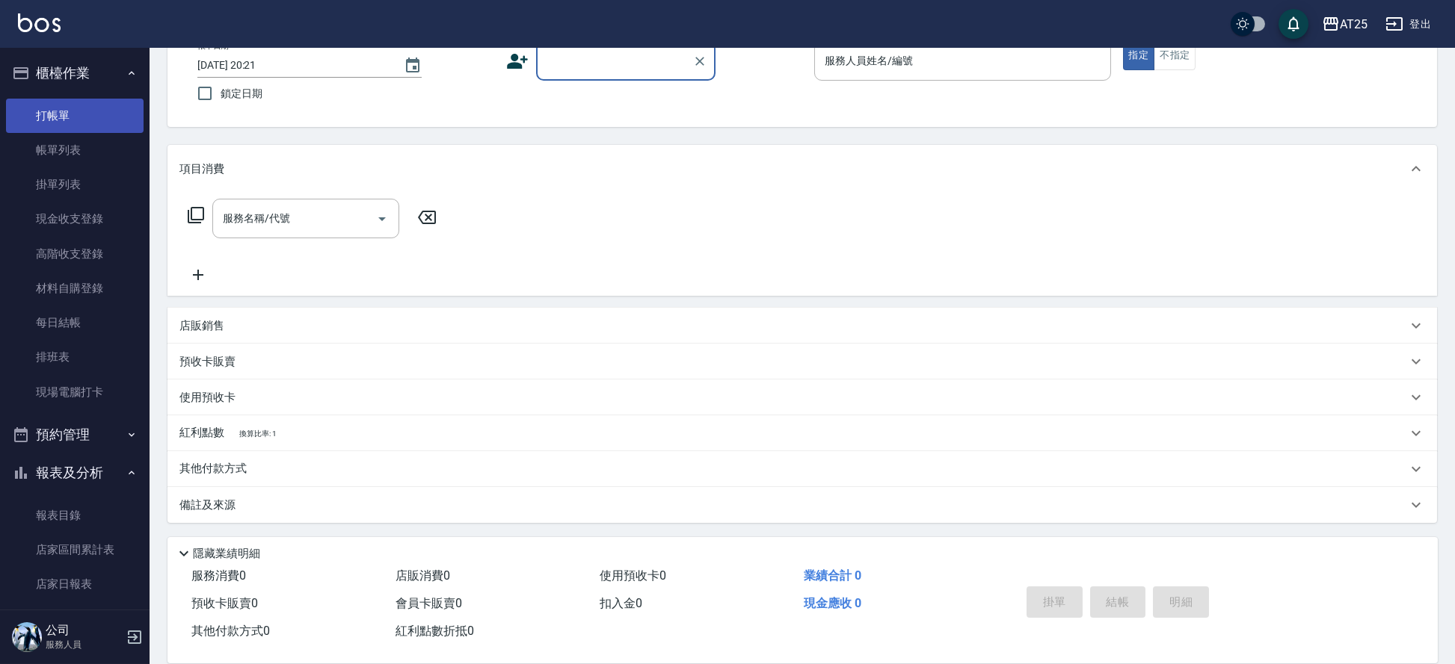
click at [49, 114] on link "打帳單" at bounding box center [75, 116] width 138 height 34
click at [54, 127] on link "打帳單" at bounding box center [75, 116] width 138 height 34
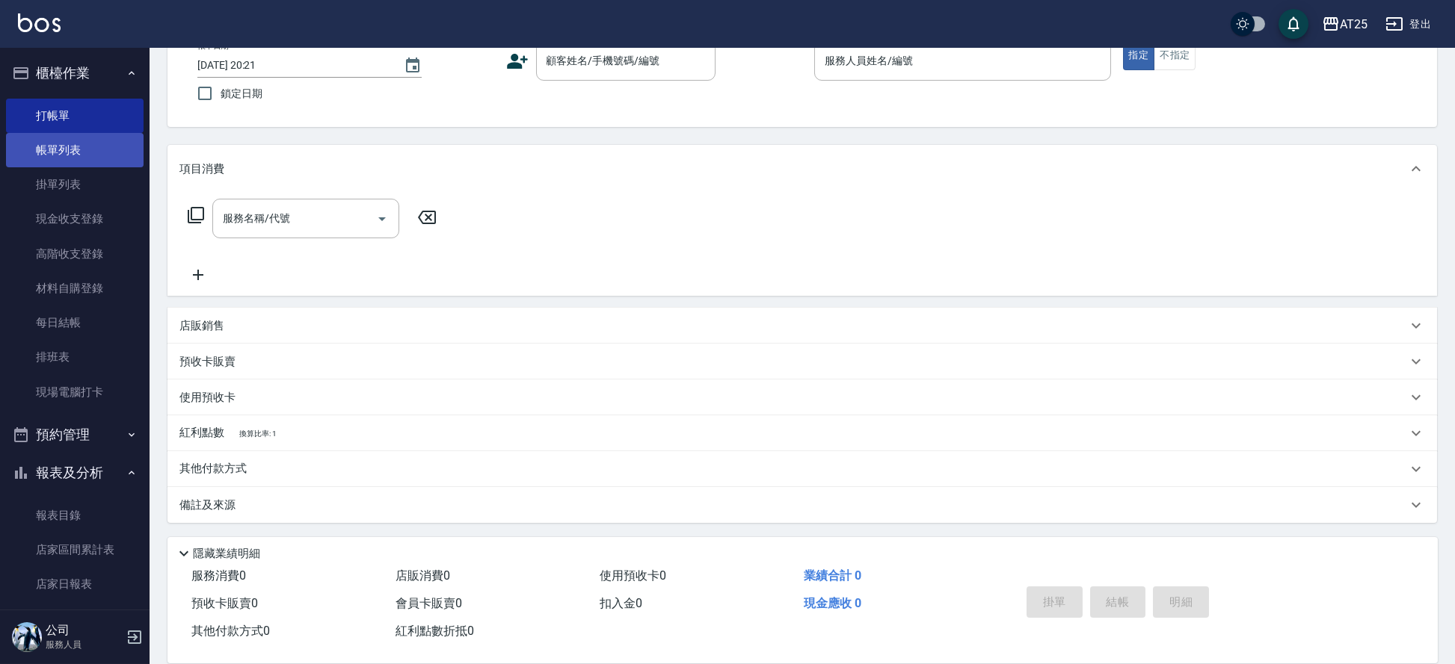
drag, startPoint x: 55, startPoint y: 144, endPoint x: 46, endPoint y: 148, distance: 10.7
click at [56, 144] on link "帳單列表" at bounding box center [75, 150] width 138 height 34
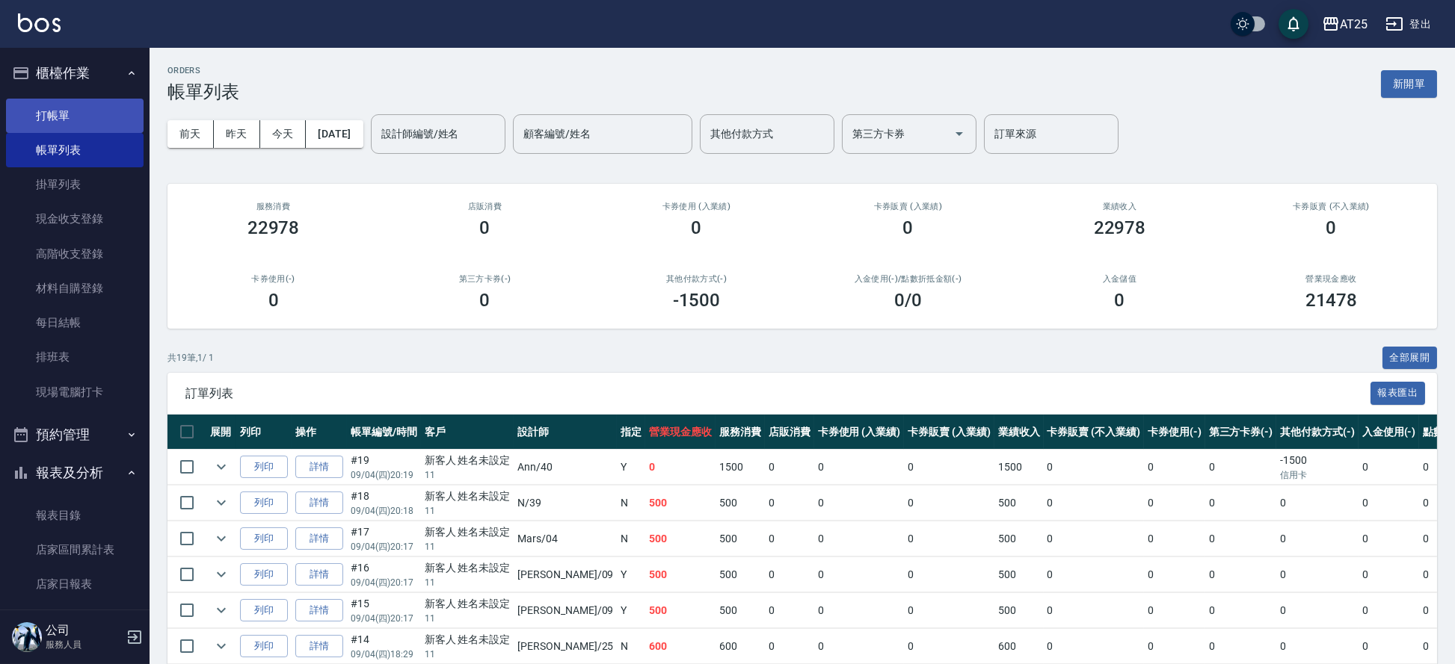
click at [61, 115] on link "打帳單" at bounding box center [75, 116] width 138 height 34
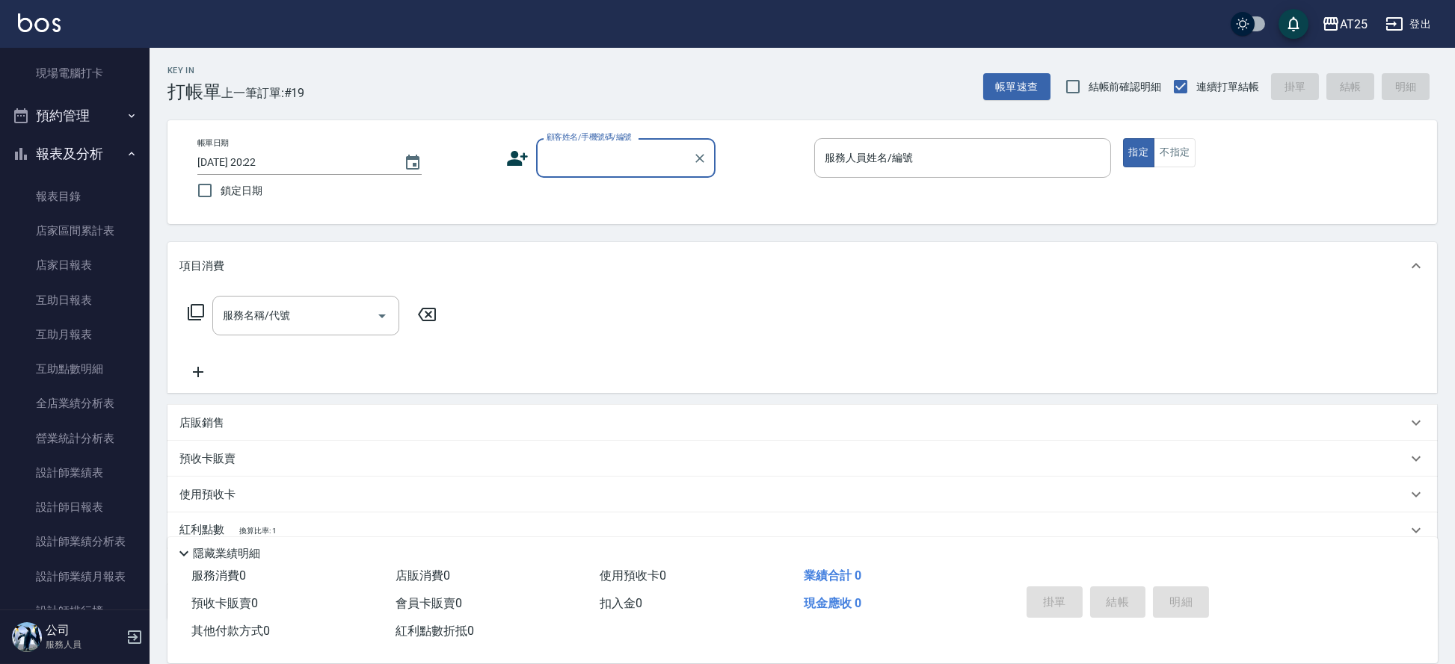
scroll to position [321, 0]
click at [81, 225] on link "店家區間累計表" at bounding box center [75, 229] width 138 height 34
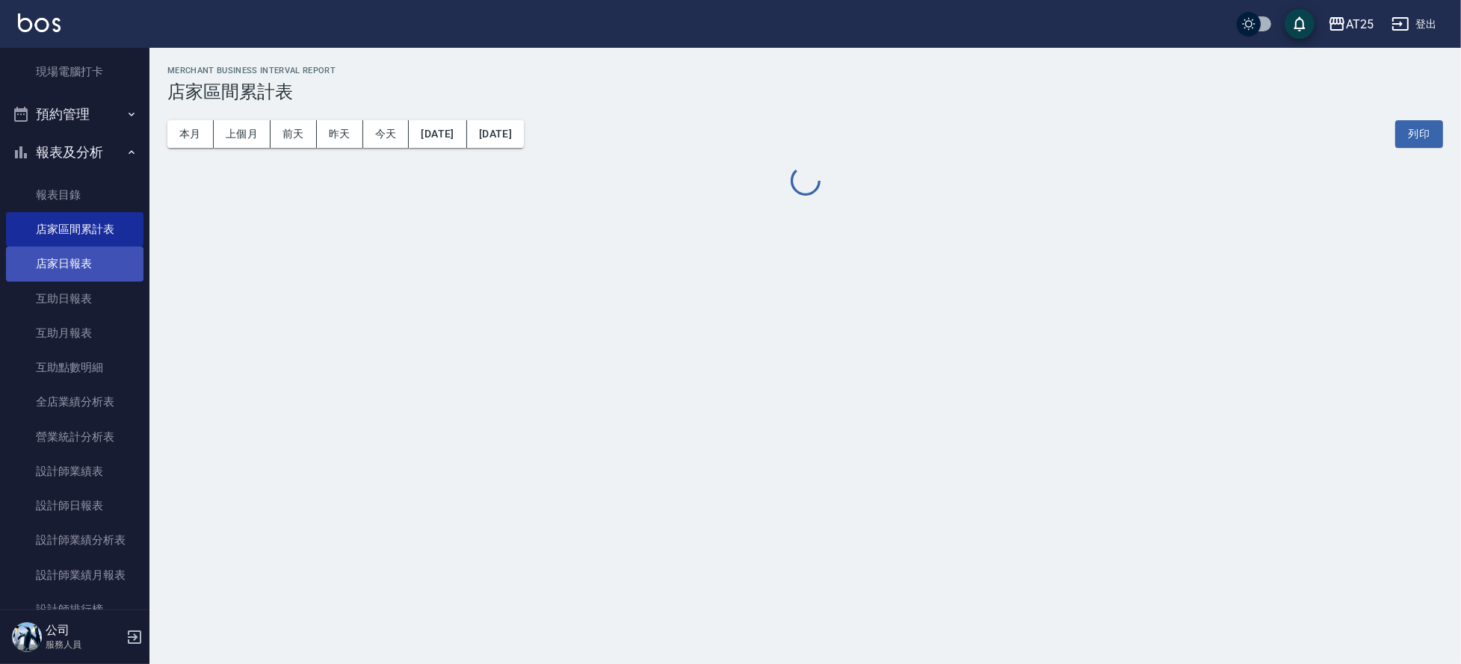
click at [82, 267] on link "店家日報表" at bounding box center [75, 264] width 138 height 34
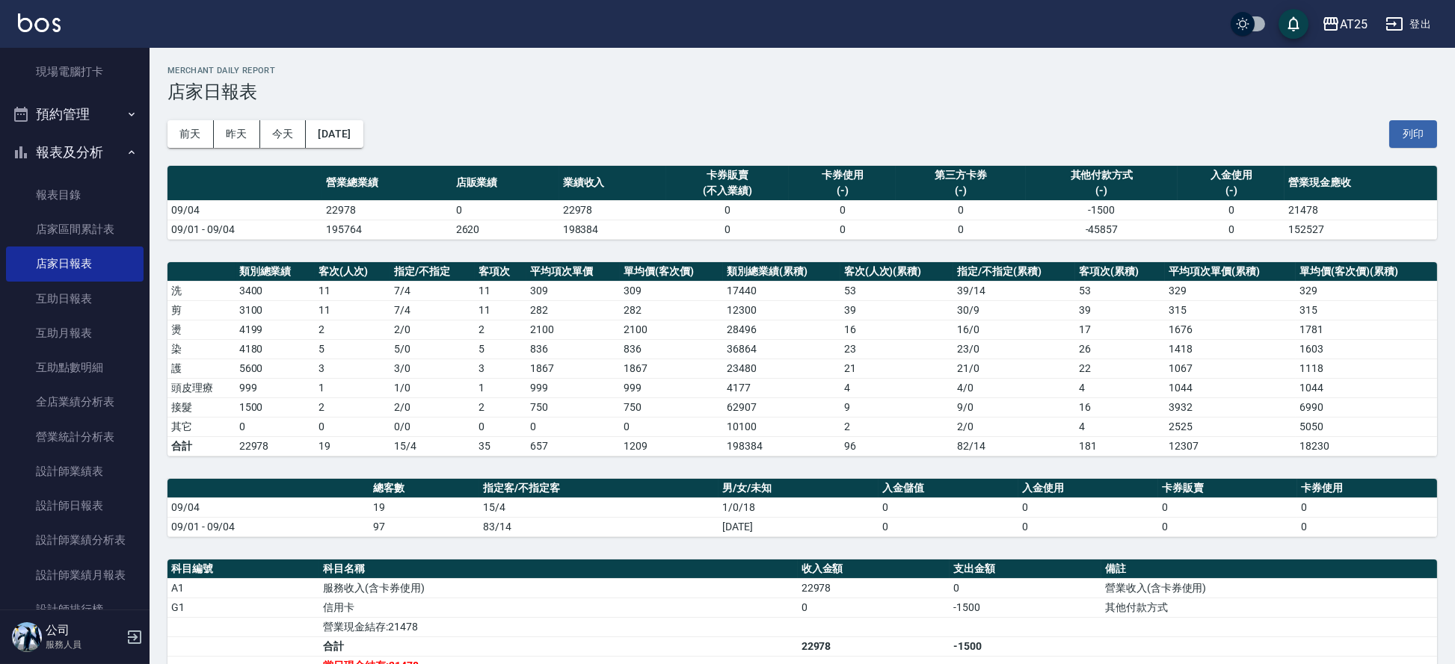
scroll to position [184, 0]
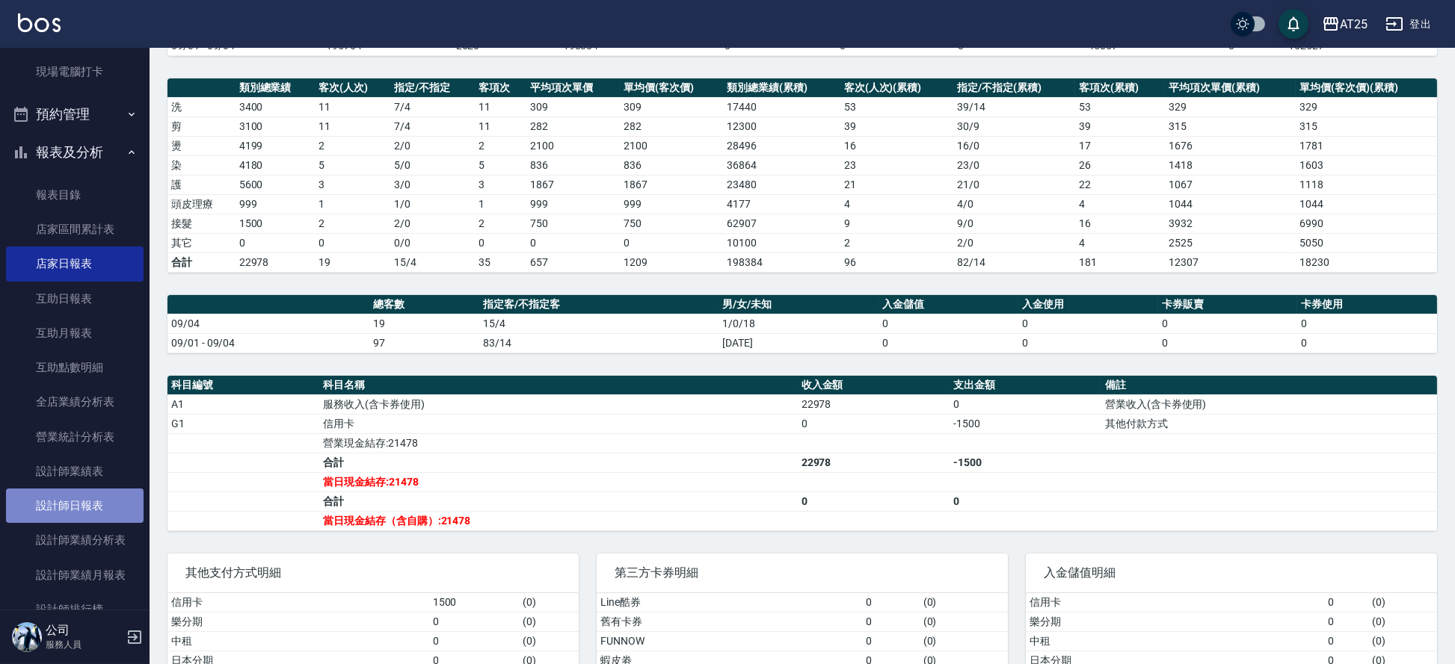
click at [84, 506] on link "設計師日報表" at bounding box center [75, 506] width 138 height 34
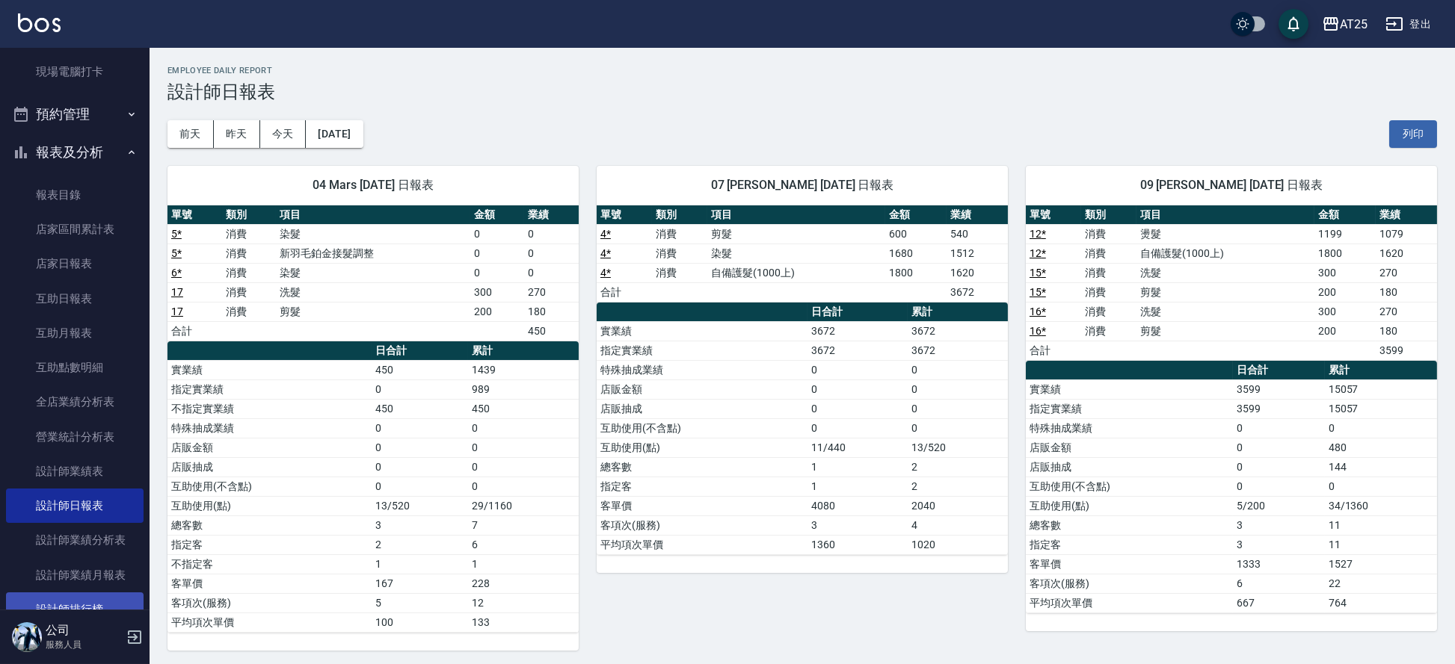
click at [79, 601] on link "設計師排行榜" at bounding box center [75, 610] width 138 height 34
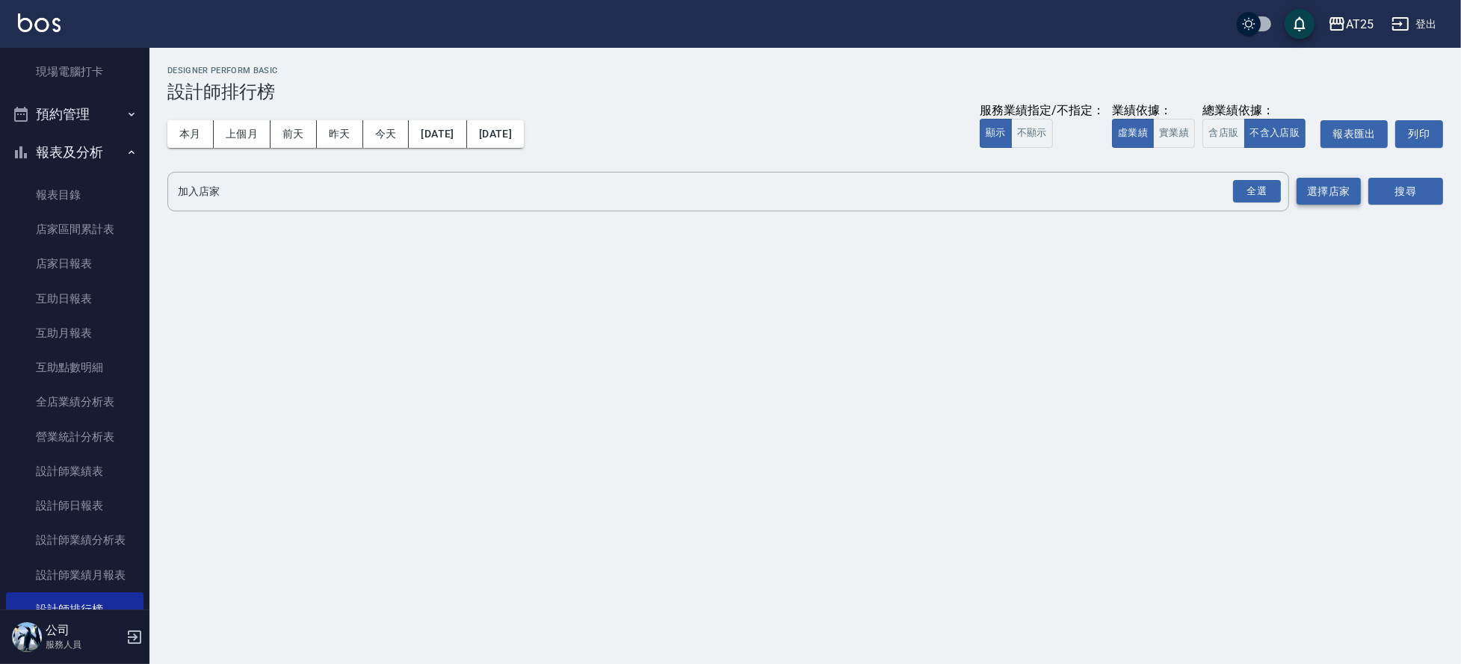
click at [1323, 194] on button "選擇店家" at bounding box center [1329, 192] width 64 height 28
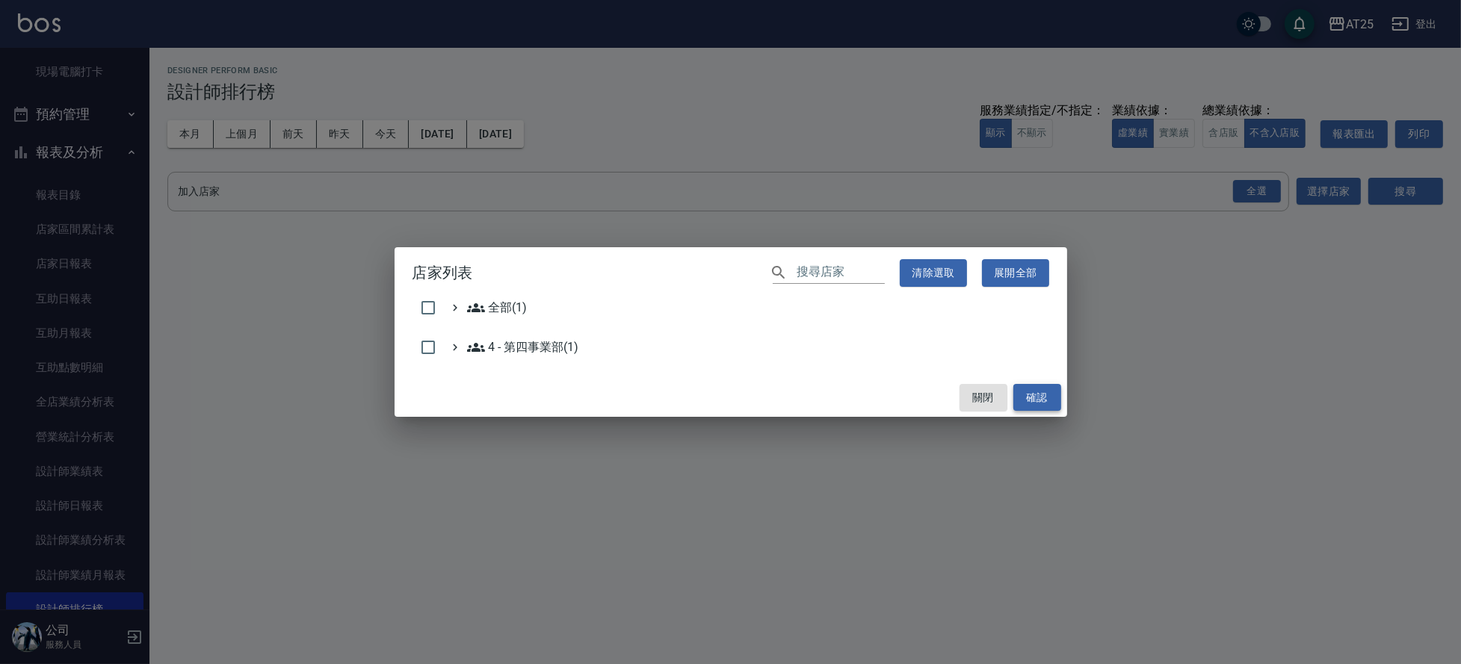
click at [1054, 398] on button "確認" at bounding box center [1038, 398] width 48 height 28
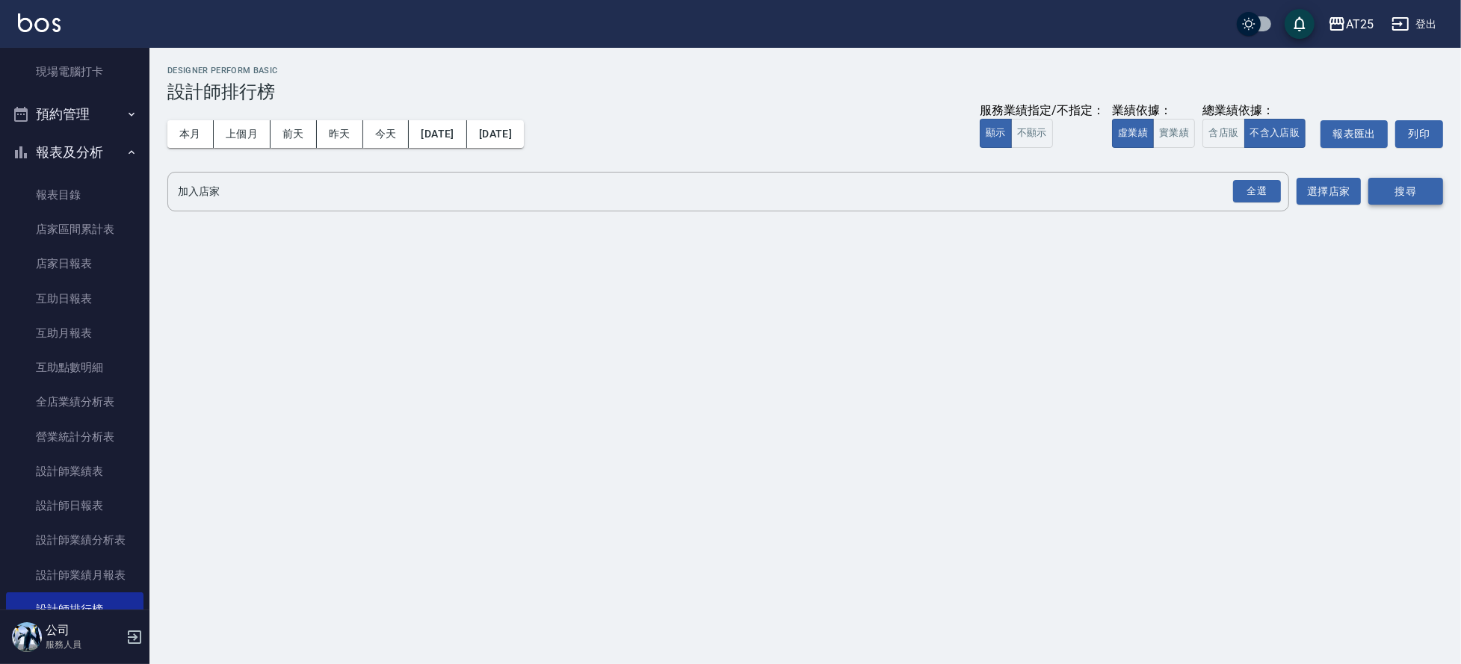
click at [1387, 197] on button "搜尋" at bounding box center [1406, 192] width 75 height 28
click at [1404, 189] on button "搜尋" at bounding box center [1406, 192] width 75 height 28
click at [1179, 141] on button "實業績" at bounding box center [1174, 133] width 42 height 29
click at [1428, 185] on button "搜尋" at bounding box center [1406, 192] width 75 height 28
click at [1234, 193] on div "全選" at bounding box center [1257, 191] width 48 height 23
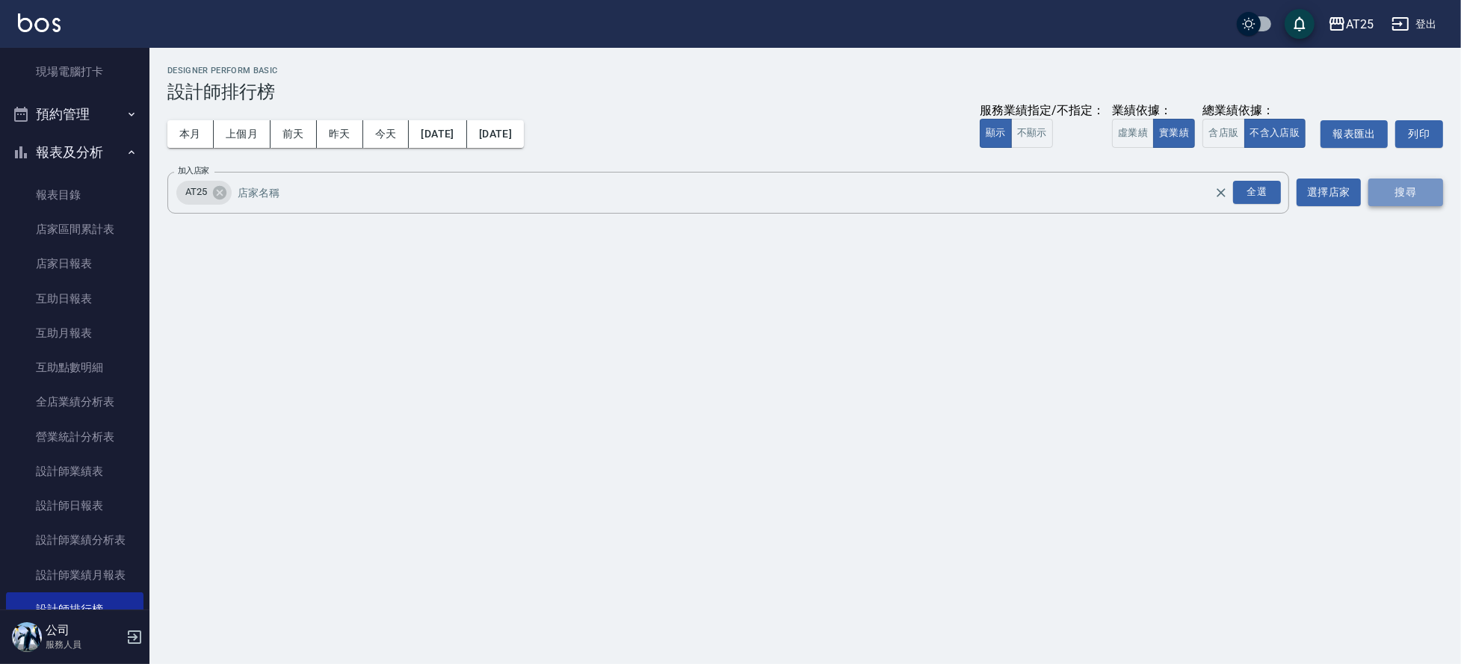
click at [1413, 194] on button "搜尋" at bounding box center [1406, 193] width 75 height 28
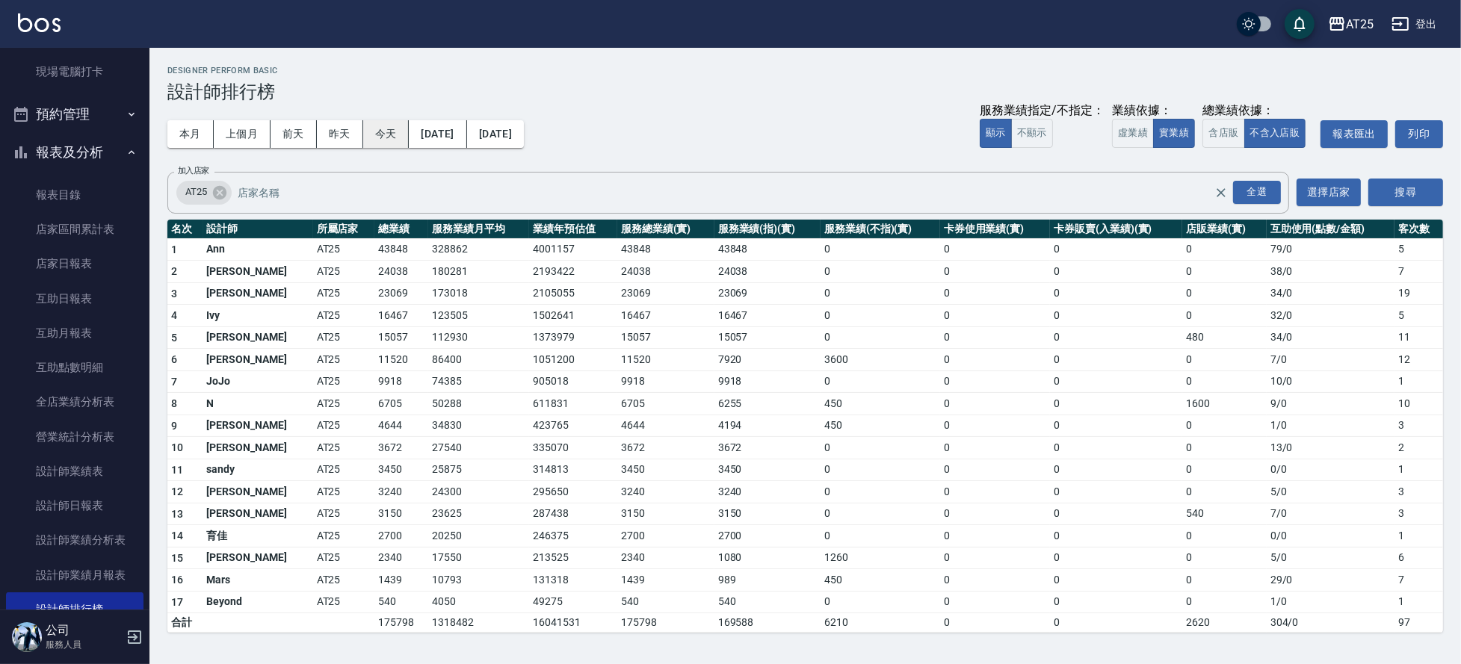
click at [387, 132] on button "今天" at bounding box center [386, 134] width 46 height 28
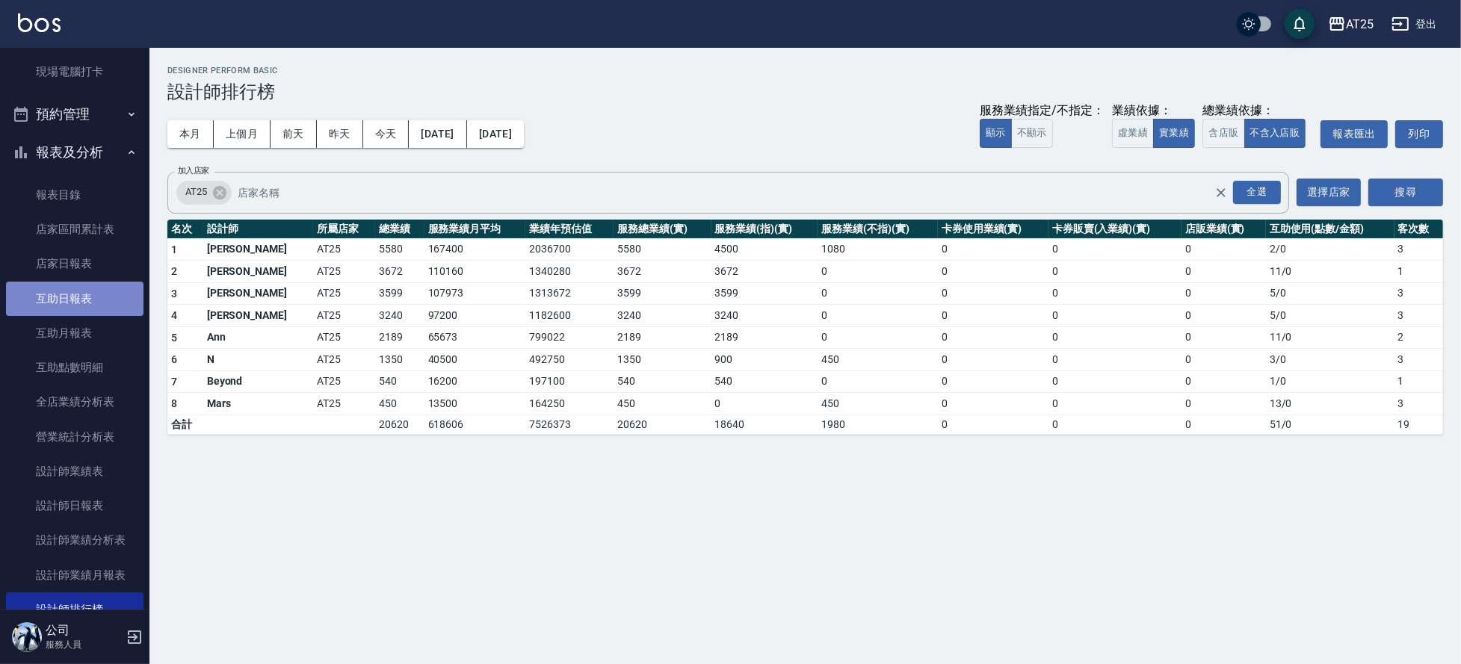
click at [108, 300] on link "互助日報表" at bounding box center [75, 299] width 138 height 34
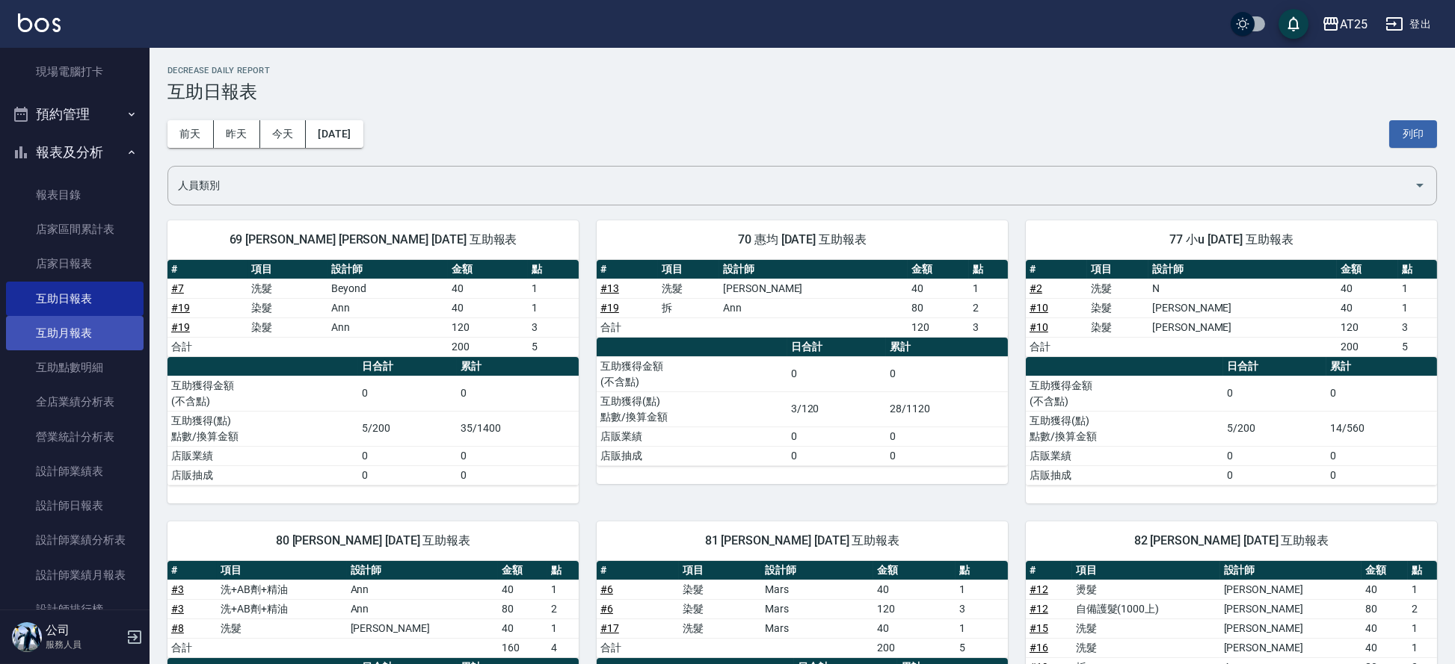
click at [111, 333] on link "互助月報表" at bounding box center [75, 333] width 138 height 34
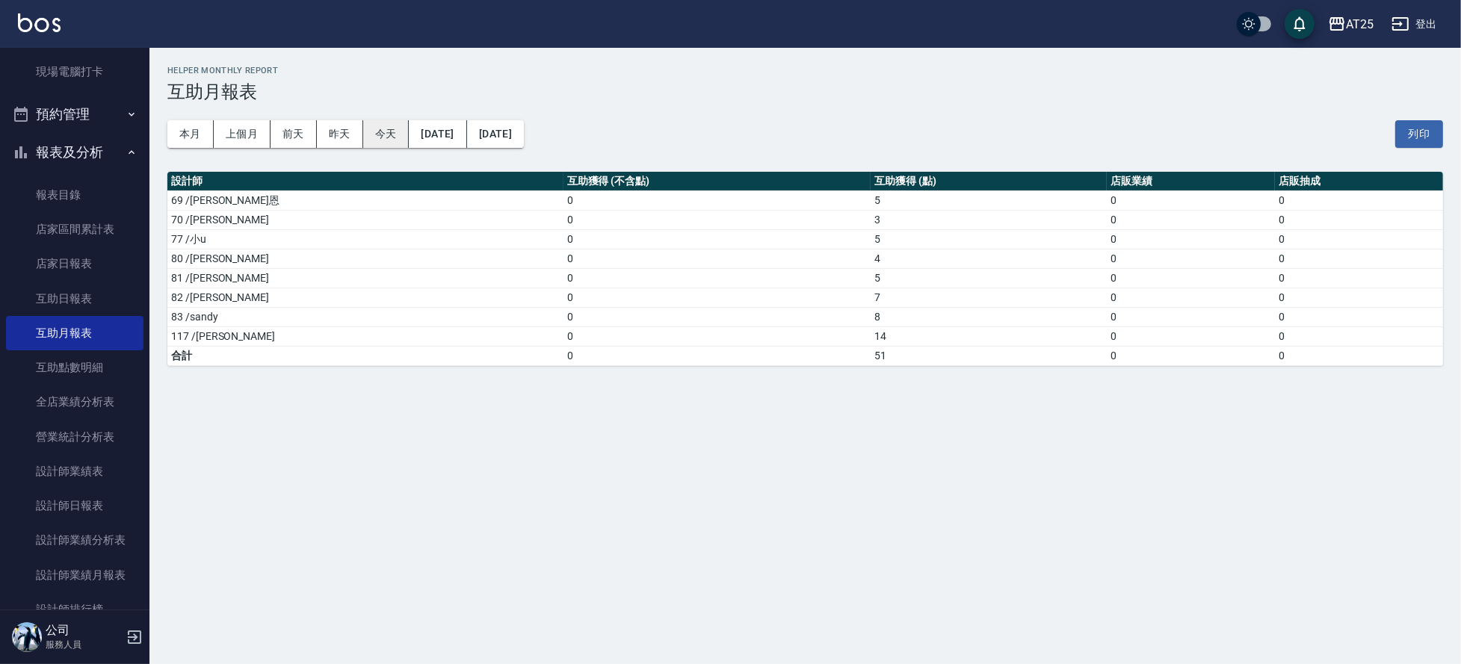
click at [393, 125] on button "今天" at bounding box center [386, 134] width 46 height 28
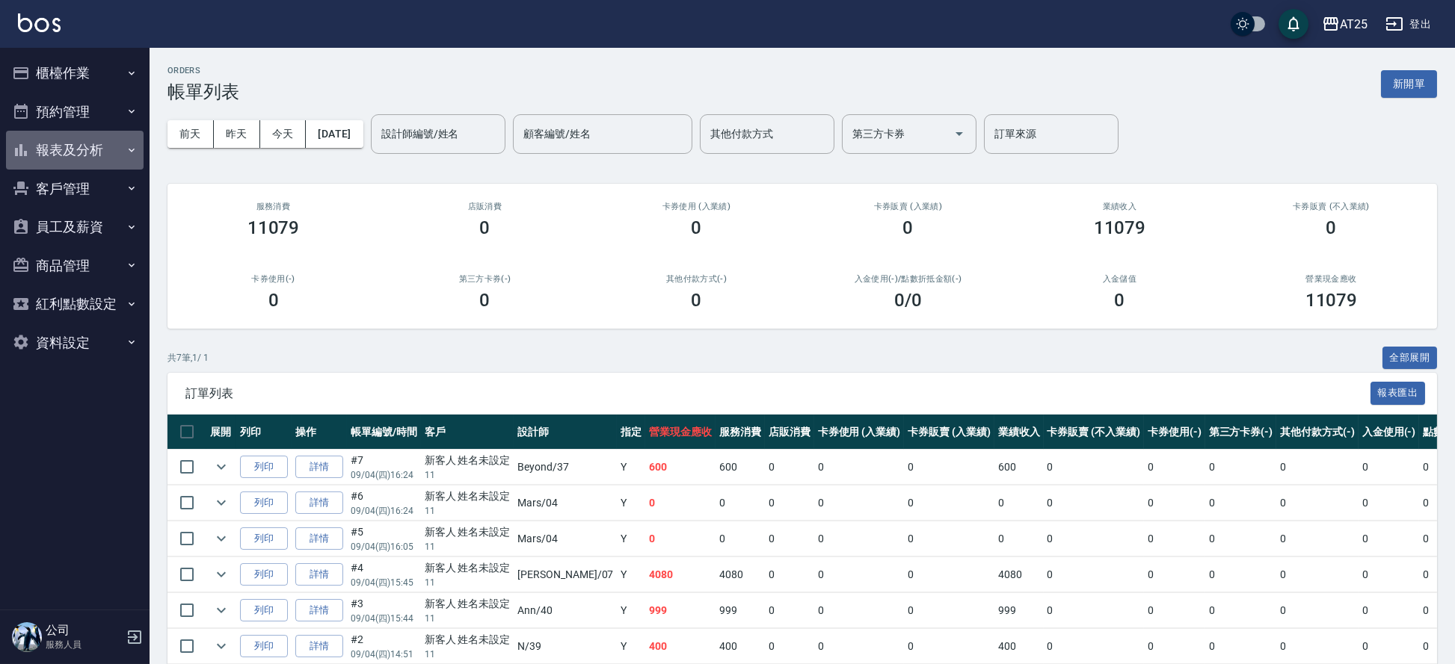
click at [81, 144] on button "報表及分析" at bounding box center [75, 150] width 138 height 39
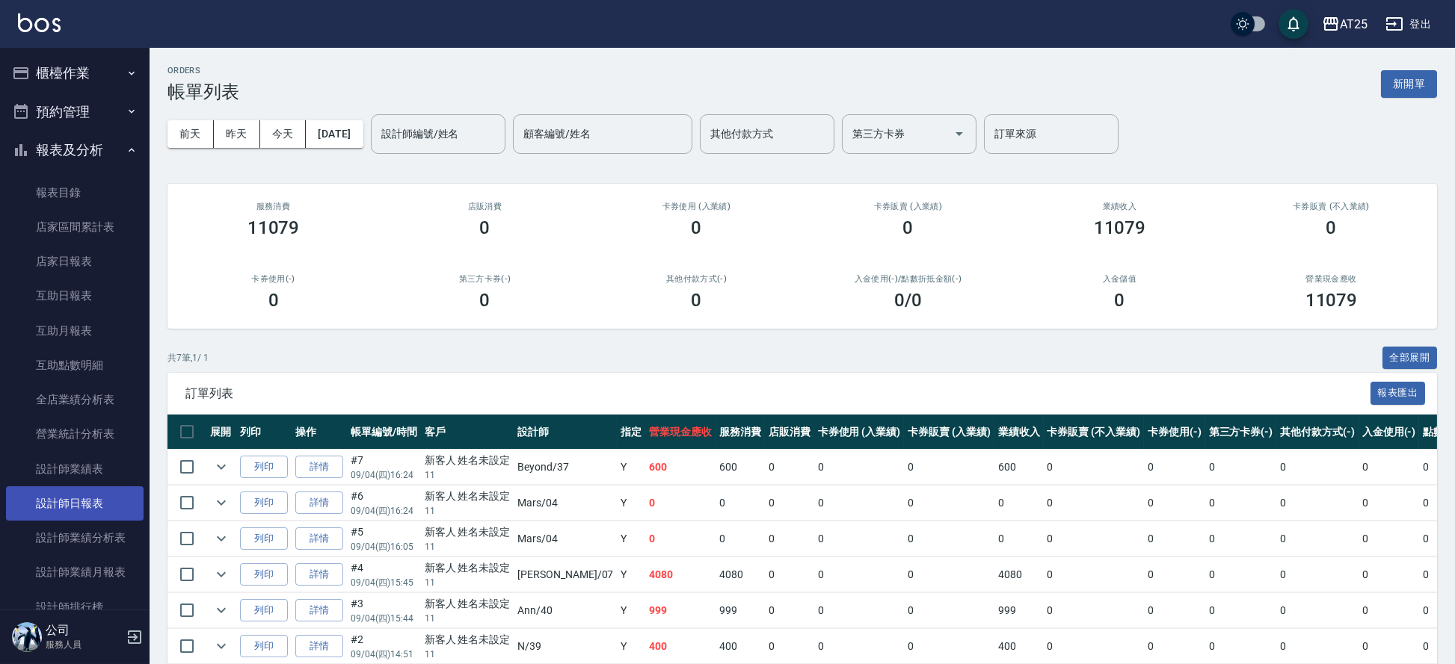
click at [80, 506] on link "設計師日報表" at bounding box center [75, 504] width 138 height 34
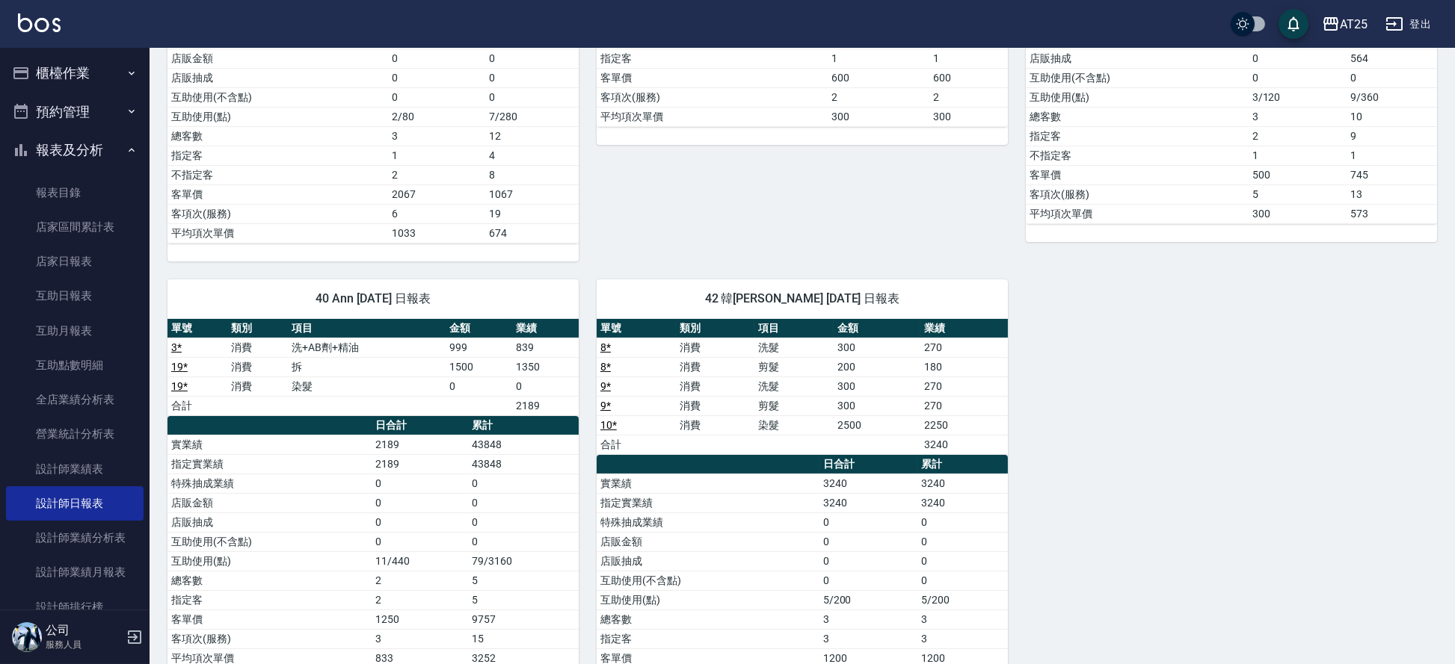
scroll to position [990, 0]
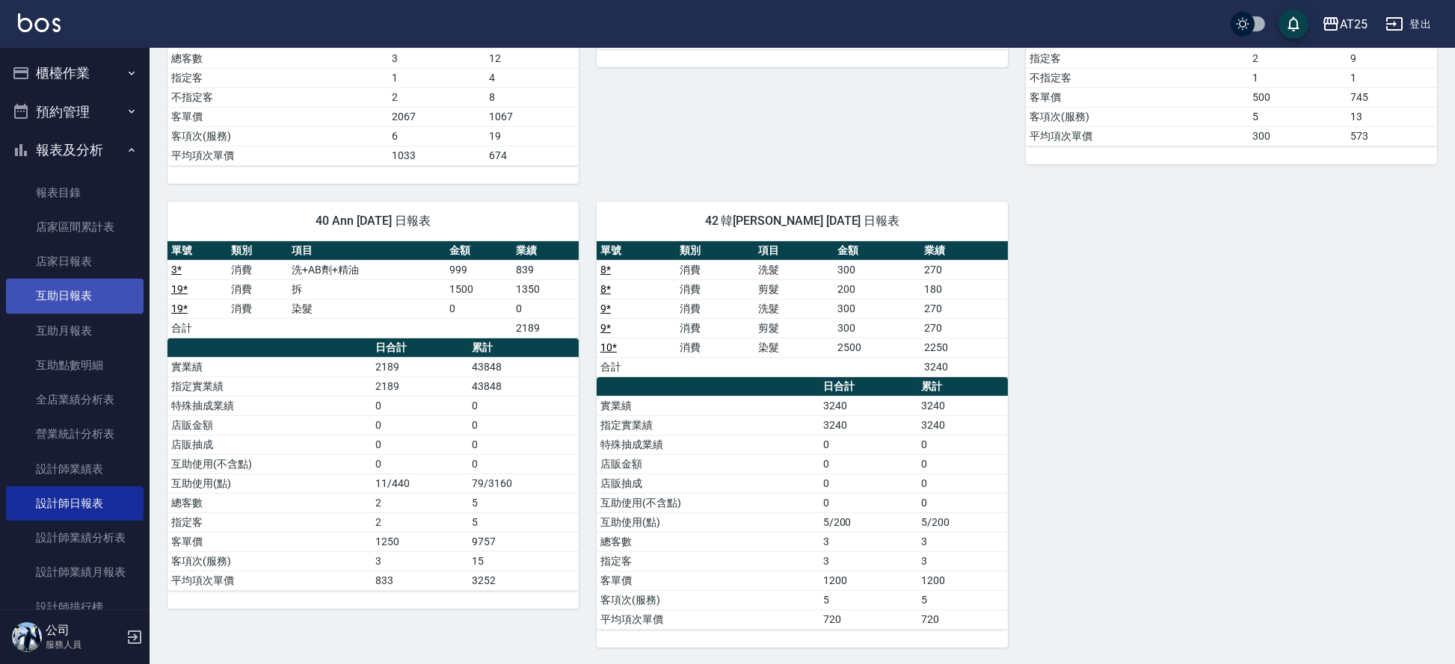
click at [44, 292] on link "互助日報表" at bounding box center [75, 296] width 138 height 34
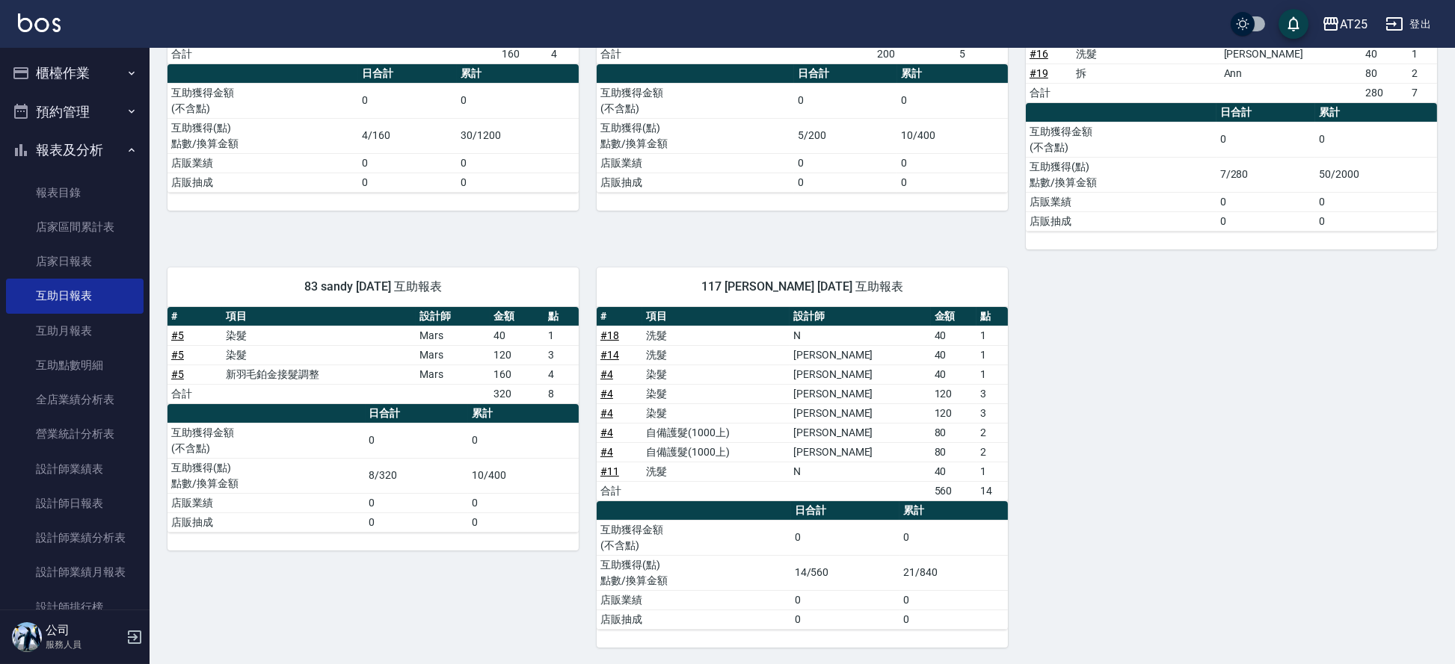
scroll to position [127, 0]
